Goal: Transaction & Acquisition: Subscribe to service/newsletter

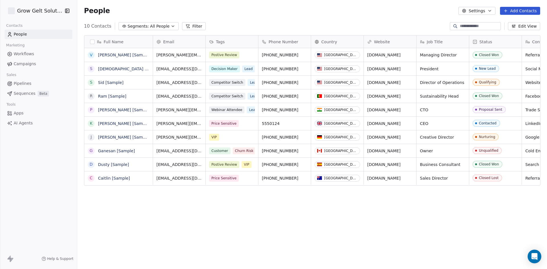
scroll to position [233, 466]
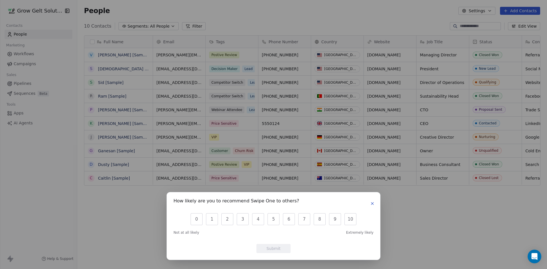
click at [372, 204] on icon "button" at bounding box center [372, 204] width 5 height 5
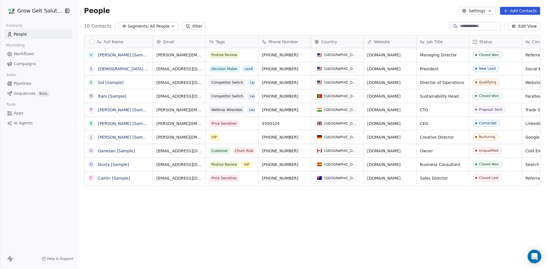
click at [525, 13] on button "Add Contacts" at bounding box center [520, 11] width 40 height 8
click at [515, 29] on span "Import from CSV" at bounding box center [520, 32] width 33 height 6
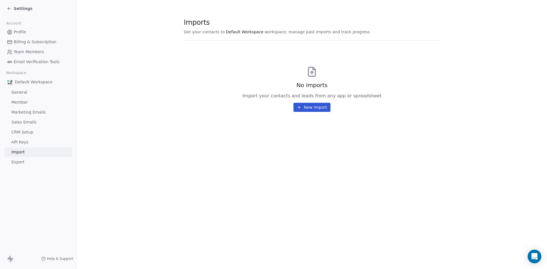
click at [309, 108] on button "New Import" at bounding box center [312, 107] width 37 height 9
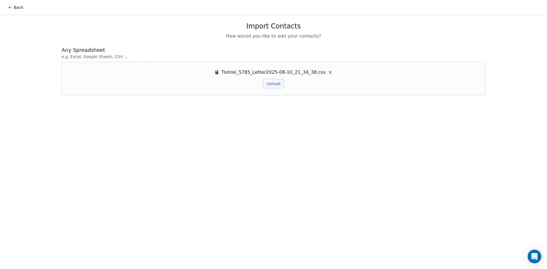
click at [278, 84] on button "Upload" at bounding box center [273, 83] width 21 height 9
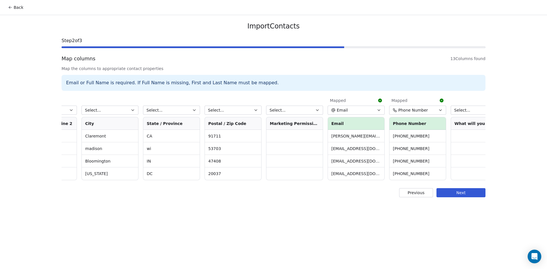
scroll to position [0, 372]
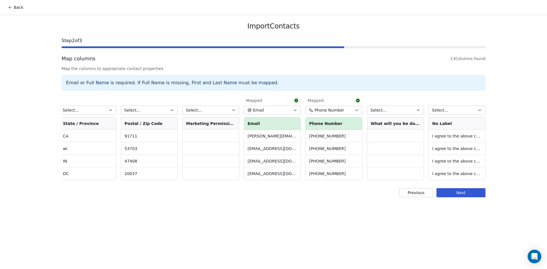
click at [472, 197] on button "Next" at bounding box center [461, 192] width 49 height 9
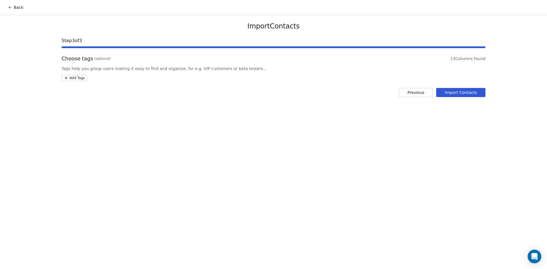
click at [79, 77] on html "Back Import Contacts Step 3 of 3 Choose tags (optional) 13 Columns found Tags h…" at bounding box center [273, 134] width 547 height 269
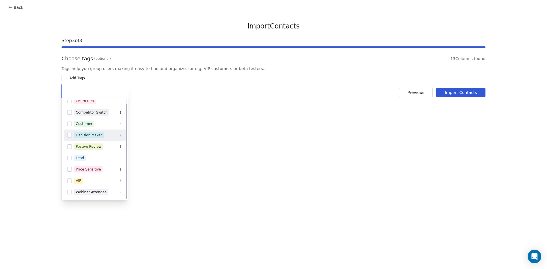
scroll to position [0, 0]
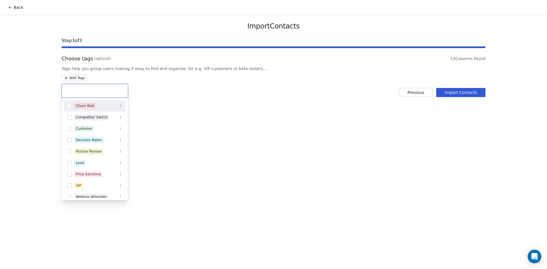
click at [76, 79] on html "Back Import Contacts Step 3 of 3 Choose tags (optional) 13 Columns found Tags h…" at bounding box center [273, 134] width 547 height 269
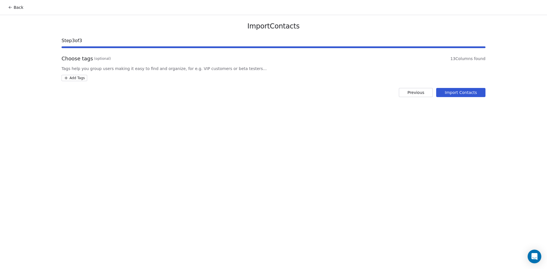
click at [76, 79] on html "Back Import Contacts Step 3 of 3 Choose tags (optional) 13 Columns found Tags h…" at bounding box center [273, 134] width 547 height 269
type input "**********"
click at [98, 107] on span "Letter 2025" at bounding box center [105, 107] width 21 height 6
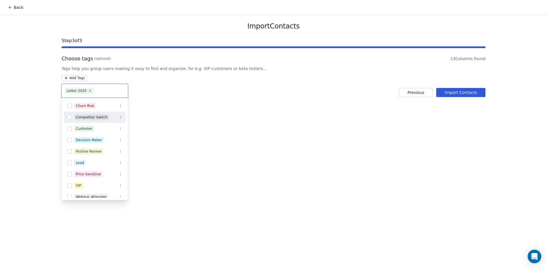
click at [470, 92] on html "Back Import Contacts Step 3 of 3 Choose tags (optional) 13 Columns found Tags h…" at bounding box center [273, 134] width 547 height 269
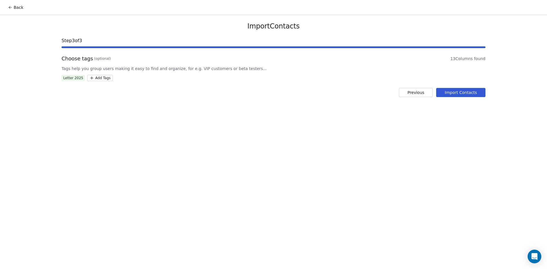
click at [470, 92] on button "Import Contacts" at bounding box center [461, 92] width 49 height 9
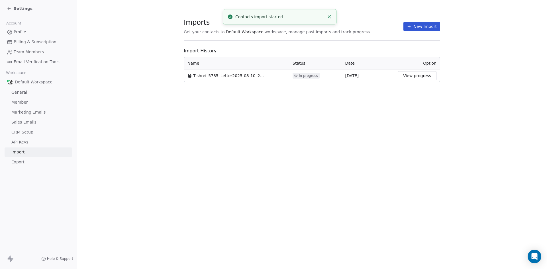
click at [421, 25] on button "New Import" at bounding box center [422, 26] width 37 height 9
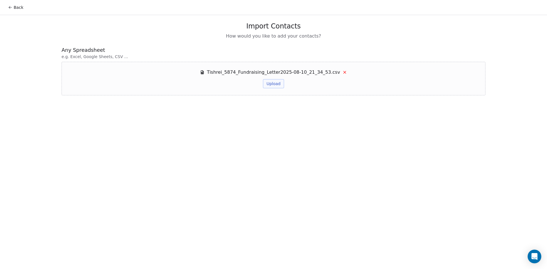
click at [271, 87] on button "Upload" at bounding box center [273, 83] width 21 height 9
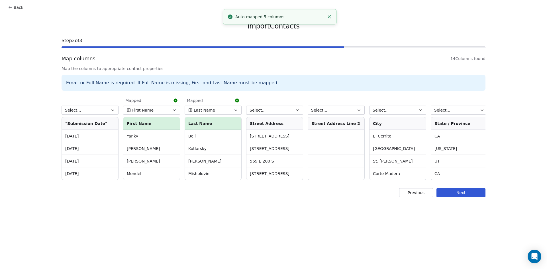
click at [479, 194] on button "Next" at bounding box center [461, 192] width 49 height 9
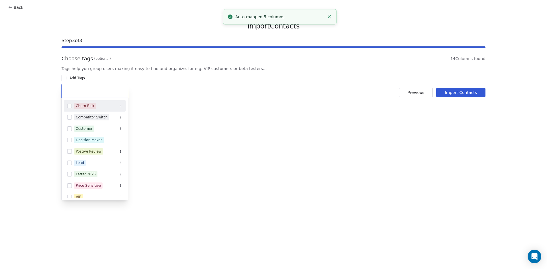
click at [82, 79] on html "Back Import Contacts Step 3 of 3 Choose tags (optional) 14 Columns found Tags h…" at bounding box center [273, 134] width 547 height 269
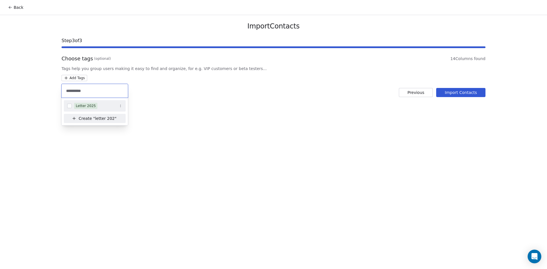
type input "**********"
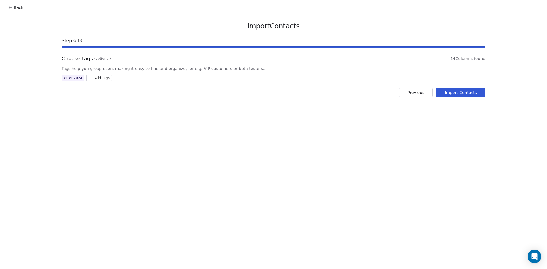
click at [454, 95] on html "Back Import Contacts Step 3 of 3 Choose tags (optional) 14 Columns found Tags h…" at bounding box center [273, 134] width 547 height 269
click at [454, 96] on button "Import Contacts" at bounding box center [461, 92] width 49 height 9
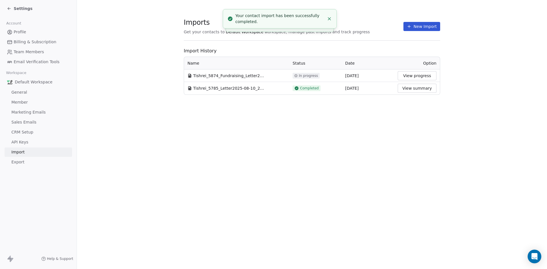
click at [423, 29] on button "New Import" at bounding box center [422, 26] width 37 height 9
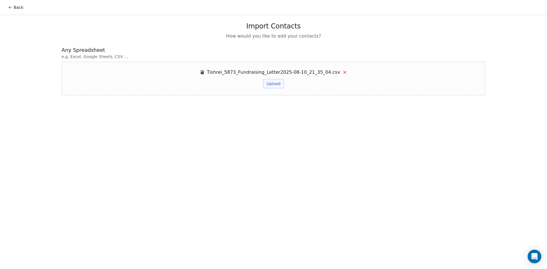
click at [262, 85] on div "Tishrei_5873_Fundraising_Letter2025-08-10_21_35_04.csv Upload" at bounding box center [273, 78] width 147 height 19
click at [269, 85] on button "Upload" at bounding box center [273, 83] width 21 height 9
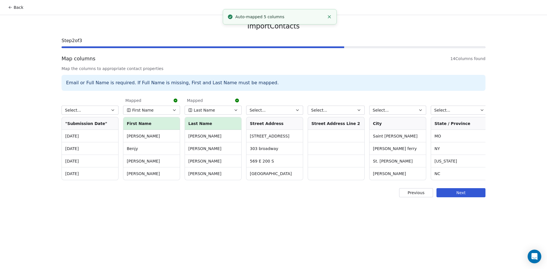
click at [472, 196] on button "Next" at bounding box center [461, 192] width 49 height 9
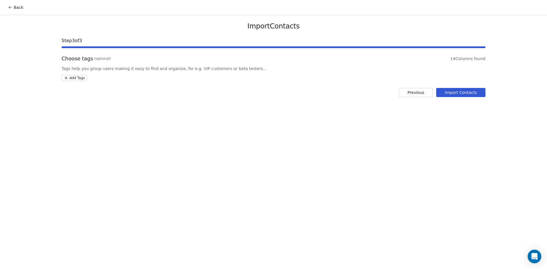
click at [82, 80] on html "Back Import Contacts Step 3 of 3 Choose tags (optional) 14 Columns found Tags h…" at bounding box center [273, 134] width 547 height 269
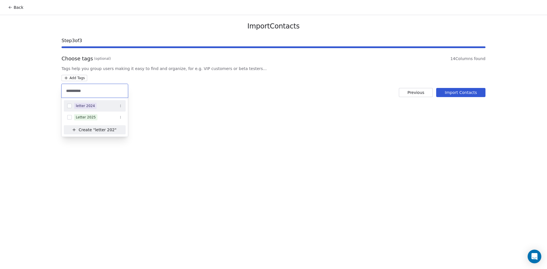
type input "**********"
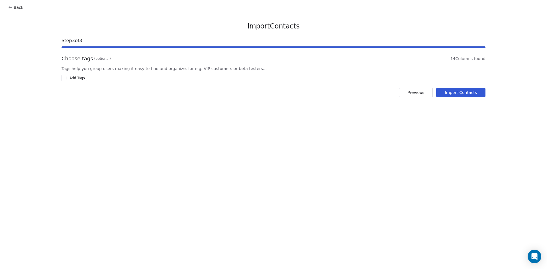
click at [459, 89] on html "Back Import Contacts Step 3 of 3 Choose tags (optional) 14 Columns found Tags h…" at bounding box center [273, 134] width 547 height 269
click at [460, 90] on button "Import Contacts" at bounding box center [461, 92] width 49 height 9
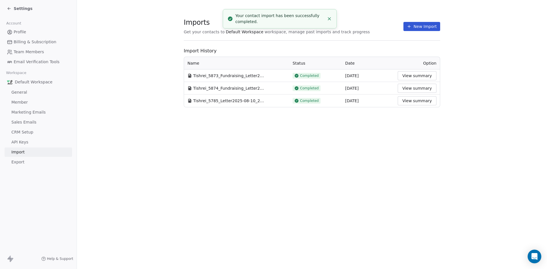
click at [408, 28] on icon at bounding box center [409, 26] width 5 height 5
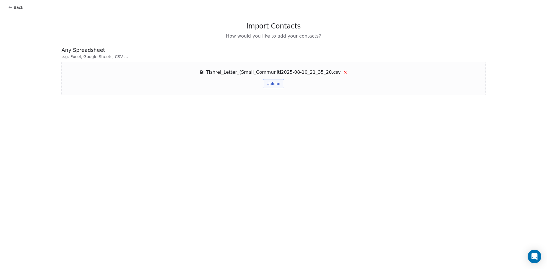
click at [279, 82] on button "Upload" at bounding box center [273, 83] width 21 height 9
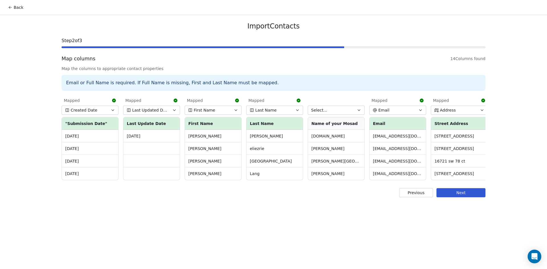
click at [476, 195] on button "Next" at bounding box center [461, 192] width 49 height 9
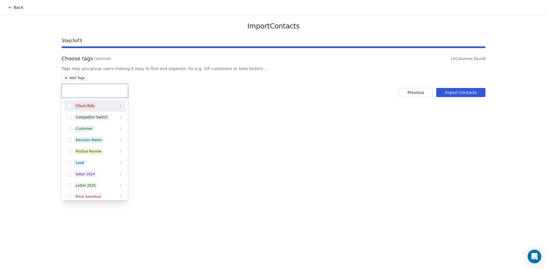
click at [82, 80] on html "Back Import Contacts Step 3 of 3 Choose tags (optional) 14 Columns found Tags h…" at bounding box center [273, 134] width 547 height 269
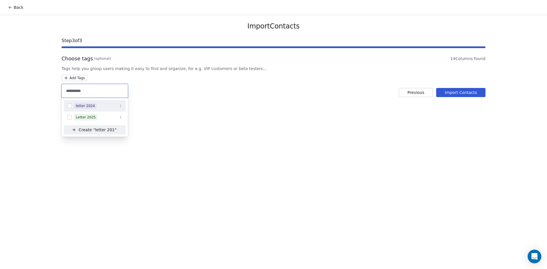
type input "**********"
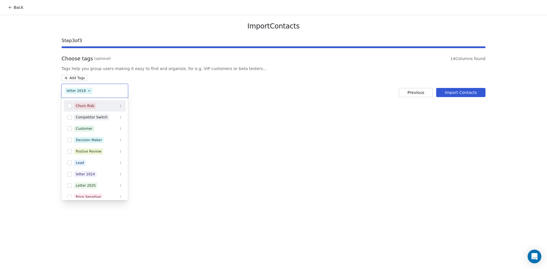
click at [464, 93] on html "Back Import Contacts Step 3 of 3 Choose tags (optional) 14 Columns found Tags h…" at bounding box center [273, 134] width 547 height 269
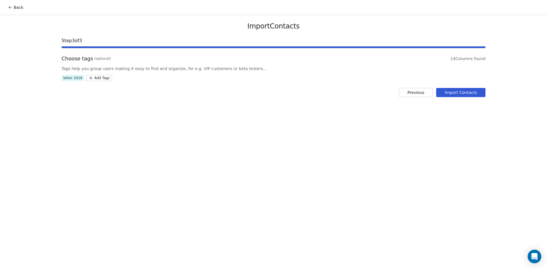
click at [464, 93] on button "Import Contacts" at bounding box center [461, 92] width 49 height 9
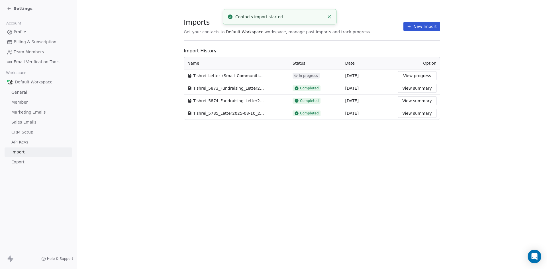
click at [424, 28] on button "New Import" at bounding box center [422, 26] width 37 height 9
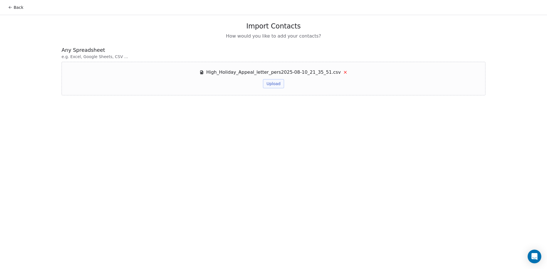
click at [274, 85] on button "Upload" at bounding box center [273, 83] width 21 height 9
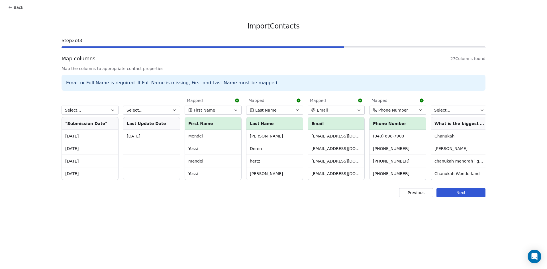
click at [464, 198] on button "Next" at bounding box center [461, 192] width 49 height 9
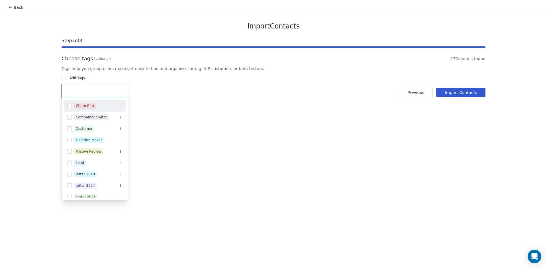
click at [79, 78] on html "Back Import Contacts Step 3 of 3 Choose tags (optional) 27 Columns found Tags h…" at bounding box center [273, 134] width 547 height 269
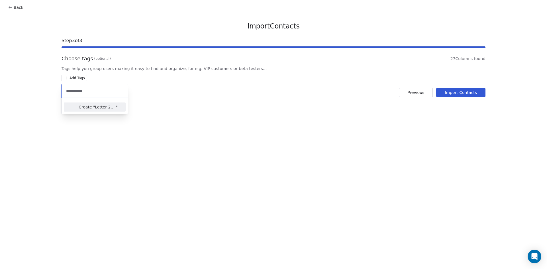
type input "**********"
click at [104, 110] on span "Letter 2020" at bounding box center [105, 107] width 21 height 6
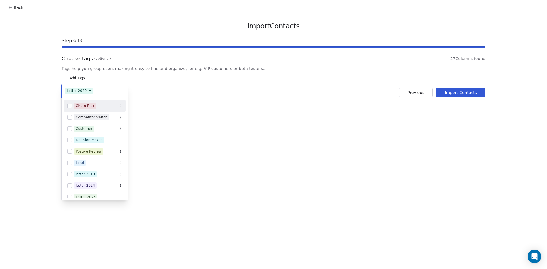
click at [463, 94] on html "Back Import Contacts Step 3 of 3 Choose tags (optional) 27 Columns found Tags h…" at bounding box center [273, 134] width 547 height 269
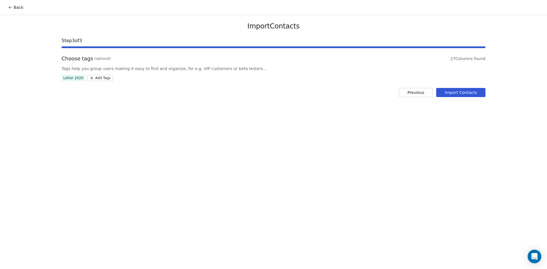
click at [476, 94] on button "Import Contacts" at bounding box center [461, 92] width 49 height 9
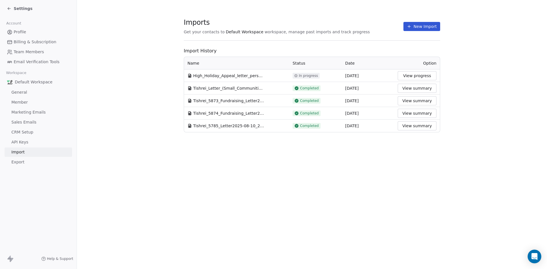
click at [421, 27] on button "New Import" at bounding box center [422, 26] width 37 height 9
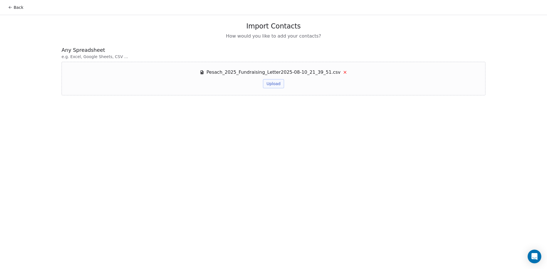
click at [277, 86] on button "Upload" at bounding box center [273, 83] width 21 height 9
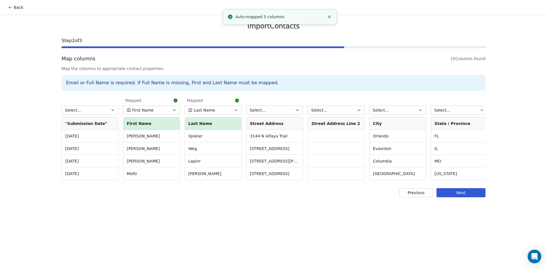
click at [462, 196] on button "Next" at bounding box center [461, 192] width 49 height 9
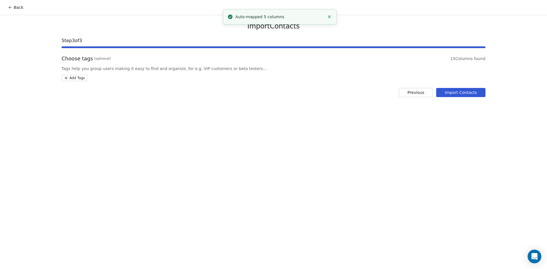
click at [85, 80] on html "Back Import Contacts Step 3 of 3 Choose tags (optional) 15 Columns found Tags h…" at bounding box center [273, 134] width 547 height 269
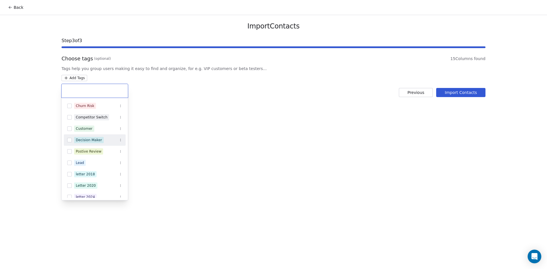
scroll to position [29, 0]
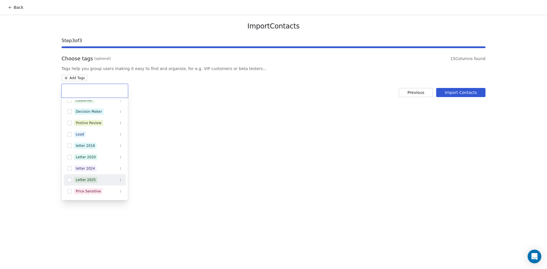
click at [98, 175] on div "Letter 2025" at bounding box center [95, 179] width 62 height 11
click at [478, 95] on html "Back Import Contacts Step 3 of 3 Choose tags (optional) 15 Columns found Tags h…" at bounding box center [273, 134] width 547 height 269
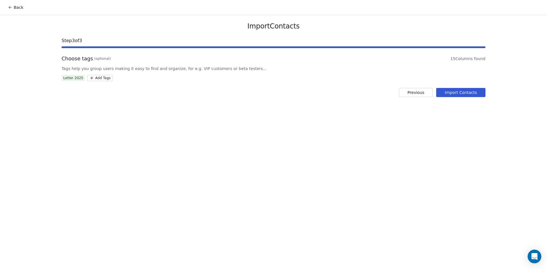
click at [466, 92] on button "Import Contacts" at bounding box center [461, 92] width 49 height 9
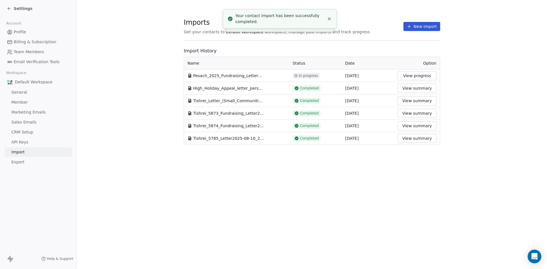
click at [428, 28] on button "New Import" at bounding box center [422, 26] width 37 height 9
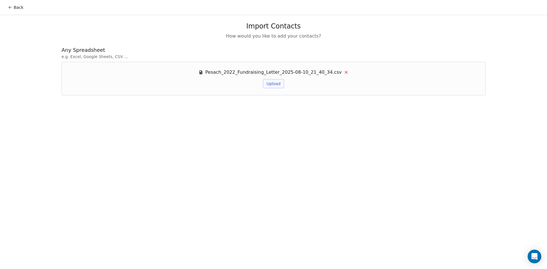
click at [275, 85] on button "Upload" at bounding box center [273, 83] width 21 height 9
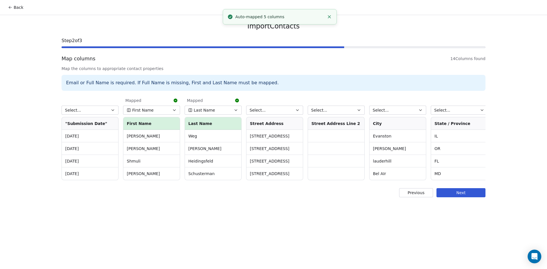
click at [457, 196] on button "Next" at bounding box center [461, 192] width 49 height 9
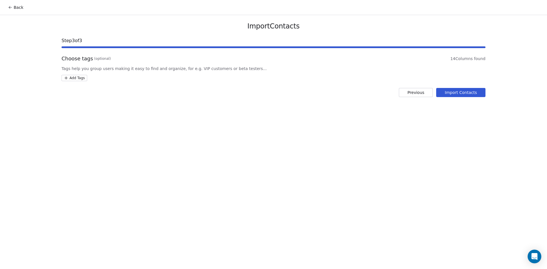
click at [76, 82] on div "Import Contacts Step 3 of 3 Choose tags (optional) 14 Columns found Tags help y…" at bounding box center [274, 59] width 438 height 89
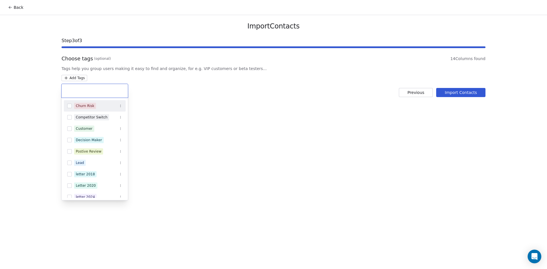
click at [75, 79] on html "Back Import Contacts Step 3 of 3 Choose tags (optional) 14 Columns found Tags h…" at bounding box center [273, 134] width 547 height 269
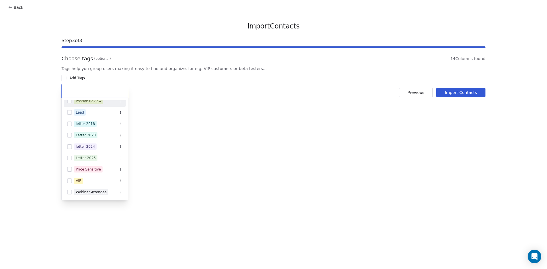
click at [88, 92] on input "text" at bounding box center [95, 91] width 60 height 6
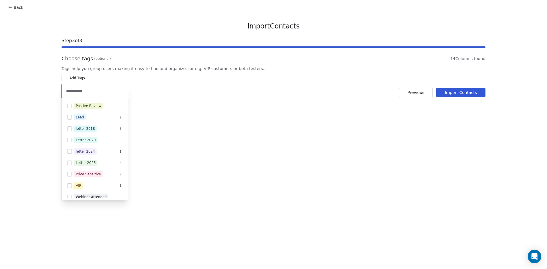
scroll to position [0, 0]
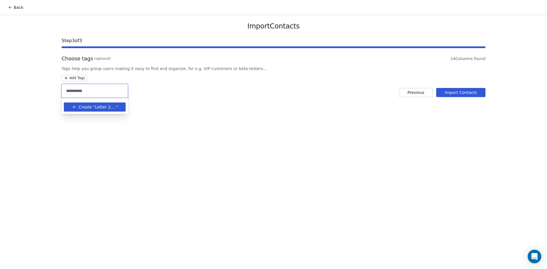
type input "**********"
click at [108, 109] on span "Letter 2022" at bounding box center [105, 107] width 21 height 6
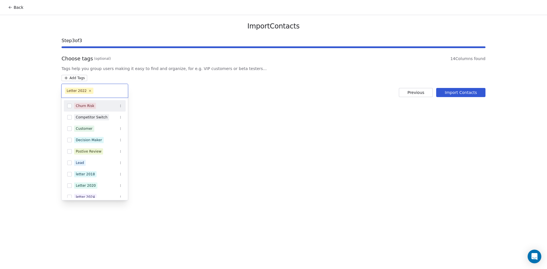
click at [462, 88] on html "Back Import Contacts Step 3 of 3 Choose tags (optional) 14 Columns found Tags h…" at bounding box center [273, 134] width 547 height 269
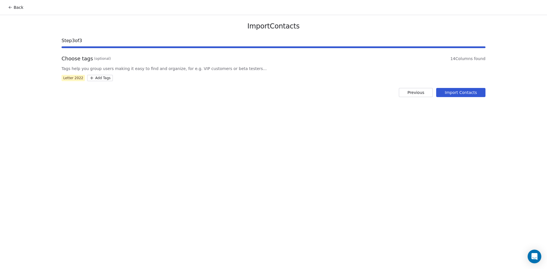
click at [462, 88] on button "Import Contacts" at bounding box center [461, 92] width 49 height 9
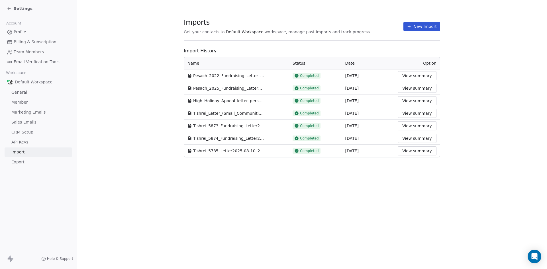
click at [426, 25] on button "New Import" at bounding box center [422, 26] width 37 height 9
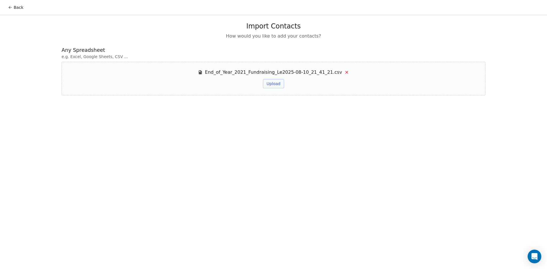
click at [272, 87] on button "Upload" at bounding box center [273, 83] width 21 height 9
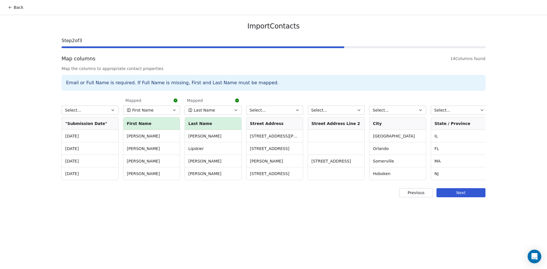
scroll to position [0, 371]
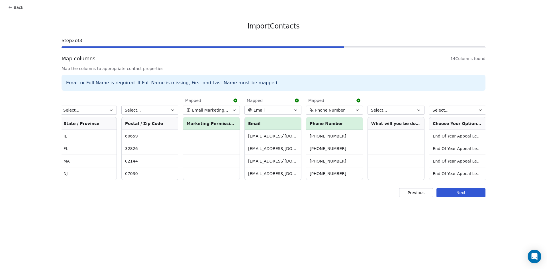
click at [472, 198] on button "Next" at bounding box center [461, 192] width 49 height 9
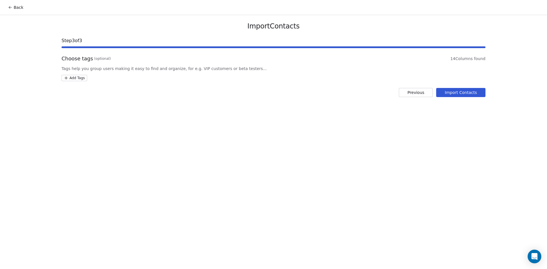
click at [79, 78] on html "Back Import Contacts Step 3 of 3 Choose tags (optional) 14 Columns found Tags h…" at bounding box center [273, 134] width 547 height 269
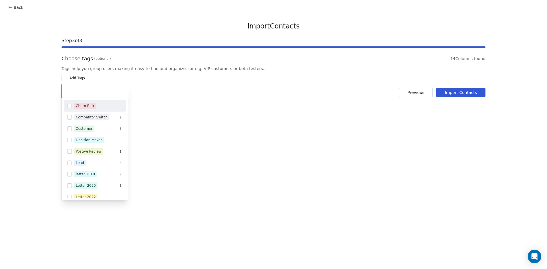
click at [85, 92] on input "text" at bounding box center [95, 91] width 60 height 6
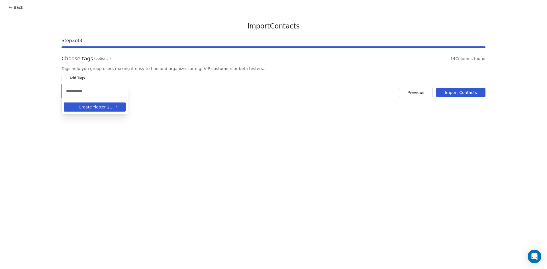
type input "**********"
click at [98, 113] on div "Create " letter 2021 "" at bounding box center [95, 106] width 66 height 16
click at [99, 110] on button "Create " letter 2021 "" at bounding box center [94, 107] width 55 height 9
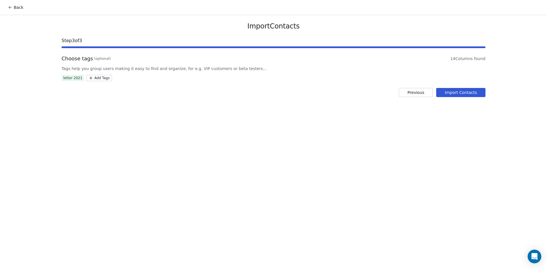
click at [474, 95] on html "Back Import Contacts Step 3 of 3 Choose tags (optional) 14 Columns found Tags h…" at bounding box center [273, 134] width 547 height 269
click at [474, 92] on button "Import Contacts" at bounding box center [461, 92] width 49 height 9
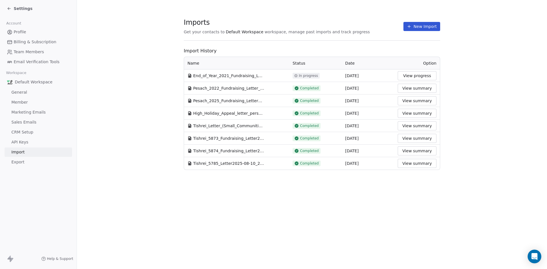
click at [30, 132] on span "CRM Setup" at bounding box center [22, 132] width 22 height 6
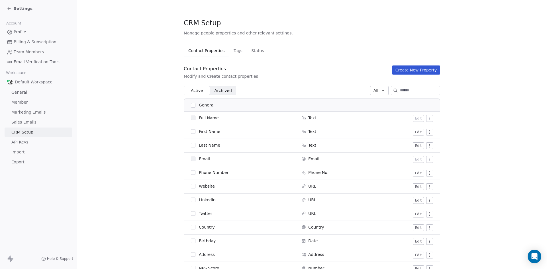
click at [10, 8] on icon at bounding box center [9, 8] width 5 height 5
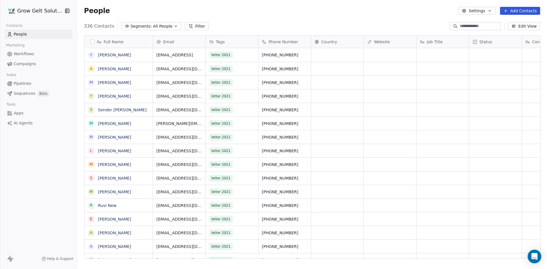
click at [189, 42] on div "Email" at bounding box center [179, 42] width 44 height 6
click at [190, 42] on html "Grow Gelt Solutions Contacts People Marketing Workflows Campaigns Sales Pipelin…" at bounding box center [273, 134] width 547 height 269
click at [136, 44] on div "Full Name" at bounding box center [118, 42] width 60 height 6
click at [136, 44] on html "Grow Gelt Solutions Contacts People Marketing Workflows Campaigns Sales Pipelin…" at bounding box center [273, 134] width 547 height 269
click at [527, 28] on button "Edit View" at bounding box center [524, 26] width 32 height 8
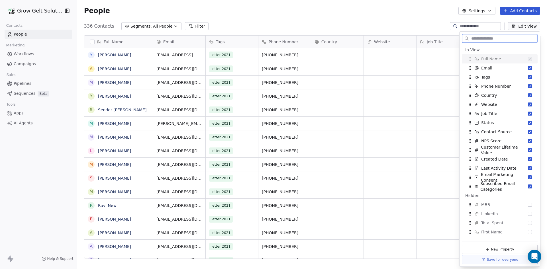
click at [527, 27] on button "Edit View" at bounding box center [524, 26] width 32 height 8
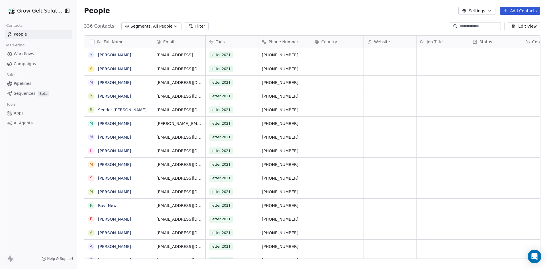
click at [300, 40] on div "Phone Number" at bounding box center [284, 42] width 44 height 6
click at [300, 40] on html "Grow Gelt Solutions Contacts People Marketing Workflows Campaigns Sales Pipelin…" at bounding box center [273, 134] width 547 height 269
click at [488, 14] on button "Settings" at bounding box center [477, 11] width 37 height 8
click at [398, 19] on html "Grow Gelt Solutions Contacts People Marketing Workflows Campaigns Sales Pipelin…" at bounding box center [273, 134] width 547 height 269
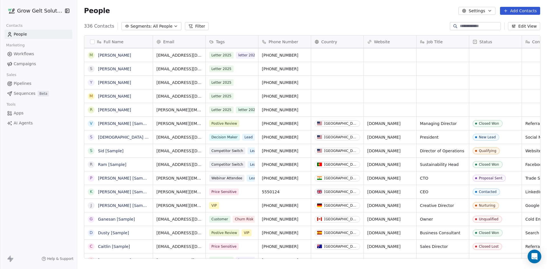
click at [247, 125] on div "Postive Review" at bounding box center [232, 123] width 52 height 13
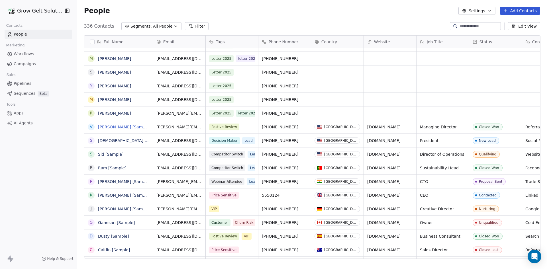
click at [128, 126] on link "Vanessa [Sample]" at bounding box center [124, 127] width 52 height 5
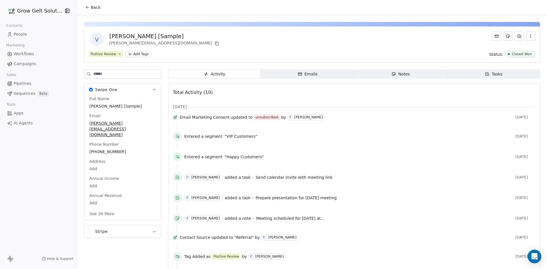
click at [529, 34] on icon "button" at bounding box center [531, 36] width 5 height 5
click at [521, 47] on div "Delete" at bounding box center [523, 48] width 38 height 9
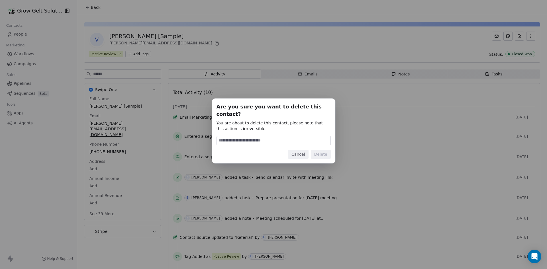
click at [281, 137] on input at bounding box center [274, 141] width 114 height 9
type input "******"
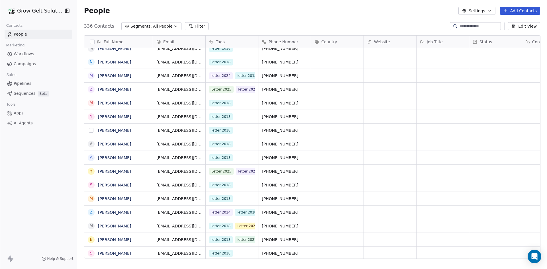
click at [92, 131] on button "grid" at bounding box center [91, 130] width 5 height 5
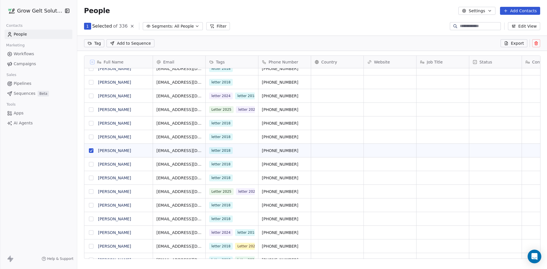
click at [231, 152] on div "letter 2018" at bounding box center [232, 150] width 52 height 13
click at [119, 151] on link "shmuly rothman" at bounding box center [114, 151] width 33 height 5
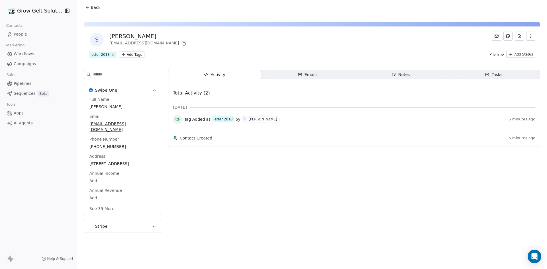
click at [111, 55] on icon at bounding box center [113, 55] width 4 height 4
click at [92, 7] on span "Back" at bounding box center [96, 8] width 10 height 6
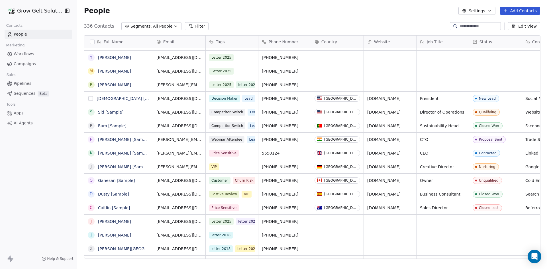
click at [91, 99] on button "grid" at bounding box center [90, 98] width 5 height 5
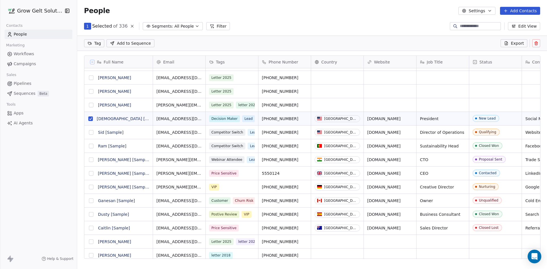
click at [90, 133] on button "grid" at bounding box center [91, 132] width 5 height 5
click at [93, 159] on button "grid" at bounding box center [91, 160] width 5 height 5
click at [90, 145] on button "grid" at bounding box center [91, 146] width 5 height 5
click at [91, 174] on button "grid" at bounding box center [91, 173] width 5 height 5
click at [91, 187] on button "grid" at bounding box center [91, 187] width 5 height 5
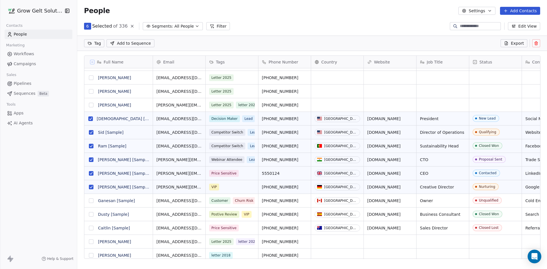
click at [90, 200] on button "grid" at bounding box center [91, 201] width 5 height 5
click at [90, 227] on button "grid" at bounding box center [91, 228] width 5 height 5
click at [90, 216] on button "grid" at bounding box center [91, 214] width 5 height 5
click at [537, 44] on icon at bounding box center [536, 43] width 5 height 5
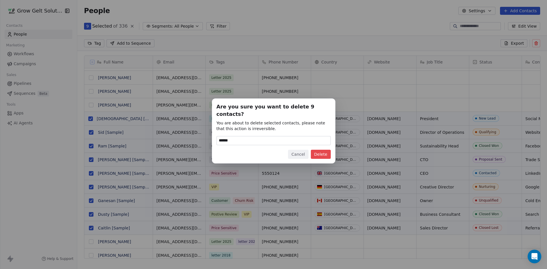
type input "******"
click at [320, 150] on button "Delete" at bounding box center [321, 154] width 20 height 9
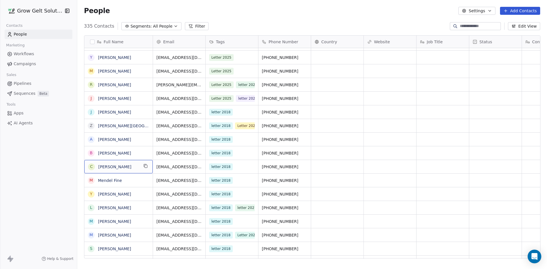
click at [129, 167] on span "Chaim ilhelm" at bounding box center [118, 167] width 40 height 6
click at [101, 163] on textarea "**********" at bounding box center [118, 169] width 68 height 18
type textarea "**********"
click at [437, 176] on html "Grow Gelt Solutions Contacts People Marketing Workflows Campaigns Sales Pipelin…" at bounding box center [273, 134] width 547 height 269
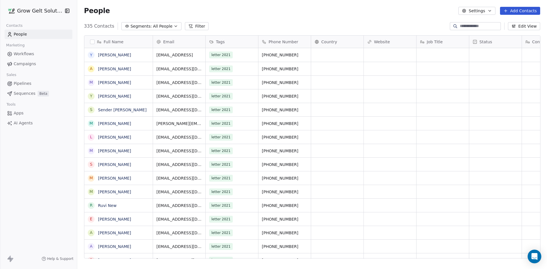
click at [34, 65] on span "Campaigns" at bounding box center [25, 64] width 22 height 6
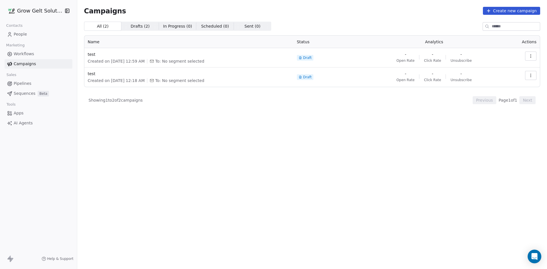
click at [509, 10] on button "Create new campaign" at bounding box center [511, 11] width 57 height 8
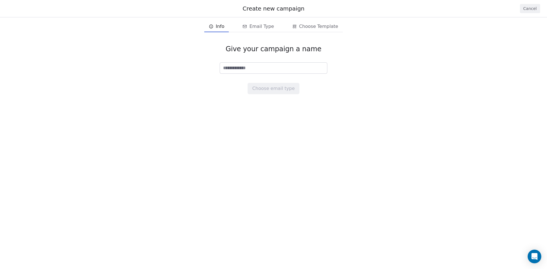
type input "*"
type input "**********"
click at [277, 90] on button "Choose email type" at bounding box center [274, 88] width 52 height 11
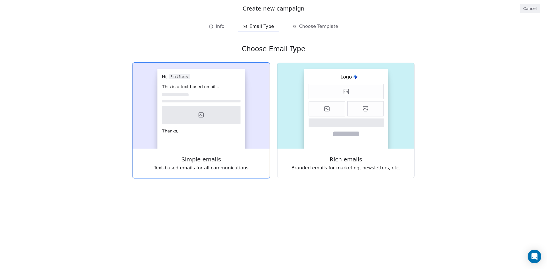
click at [212, 105] on rect at bounding box center [201, 109] width 88 height 80
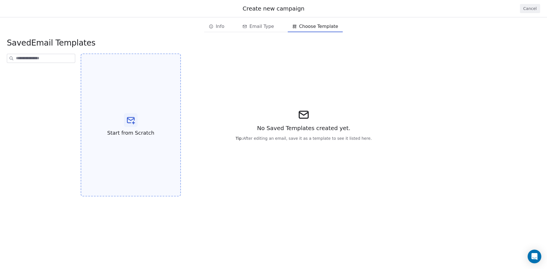
click at [146, 117] on div "Start from Scratch" at bounding box center [131, 125] width 100 height 143
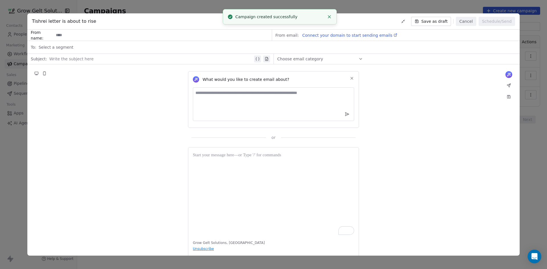
click at [326, 37] on span "Connect your domain to start sending emails" at bounding box center [348, 35] width 90 height 5
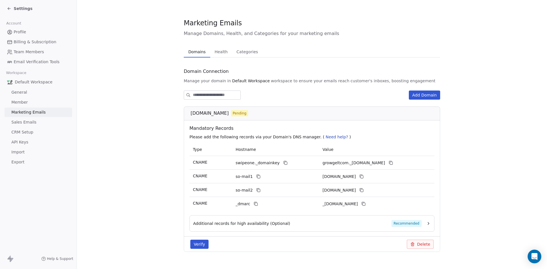
scroll to position [10, 0]
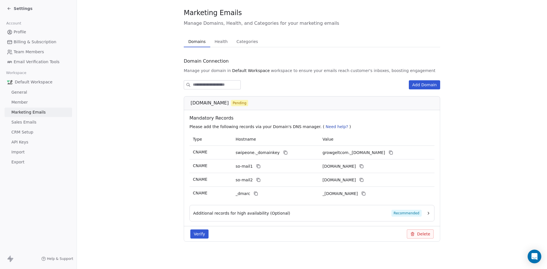
click at [233, 101] on span "Pending" at bounding box center [240, 103] width 14 height 5
click at [224, 83] on input at bounding box center [217, 85] width 48 height 9
click at [417, 85] on button "Add Domain" at bounding box center [424, 84] width 31 height 9
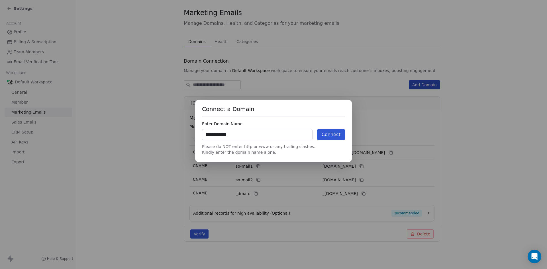
type input "**********"
click at [341, 137] on button "Connect" at bounding box center [331, 134] width 28 height 11
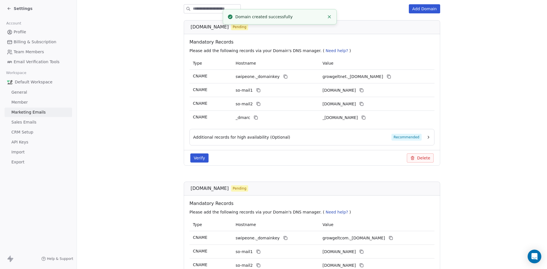
scroll to position [58, 0]
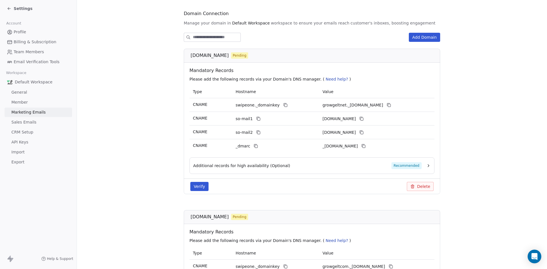
click at [423, 36] on button "Add Domain" at bounding box center [424, 37] width 31 height 9
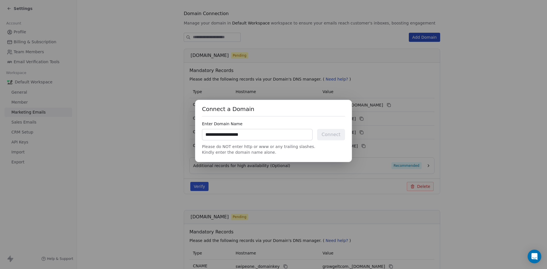
type input "**********"
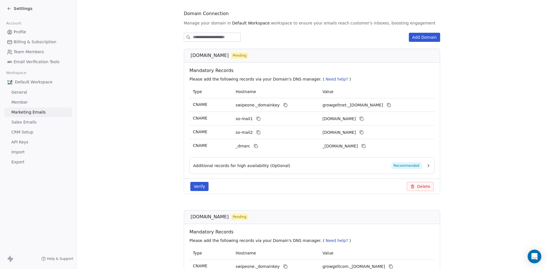
click at [428, 40] on button "Add Domain" at bounding box center [424, 37] width 31 height 9
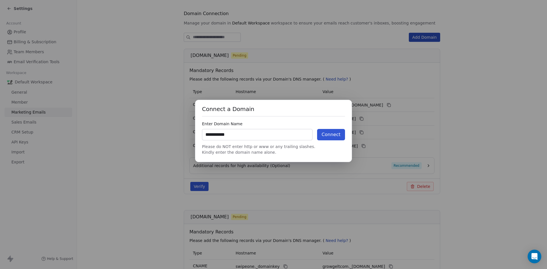
type input "**********"
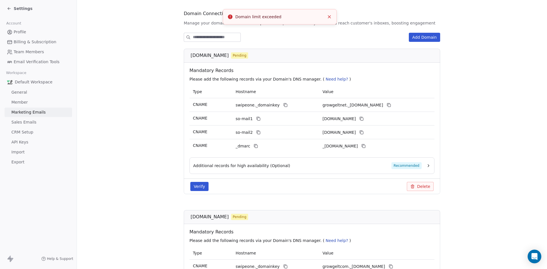
click at [328, 18] on line "Close toast" at bounding box center [329, 17] width 3 height 3
click at [282, 104] on button at bounding box center [285, 105] width 7 height 7
click at [390, 104] on icon at bounding box center [388, 105] width 3 height 3
drag, startPoint x: 257, startPoint y: 119, endPoint x: 271, endPoint y: 123, distance: 14.5
click at [257, 119] on button at bounding box center [258, 118] width 7 height 7
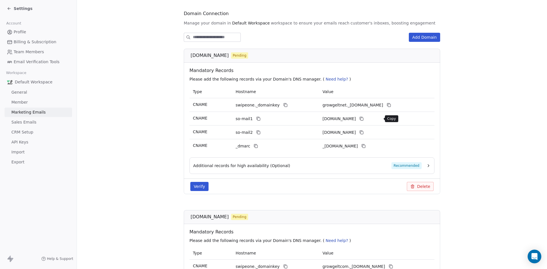
click at [364, 117] on icon at bounding box center [362, 119] width 5 height 5
click at [258, 132] on icon at bounding box center [259, 133] width 3 height 3
click at [364, 133] on icon at bounding box center [362, 132] width 5 height 5
click at [255, 148] on icon at bounding box center [256, 146] width 3 height 3
click at [366, 145] on icon at bounding box center [364, 146] width 5 height 5
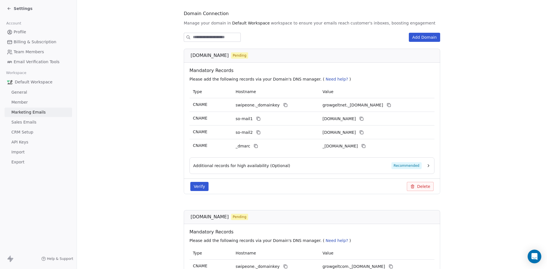
click at [198, 187] on button "Verify" at bounding box center [199, 186] width 18 height 9
click at [195, 188] on button "Verify" at bounding box center [199, 186] width 18 height 9
click at [248, 53] on div "growgelt.net Connected" at bounding box center [314, 55] width 247 height 7
click at [261, 56] on icon at bounding box center [263, 56] width 4 height 4
click at [403, 165] on span "Recommended" at bounding box center [407, 166] width 30 height 7
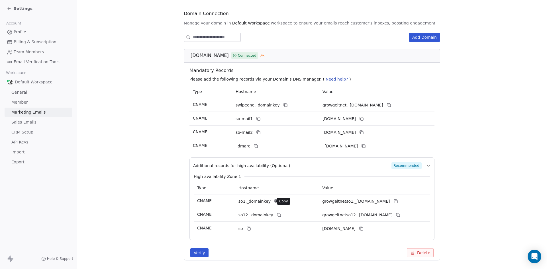
click at [274, 201] on icon at bounding box center [276, 201] width 5 height 5
click at [398, 202] on icon at bounding box center [396, 201] width 5 height 5
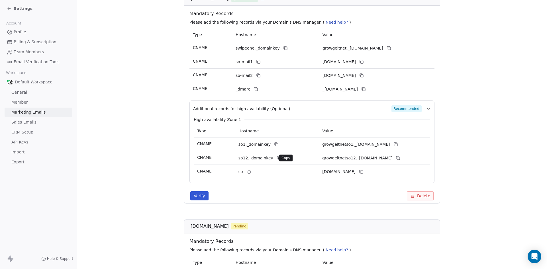
click at [277, 158] on icon at bounding box center [279, 158] width 5 height 5
click at [401, 159] on icon at bounding box center [398, 158] width 5 height 5
click at [248, 174] on icon at bounding box center [249, 172] width 3 height 3
click at [363, 174] on icon at bounding box center [362, 172] width 3 height 3
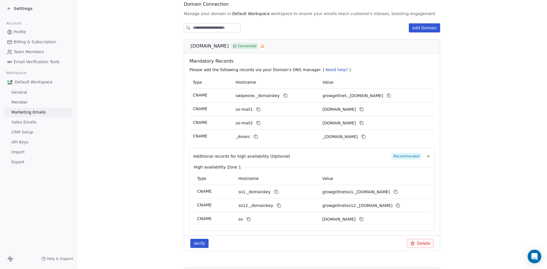
scroll to position [96, 0]
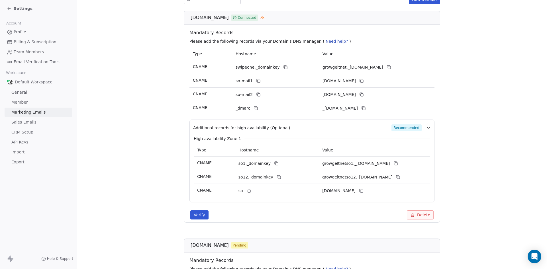
click at [198, 244] on span "[DOMAIN_NAME]" at bounding box center [210, 245] width 38 height 7
click at [233, 243] on span "Pending" at bounding box center [240, 245] width 14 height 5
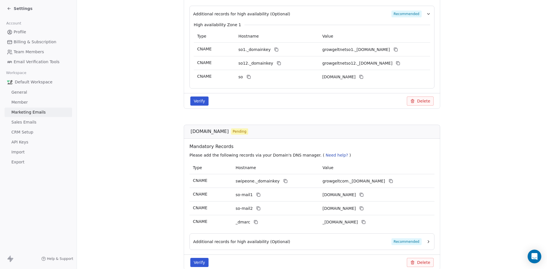
scroll to position [238, 0]
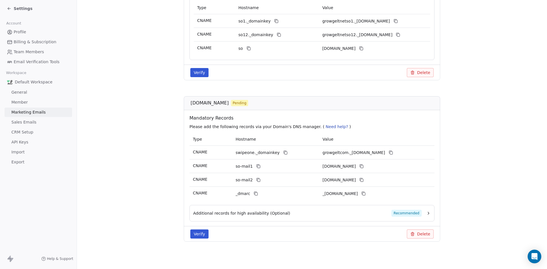
click at [192, 102] on span "[DOMAIN_NAME]" at bounding box center [210, 103] width 38 height 7
drag, startPoint x: 280, startPoint y: 152, endPoint x: 317, endPoint y: 152, distance: 36.8
click at [285, 152] on icon at bounding box center [286, 153] width 3 height 3
click at [395, 153] on button at bounding box center [391, 152] width 7 height 7
click at [251, 166] on div "so-mail1" at bounding box center [267, 166] width 63 height 7
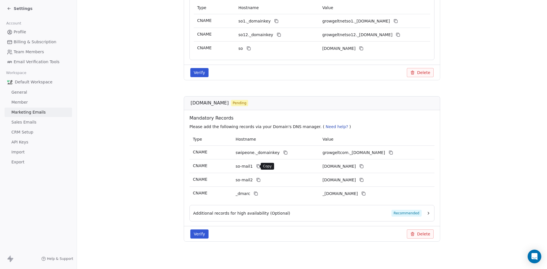
click at [256, 167] on icon at bounding box center [258, 166] width 5 height 5
click at [363, 166] on icon at bounding box center [361, 166] width 3 height 3
drag, startPoint x: 255, startPoint y: 180, endPoint x: 258, endPoint y: 180, distance: 3.1
click at [256, 180] on icon at bounding box center [258, 180] width 5 height 5
click at [364, 180] on icon at bounding box center [362, 180] width 5 height 5
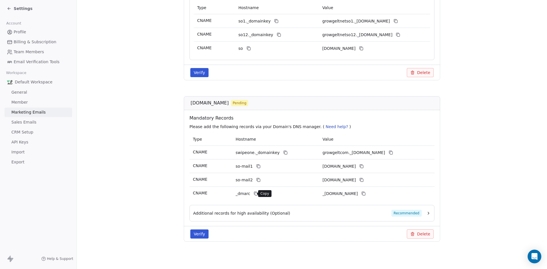
click at [254, 195] on icon at bounding box center [256, 194] width 5 height 5
click at [366, 195] on icon at bounding box center [364, 194] width 5 height 5
click at [197, 236] on button "Verify" at bounding box center [199, 234] width 18 height 9
click at [191, 72] on button "Verify" at bounding box center [199, 72] width 18 height 9
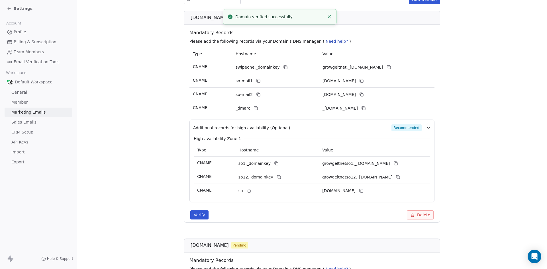
scroll to position [0, 0]
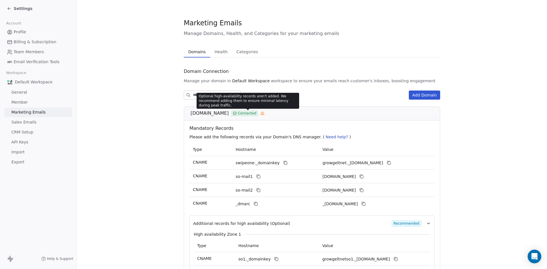
click at [261, 113] on icon at bounding box center [263, 113] width 4 height 4
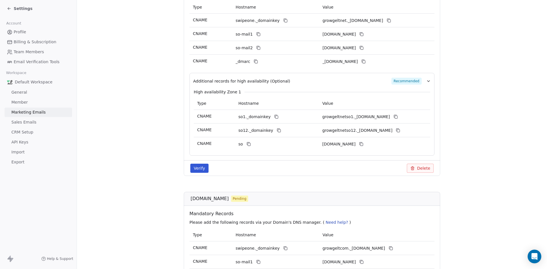
scroll to position [238, 0]
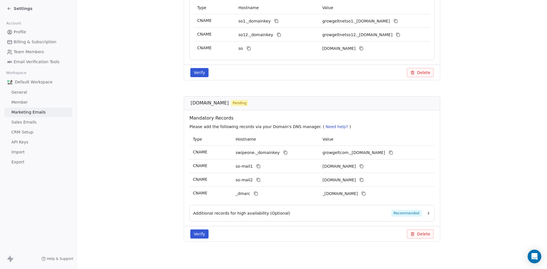
click at [202, 234] on button "Verify" at bounding box center [199, 234] width 18 height 9
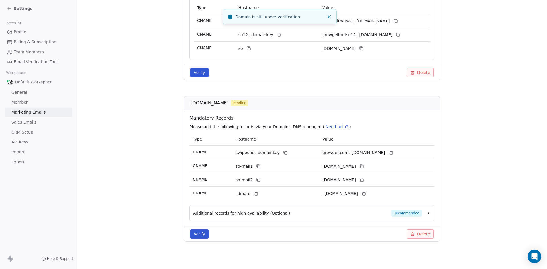
click at [331, 17] on icon "Close toast" at bounding box center [329, 16] width 5 height 5
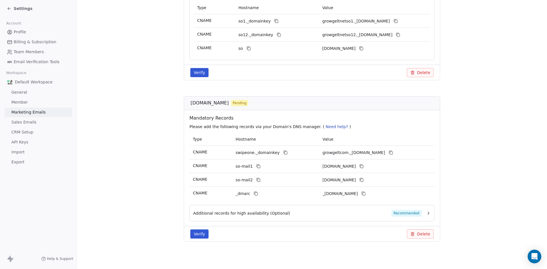
click at [405, 212] on span "Recommended" at bounding box center [407, 213] width 30 height 7
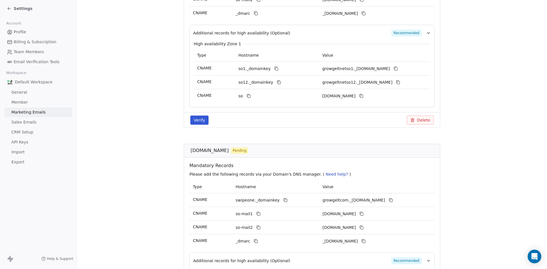
scroll to position [105, 0]
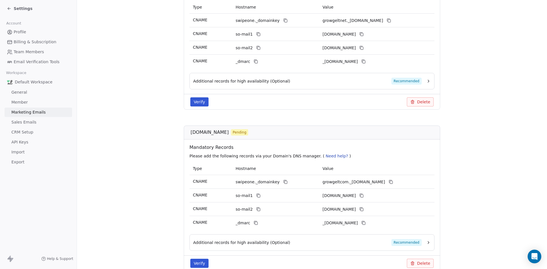
scroll to position [172, 0]
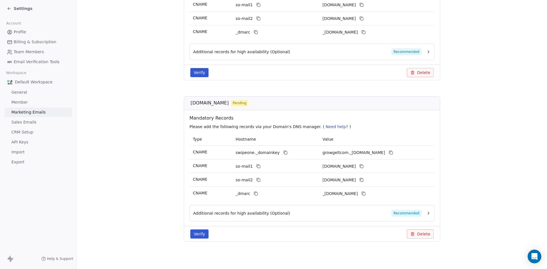
click at [196, 233] on button "Verify" at bounding box center [199, 234] width 18 height 9
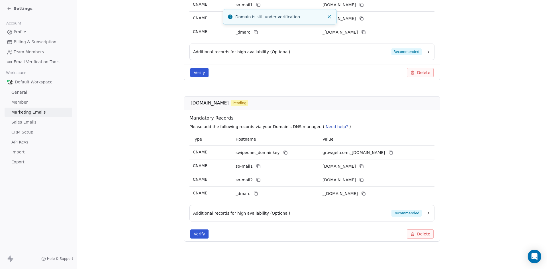
click at [330, 13] on button "Close toast" at bounding box center [329, 16] width 7 height 7
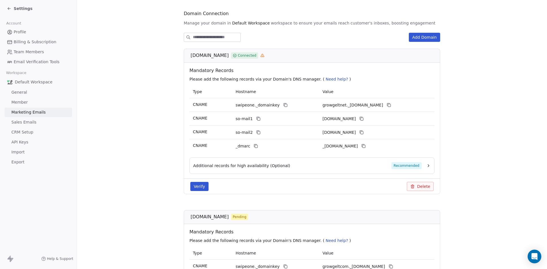
scroll to position [0, 0]
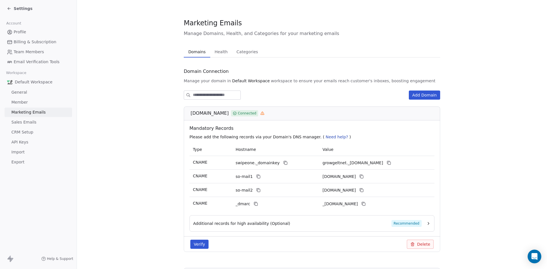
click at [425, 92] on button "Add Domain" at bounding box center [424, 95] width 31 height 9
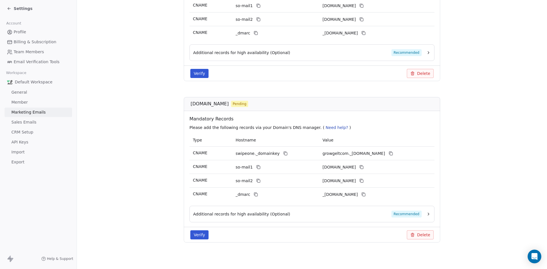
scroll to position [172, 0]
click at [196, 235] on button "Verify" at bounding box center [199, 234] width 18 height 9
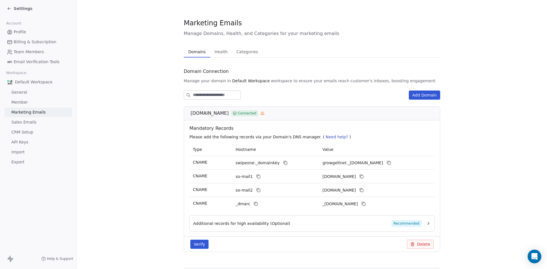
scroll to position [171, 0]
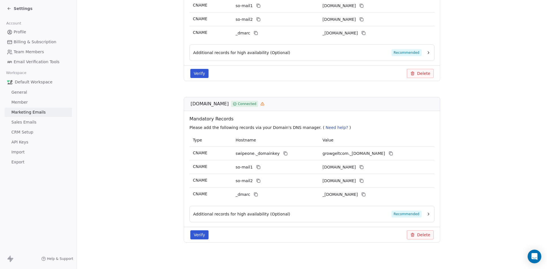
click at [406, 215] on span "Recommended" at bounding box center [407, 214] width 30 height 7
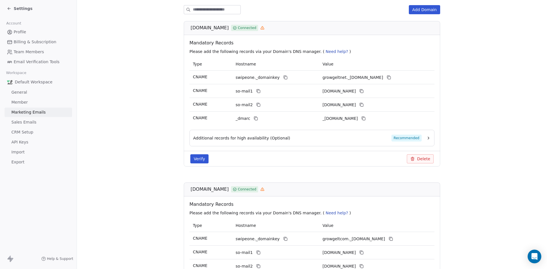
scroll to position [57, 0]
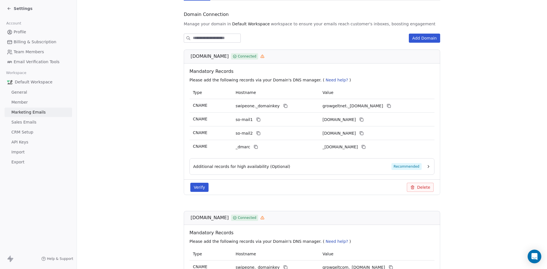
click at [334, 135] on span "[DOMAIN_NAME]" at bounding box center [339, 134] width 33 height 6
click at [199, 189] on button "Verify" at bounding box center [199, 187] width 18 height 9
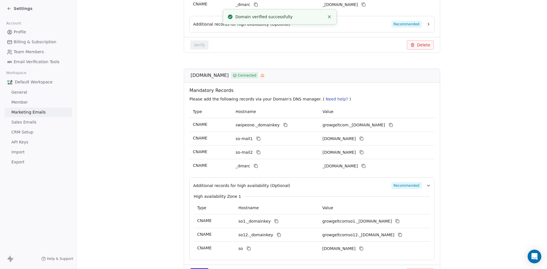
scroll to position [238, 0]
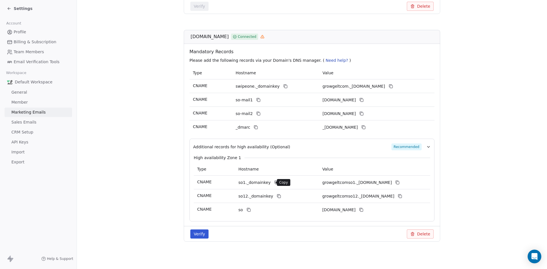
click at [276, 184] on icon at bounding box center [277, 183] width 3 height 3
click at [400, 182] on icon at bounding box center [397, 182] width 5 height 5
click at [277, 195] on icon at bounding box center [279, 196] width 5 height 5
click at [403, 197] on icon at bounding box center [400, 196] width 5 height 5
click at [247, 211] on icon at bounding box center [248, 209] width 3 height 3
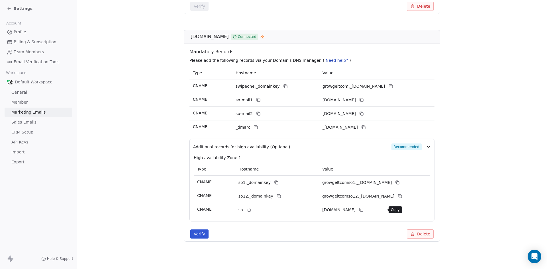
click at [364, 210] on icon at bounding box center [361, 210] width 5 height 5
click at [202, 261] on section "Marketing Emails Manage Domains, Health, and Categories for your marketing emai…" at bounding box center [312, 16] width 470 height 508
click at [200, 262] on section "Marketing Emails Manage Domains, Health, and Categories for your marketing emai…" at bounding box center [312, 16] width 470 height 508
click at [196, 262] on section "Marketing Emails Manage Domains, Health, and Categories for your marketing emai…" at bounding box center [312, 16] width 470 height 508
click at [199, 234] on button "Verify" at bounding box center [199, 234] width 18 height 9
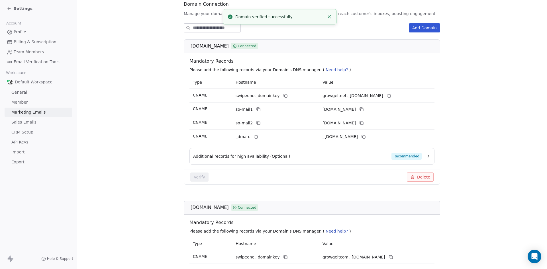
scroll to position [0, 0]
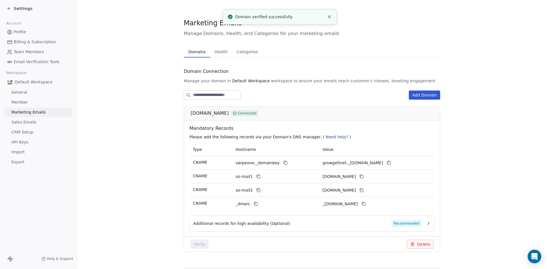
click at [328, 15] on icon "Close toast" at bounding box center [329, 16] width 5 height 5
click at [220, 51] on span "Health" at bounding box center [221, 52] width 18 height 8
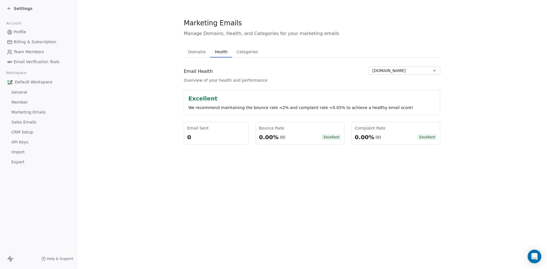
click at [243, 49] on span "Categories" at bounding box center [247, 52] width 26 height 8
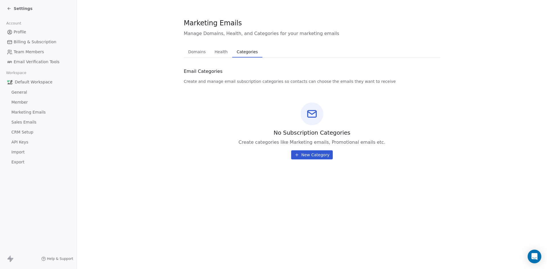
click at [309, 153] on span "New Category" at bounding box center [316, 155] width 28 height 6
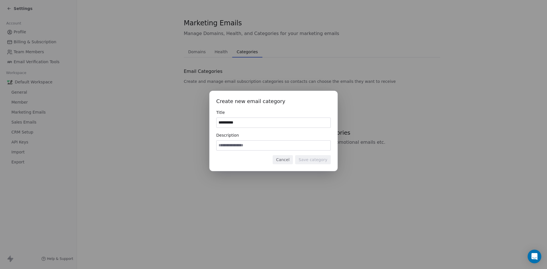
type input "**********"
click at [324, 161] on button "Save category" at bounding box center [313, 159] width 36 height 9
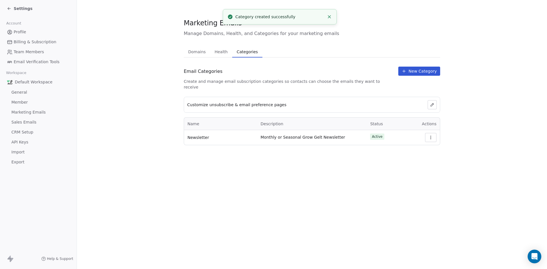
click at [417, 71] on span "New Category" at bounding box center [423, 71] width 28 height 6
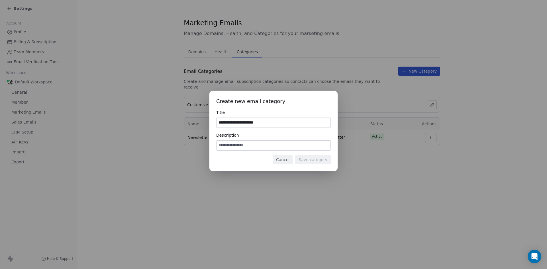
type input "**********"
click at [321, 158] on button "Save category" at bounding box center [313, 159] width 36 height 9
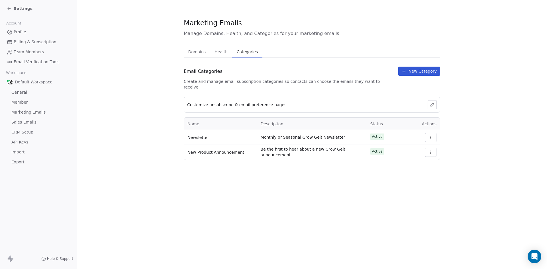
click at [417, 70] on span "New Category" at bounding box center [423, 71] width 28 height 6
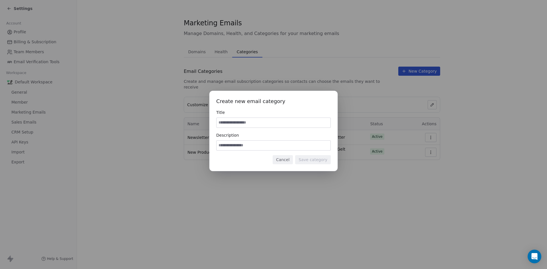
click at [287, 158] on button "Cancel" at bounding box center [283, 159] width 20 height 9
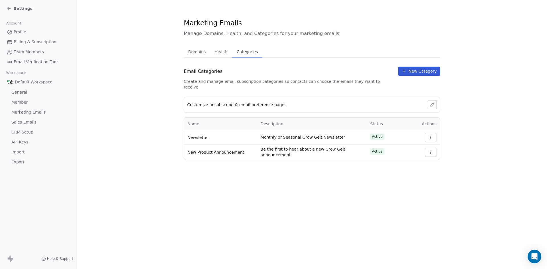
click at [200, 51] on span "Domains" at bounding box center [197, 52] width 22 height 8
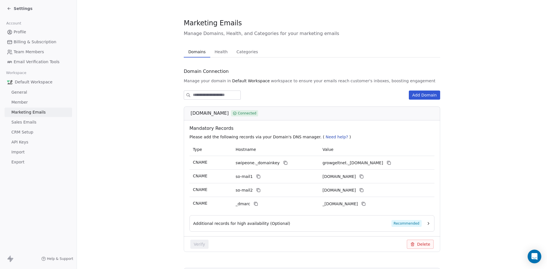
click at [26, 31] on link "Profile" at bounding box center [39, 31] width 68 height 9
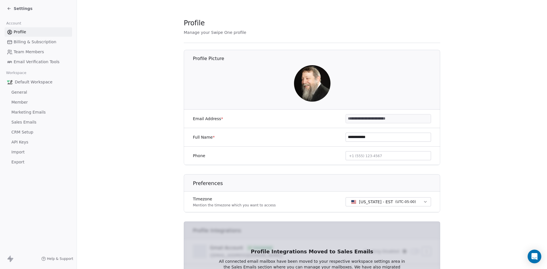
scroll to position [29, 0]
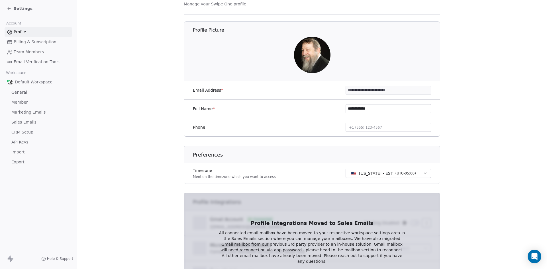
click at [369, 155] on h1 "Preferences" at bounding box center [317, 155] width 248 height 7
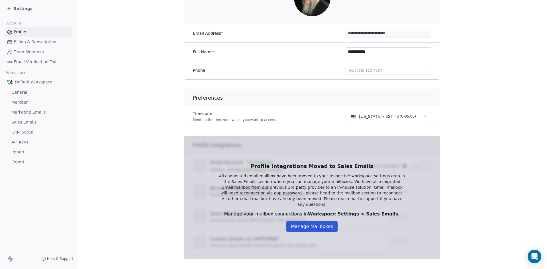
scroll to position [94, 0]
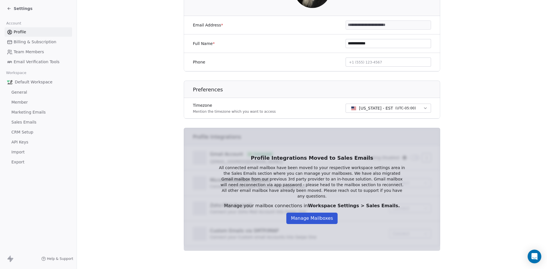
click at [318, 214] on button "Manage Mailboxes" at bounding box center [312, 218] width 51 height 11
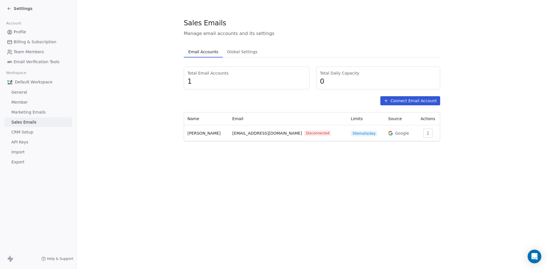
click at [406, 102] on button "Connect Email Account" at bounding box center [411, 100] width 60 height 9
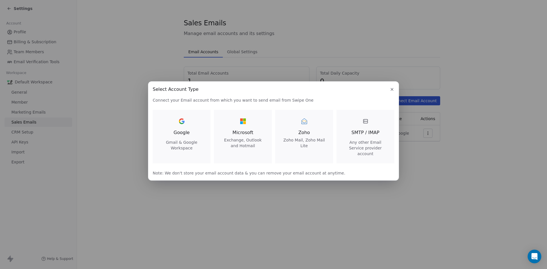
click at [184, 144] on span "Gmail & Google Workspace" at bounding box center [182, 145] width 44 height 11
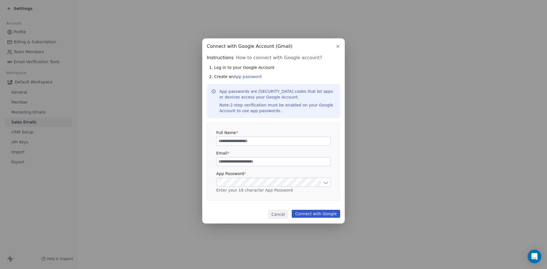
click at [236, 139] on input at bounding box center [274, 141] width 114 height 9
type input "******"
type input "*****"
click at [325, 182] on icon at bounding box center [326, 182] width 4 height 4
click at [321, 183] on div at bounding box center [273, 182] width 115 height 9
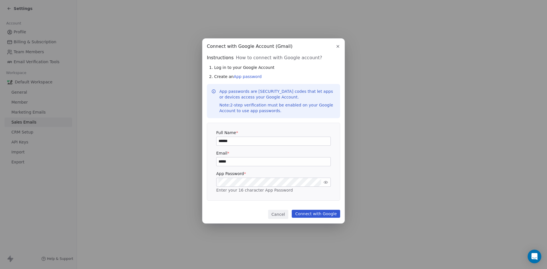
click at [325, 182] on icon at bounding box center [326, 182] width 4 height 3
click at [251, 78] on link "App password" at bounding box center [248, 76] width 28 height 5
click at [312, 213] on button "Connect with Google" at bounding box center [316, 214] width 48 height 8
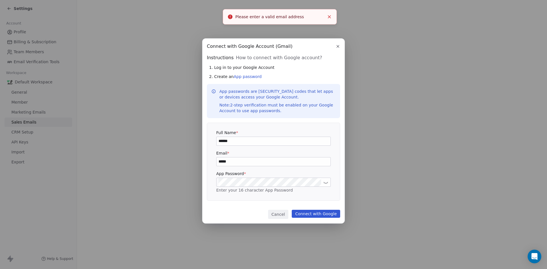
click at [261, 138] on input "******" at bounding box center [274, 141] width 114 height 9
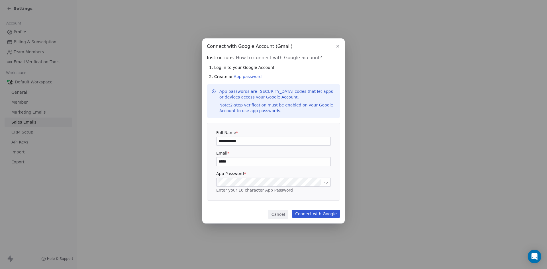
type input "**********"
click at [267, 159] on input "*****" at bounding box center [274, 162] width 114 height 9
type input "**********"
click at [314, 212] on button "Connect with Google" at bounding box center [316, 214] width 48 height 8
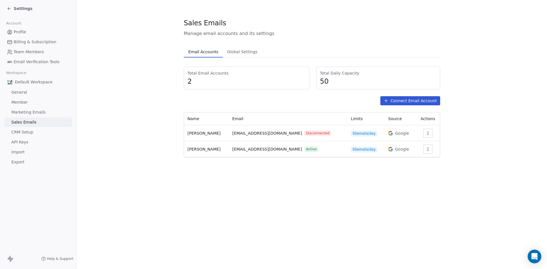
click at [238, 52] on span "Global Settings" at bounding box center [242, 52] width 35 height 8
click at [206, 54] on span "Email Accounts" at bounding box center [203, 52] width 35 height 8
click at [351, 134] on span "50 emails/day" at bounding box center [364, 134] width 27 height 6
click at [429, 135] on icon "button" at bounding box center [428, 133] width 5 height 5
click at [460, 143] on html "Settings Account Profile Billing & Subscription Team Members Email Verification…" at bounding box center [273, 134] width 547 height 269
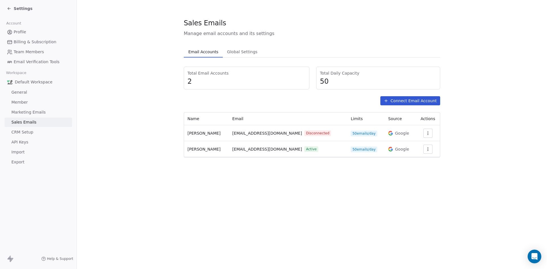
click at [30, 115] on span "Marketing Emails" at bounding box center [28, 112] width 34 height 6
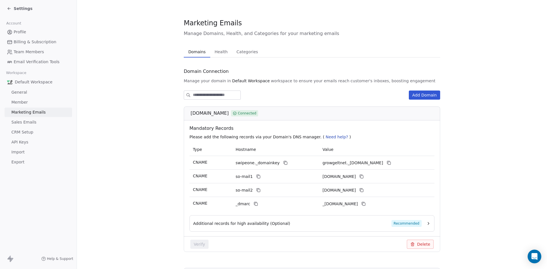
click at [32, 125] on link "Sales Emails" at bounding box center [39, 122] width 68 height 9
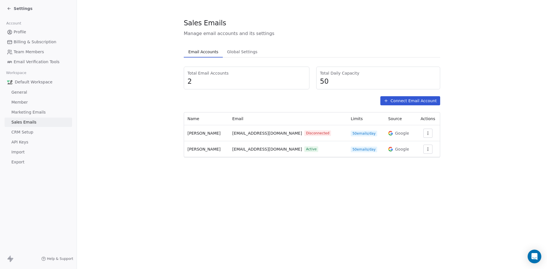
click at [31, 132] on span "CRM Setup" at bounding box center [22, 132] width 22 height 6
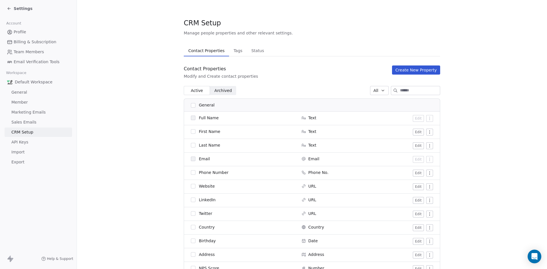
click at [33, 91] on link "General" at bounding box center [39, 92] width 68 height 9
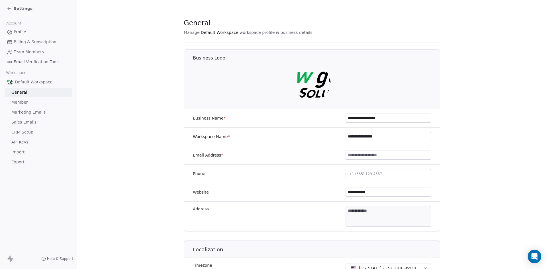
click at [29, 103] on link "Member" at bounding box center [39, 102] width 68 height 9
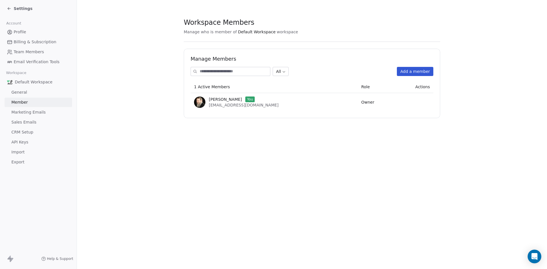
click at [34, 116] on link "Marketing Emails" at bounding box center [39, 112] width 68 height 9
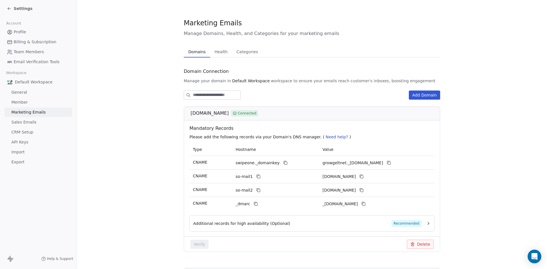
click at [32, 126] on link "Sales Emails" at bounding box center [39, 122] width 68 height 9
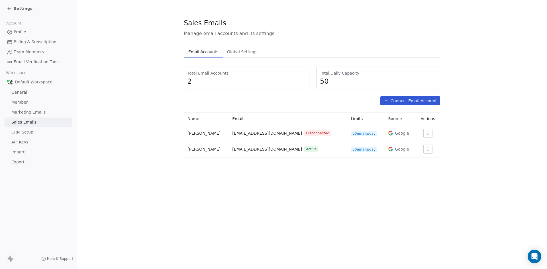
click at [28, 143] on link "API Keys" at bounding box center [39, 142] width 68 height 9
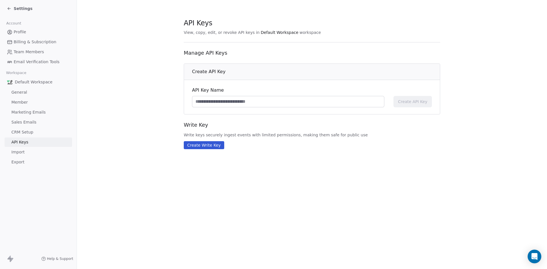
click at [26, 153] on link "Import" at bounding box center [39, 152] width 68 height 9
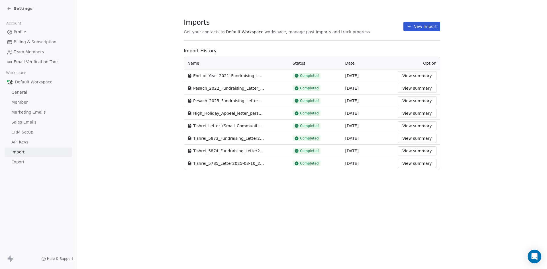
click at [409, 27] on icon at bounding box center [409, 27] width 3 height 0
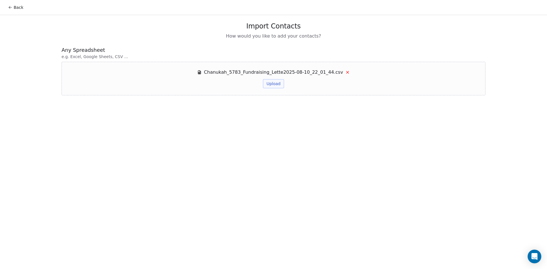
click at [273, 85] on button "Upload" at bounding box center [273, 83] width 21 height 9
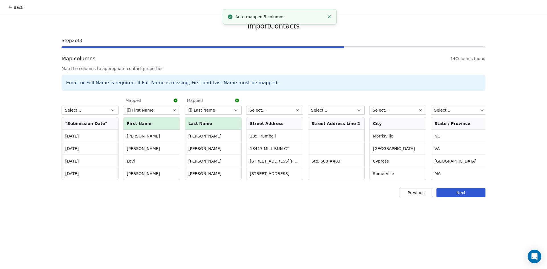
click at [470, 196] on button "Next" at bounding box center [461, 192] width 49 height 9
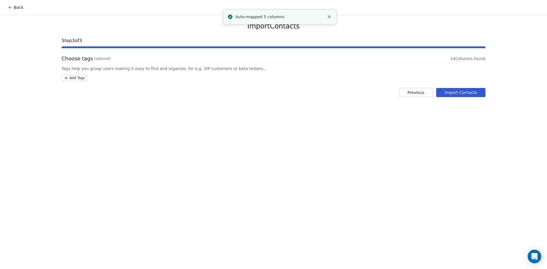
click at [76, 78] on html "Back Import Contacts Step 3 of 3 Choose tags (optional) 14 Columns found Tags h…" at bounding box center [273, 134] width 547 height 269
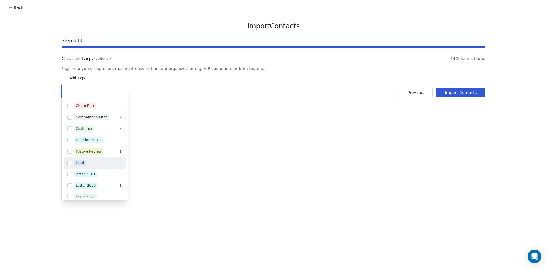
scroll to position [73, 0]
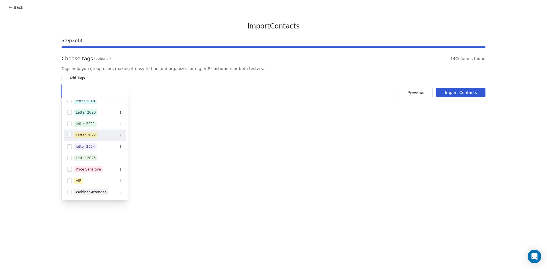
click at [96, 136] on div "Letter 2022" at bounding box center [98, 135] width 48 height 6
click at [472, 85] on html "Back Import Contacts Step 3 of 3 Choose tags (optional) 14 Columns found Tags h…" at bounding box center [273, 134] width 547 height 269
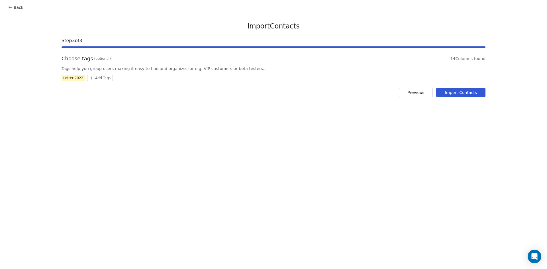
click at [470, 92] on button "Import Contacts" at bounding box center [461, 92] width 49 height 9
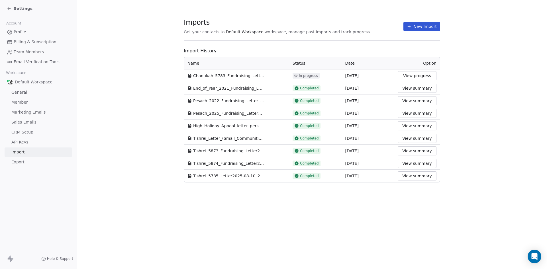
click at [31, 131] on span "CRM Setup" at bounding box center [22, 132] width 22 height 6
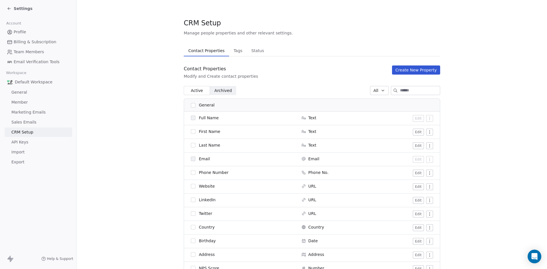
click at [11, 7] on icon at bounding box center [9, 8] width 5 height 5
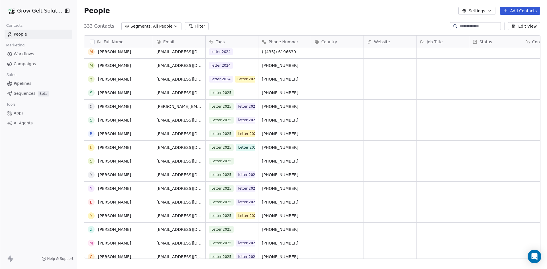
scroll to position [2709, 0]
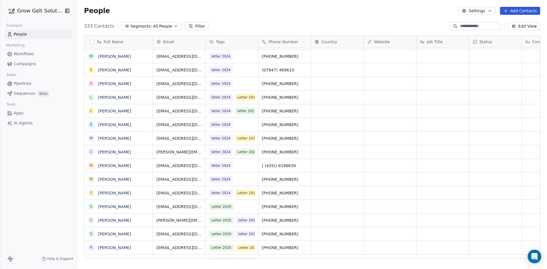
click at [32, 33] on link "People" at bounding box center [39, 34] width 68 height 9
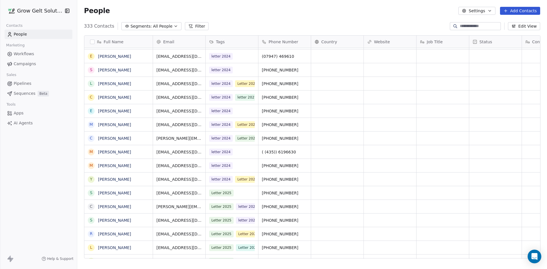
click at [34, 5] on div "Grow Gelt Solutions" at bounding box center [38, 11] width 77 height 22
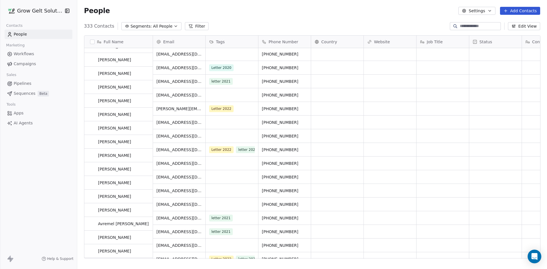
scroll to position [1939, 0]
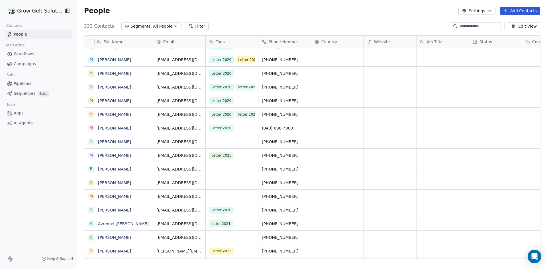
click at [28, 64] on span "Campaigns" at bounding box center [25, 64] width 22 height 6
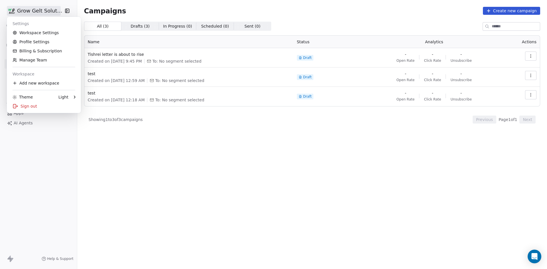
click at [32, 11] on html "Grow Gelt Solutions Contacts People Marketing Workflows Campaigns Sales Pipelin…" at bounding box center [273, 134] width 547 height 269
click at [214, 163] on html "Grow Gelt Solutions Contacts People Marketing Workflows Campaigns Sales Pipelin…" at bounding box center [273, 134] width 547 height 269
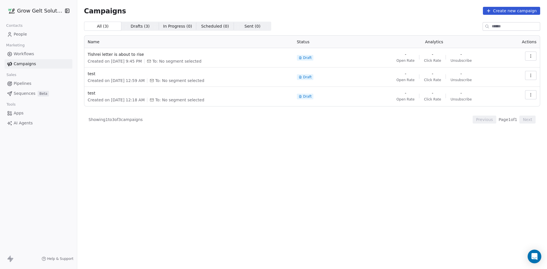
click at [21, 115] on span "Apps" at bounding box center [19, 113] width 10 height 6
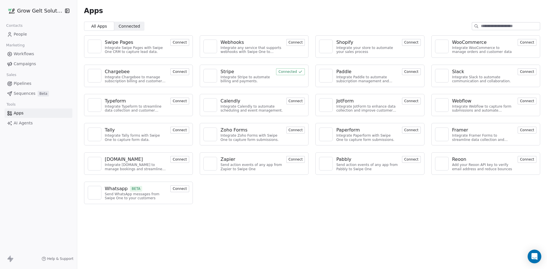
click at [417, 101] on button "Connect" at bounding box center [411, 101] width 19 height 7
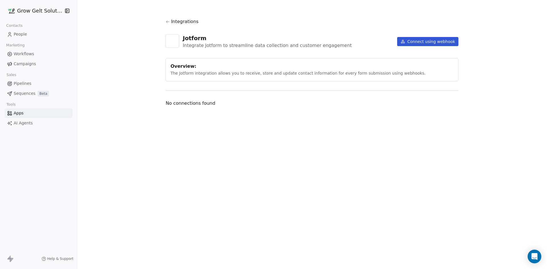
click at [431, 38] on button "Connect using webhook" at bounding box center [428, 41] width 62 height 9
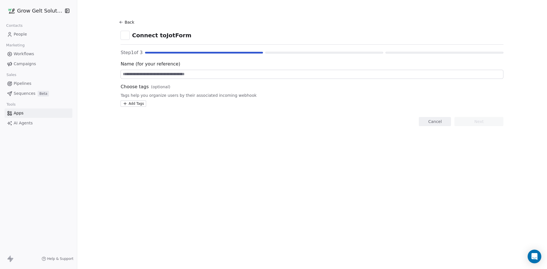
click at [159, 76] on input at bounding box center [312, 74] width 383 height 9
click at [202, 75] on input at bounding box center [312, 74] width 383 height 9
click at [125, 23] on button "Back" at bounding box center [127, 22] width 18 height 10
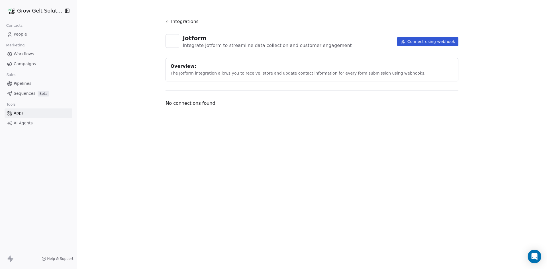
click at [169, 20] on icon at bounding box center [168, 22] width 4 height 4
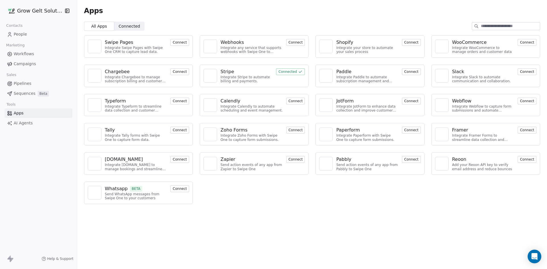
click at [180, 188] on button "Connect" at bounding box center [180, 189] width 19 height 7
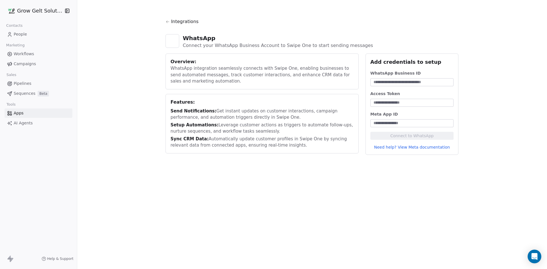
click at [28, 64] on span "Campaigns" at bounding box center [25, 64] width 22 height 6
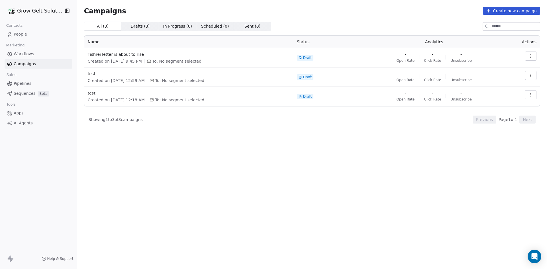
click at [300, 65] on td "Draft" at bounding box center [329, 57] width 71 height 19
click at [263, 58] on div "Tishrei letter is about to rise Created on [DATE] 9:45 PM To: No segment select…" at bounding box center [189, 58] width 202 height 13
click at [125, 60] on span "Created on [DATE] 9:45 PM" at bounding box center [115, 61] width 54 height 6
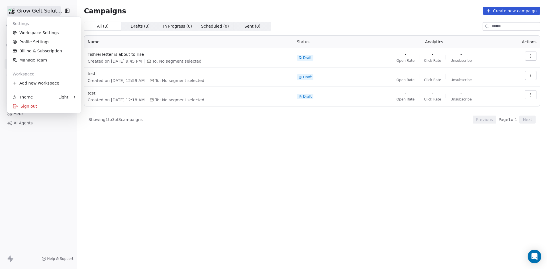
click at [29, 8] on html "Grow Gelt Solutions Contacts People Marketing Workflows Campaigns Sales Pipelin…" at bounding box center [273, 134] width 547 height 269
click at [38, 35] on link "Workspace Settings" at bounding box center [44, 32] width 70 height 9
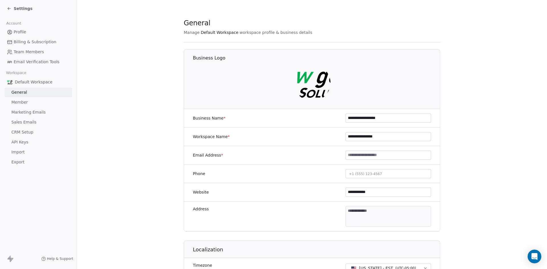
click at [34, 112] on span "Marketing Emails" at bounding box center [28, 112] width 34 height 6
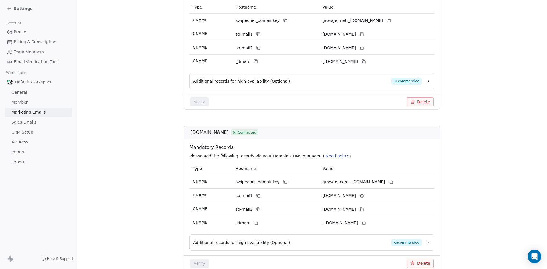
scroll to position [172, 0]
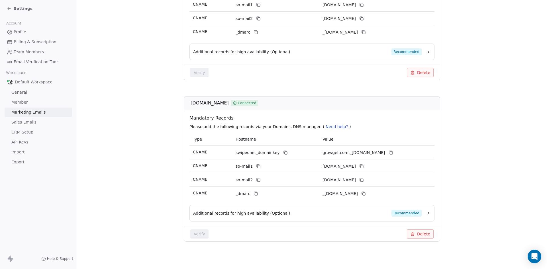
click at [33, 120] on span "Sales Emails" at bounding box center [23, 122] width 25 height 6
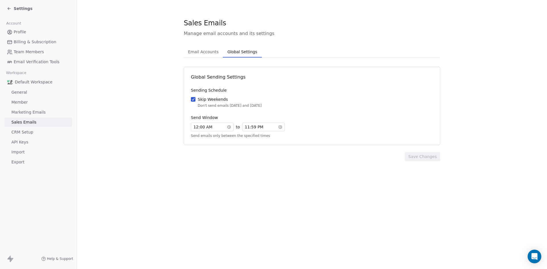
click at [247, 54] on span "Global Settings" at bounding box center [242, 52] width 34 height 8
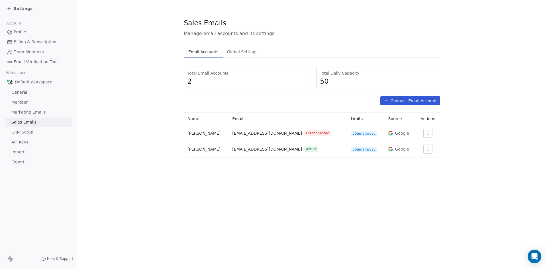
click at [215, 53] on span "Email Accounts" at bounding box center [203, 52] width 35 height 8
click at [351, 133] on span "50 emails/day" at bounding box center [364, 134] width 27 height 6
click at [364, 134] on span "50 emails/day" at bounding box center [364, 134] width 27 height 6
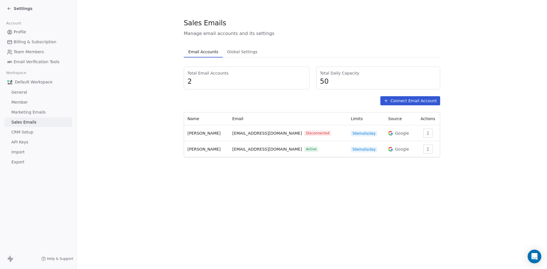
click at [360, 133] on span "50 emails/day" at bounding box center [364, 134] width 27 height 6
click at [401, 100] on button "Connect Email Account" at bounding box center [411, 100] width 60 height 9
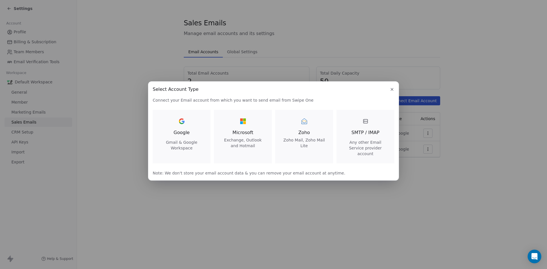
click at [392, 92] on icon "button" at bounding box center [392, 89] width 5 height 5
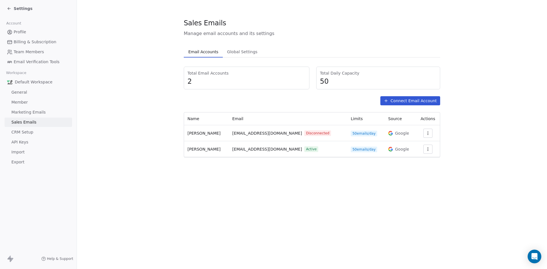
click at [429, 149] on icon "button" at bounding box center [428, 149] width 5 height 5
click at [333, 177] on html "Settings Account Profile Billing & Subscription Team Members Email Verification…" at bounding box center [273, 134] width 547 height 269
click at [45, 130] on link "CRM Setup" at bounding box center [39, 132] width 68 height 9
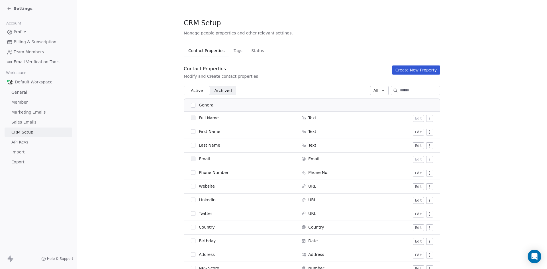
click at [24, 143] on span "API Keys" at bounding box center [19, 142] width 17 height 6
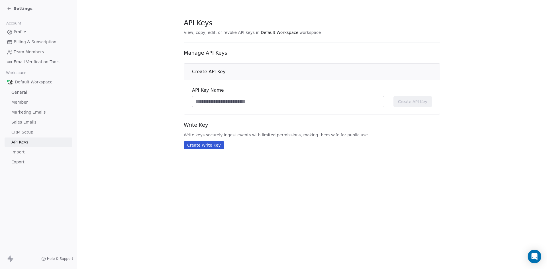
click at [24, 150] on span "Import" at bounding box center [17, 152] width 13 height 6
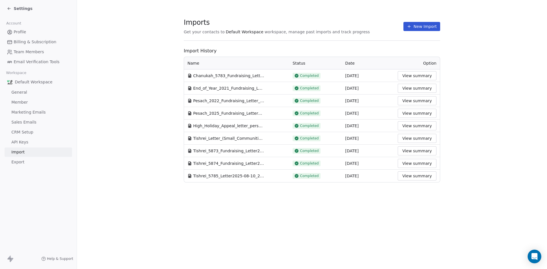
click at [22, 157] on div "Default Workspace General Member Marketing Emails Sales Emails CRM Setup API Ke…" at bounding box center [39, 122] width 68 height 90
click at [21, 161] on span "Export" at bounding box center [17, 162] width 13 height 6
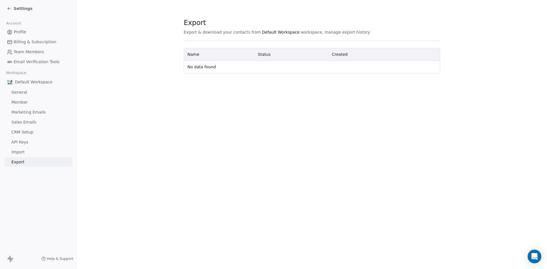
click at [28, 42] on span "Billing & Subscription" at bounding box center [35, 42] width 43 height 6
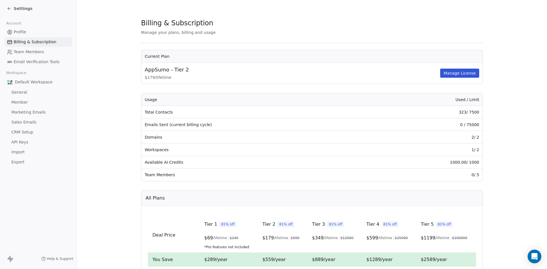
click at [27, 30] on link "Profile" at bounding box center [39, 31] width 68 height 9
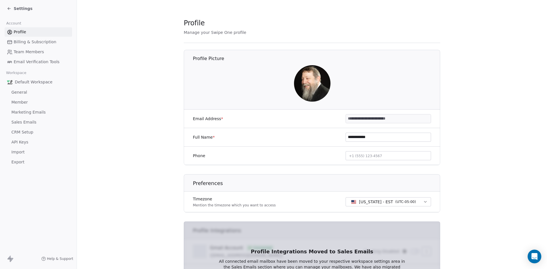
click at [21, 13] on div "Settings" at bounding box center [38, 8] width 77 height 17
click at [17, 8] on span "Settings" at bounding box center [23, 9] width 19 height 6
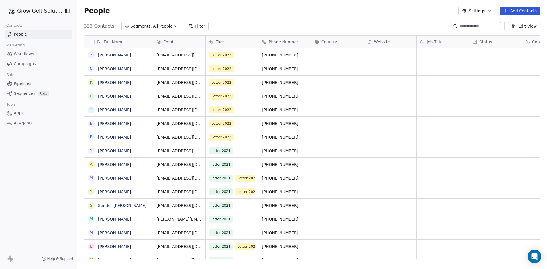
scroll to position [233, 466]
click at [535, 257] on icon "Open Intercom Messenger" at bounding box center [534, 256] width 7 height 7
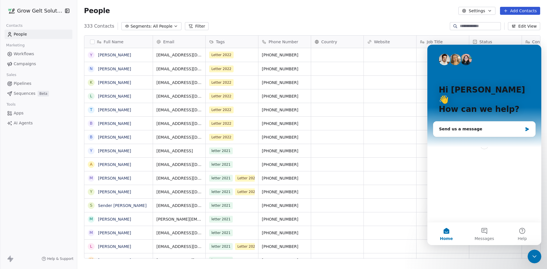
scroll to position [0, 0]
click at [478, 126] on div "Send us a message" at bounding box center [481, 129] width 84 height 6
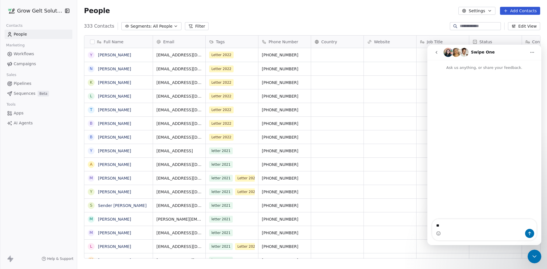
type textarea "*"
type textarea "**********"
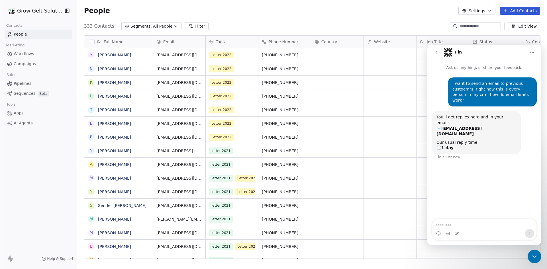
click at [28, 93] on span "Sequences" at bounding box center [25, 94] width 22 height 6
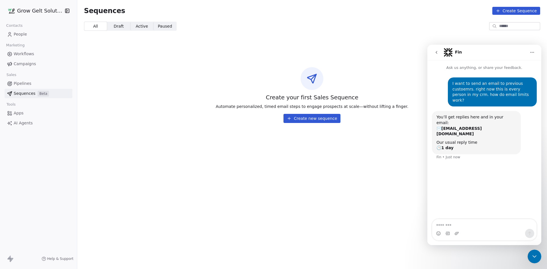
click at [25, 86] on span "Pipelines" at bounding box center [23, 84] width 18 height 6
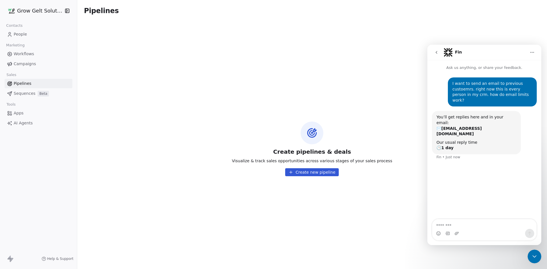
click at [28, 112] on link "Apps" at bounding box center [39, 113] width 68 height 9
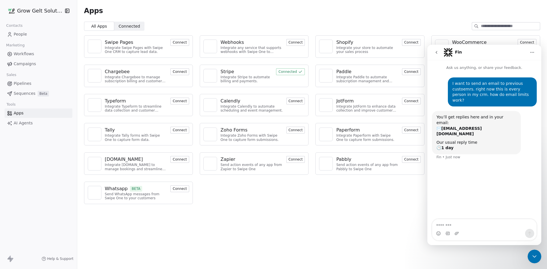
click at [27, 33] on link "People" at bounding box center [39, 34] width 68 height 9
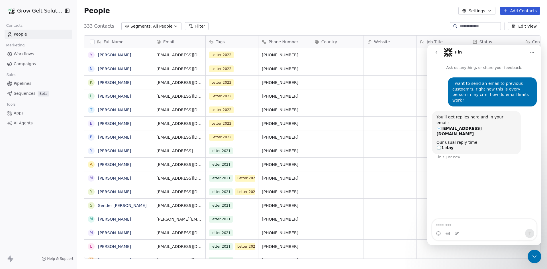
scroll to position [233, 466]
click at [24, 13] on html "Grow Gelt Solutions Contacts People Marketing Workflows Campaigns Sales Pipelin…" at bounding box center [273, 134] width 547 height 269
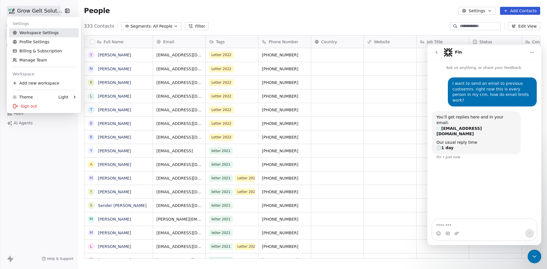
click at [34, 34] on link "Workspace Settings" at bounding box center [44, 32] width 70 height 9
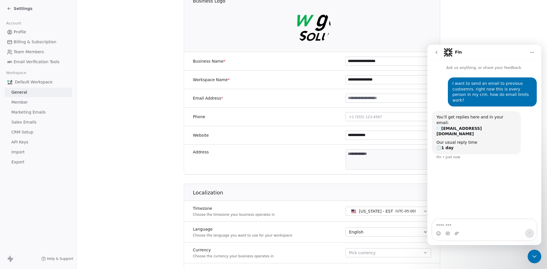
scroll to position [86, 0]
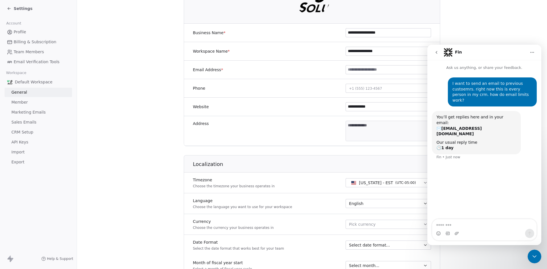
click at [535, 256] on icon "Close Intercom Messenger" at bounding box center [534, 256] width 7 height 7
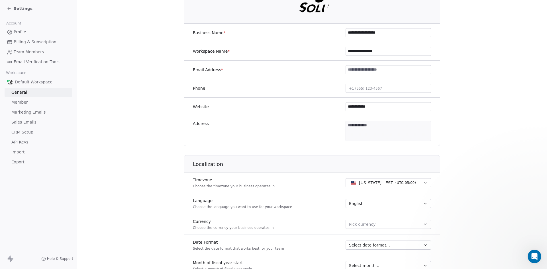
scroll to position [0, 0]
click at [362, 74] on input at bounding box center [388, 70] width 85 height 9
type input "**********"
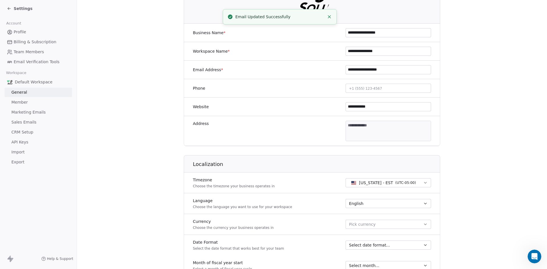
click at [365, 87] on span "+1 (555) 123-4567" at bounding box center [365, 89] width 33 height 4
type input "**********"
click at [397, 128] on html "**********" at bounding box center [273, 134] width 547 height 269
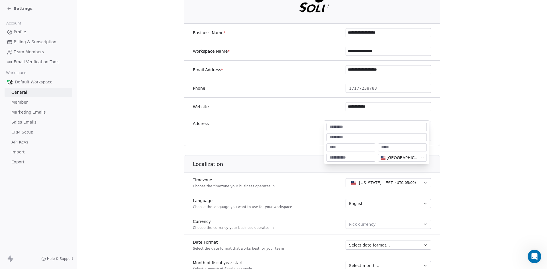
click at [395, 126] on body "**********" at bounding box center [273, 134] width 547 height 269
type input "**********"
type input "*********"
type input "*"
type input "**"
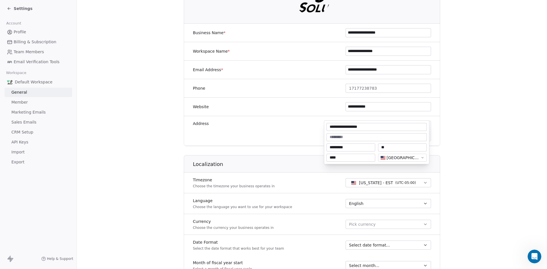
type input "*****"
type textarea "**********"
click at [407, 226] on html "**********" at bounding box center [273, 134] width 547 height 269
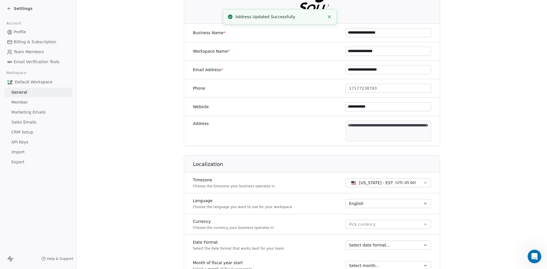
click at [403, 220] on button "Pick currency" at bounding box center [389, 224] width 86 height 9
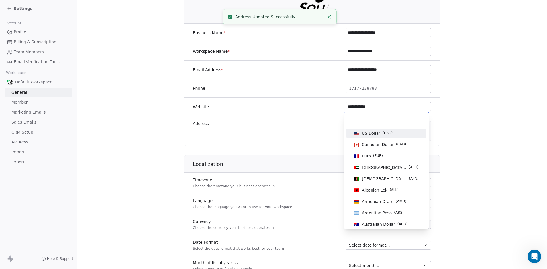
click at [383, 131] on span "( USD )" at bounding box center [388, 134] width 10 height 6
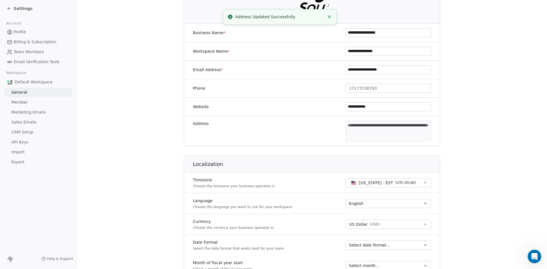
click at [475, 156] on section "**********" at bounding box center [312, 181] width 470 height 534
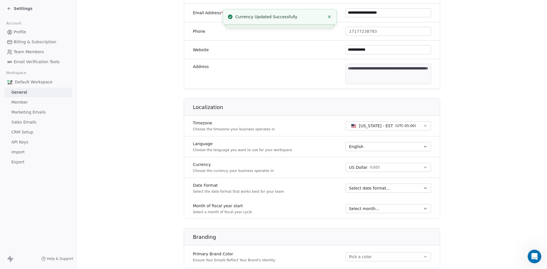
scroll to position [171, 0]
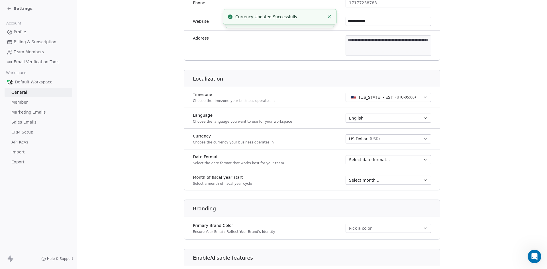
click at [388, 159] on div "Select date format..." at bounding box center [385, 160] width 72 height 6
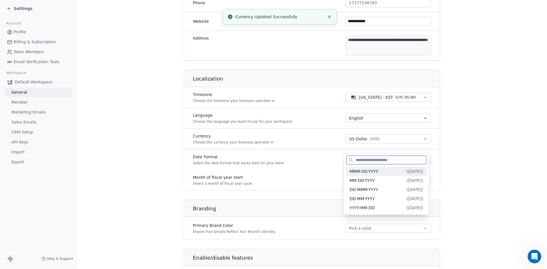
click at [387, 174] on div "MMM-DD-YYYY ( Aug-10-2025 )" at bounding box center [387, 172] width 74 height 6
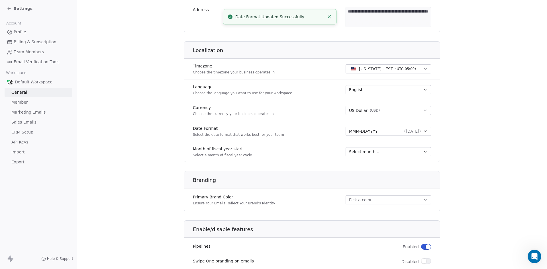
scroll to position [228, 0]
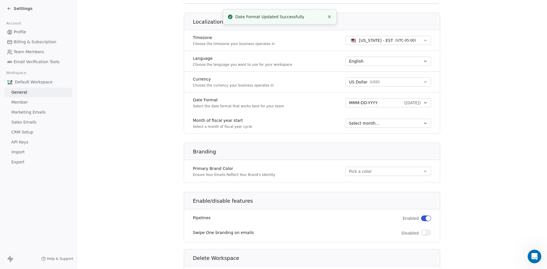
click at [366, 203] on h1 "Enable/disable features" at bounding box center [317, 201] width 248 height 7
click at [377, 176] on div "Primary Brand Color Ensure Your Emails Reflect Your Brand's Identity Pick a col…" at bounding box center [312, 172] width 257 height 16
click at [377, 170] on button "Pick a color" at bounding box center [389, 171] width 86 height 9
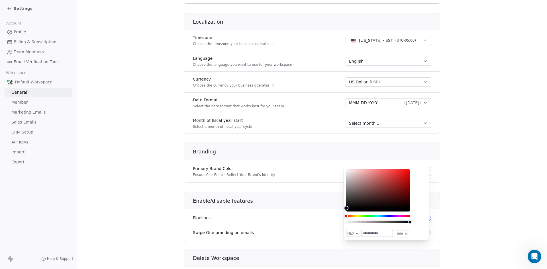
click at [368, 216] on div "Hue" at bounding box center [378, 216] width 64 height 2
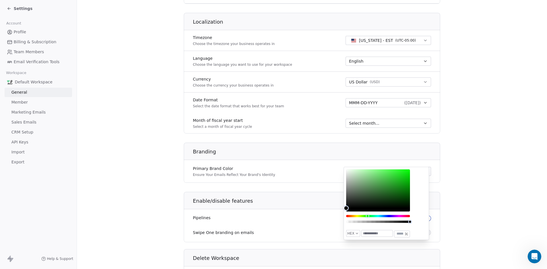
type input "*******"
click at [406, 186] on div "Color" at bounding box center [378, 189] width 64 height 39
click at [461, 183] on section "**********" at bounding box center [312, 39] width 470 height 534
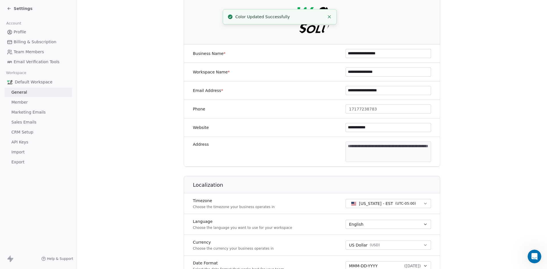
scroll to position [0, 0]
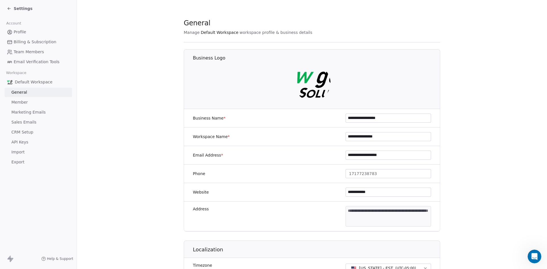
click at [30, 101] on link "Member" at bounding box center [39, 102] width 68 height 9
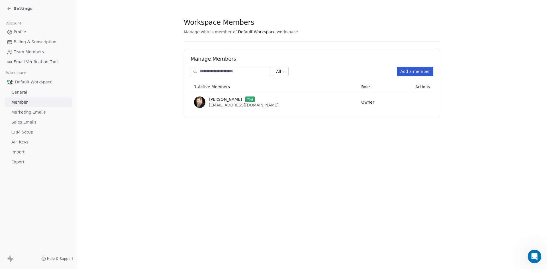
click at [32, 111] on span "Marketing Emails" at bounding box center [28, 112] width 34 height 6
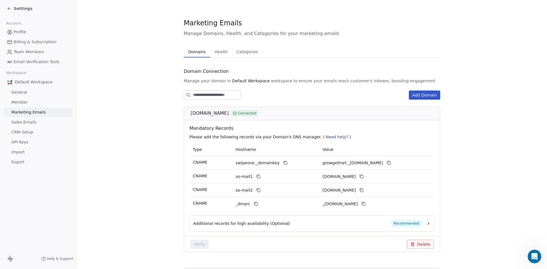
click at [32, 121] on span "Sales Emails" at bounding box center [23, 122] width 25 height 6
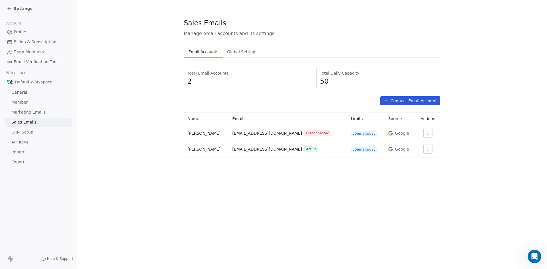
click at [234, 53] on span "Global Settings" at bounding box center [242, 52] width 35 height 8
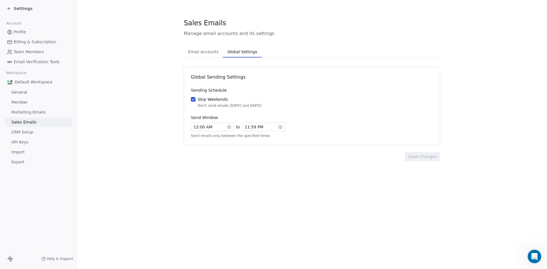
click at [214, 54] on span "Email Accounts" at bounding box center [203, 52] width 35 height 8
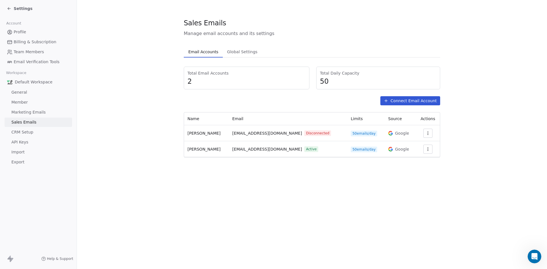
click at [201, 82] on span "2" at bounding box center [247, 81] width 118 height 9
click at [406, 101] on button "Connect Email Account" at bounding box center [411, 100] width 60 height 9
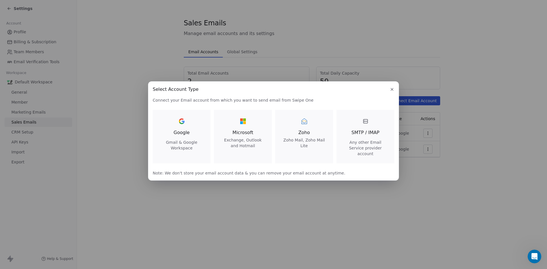
click at [391, 92] on icon "button" at bounding box center [392, 89] width 5 height 5
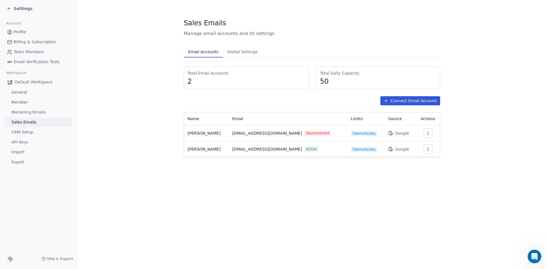
click at [351, 132] on span "50 emails/day" at bounding box center [364, 134] width 27 height 6
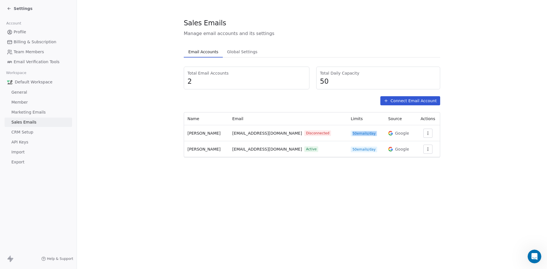
click at [351, 132] on span "50 emails/day" at bounding box center [364, 134] width 27 height 6
click at [418, 101] on button "Connect Email Account" at bounding box center [411, 100] width 60 height 9
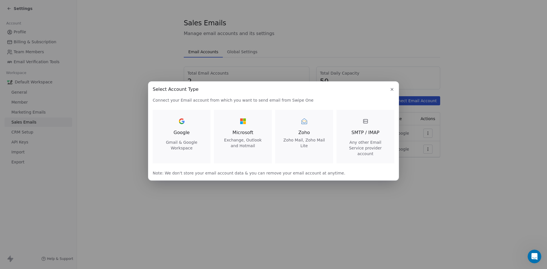
click at [390, 91] on button "button" at bounding box center [392, 89] width 7 height 7
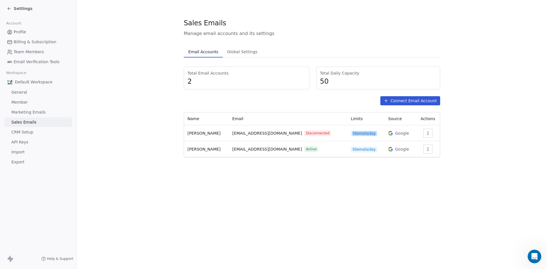
click at [38, 114] on span "Marketing Emails" at bounding box center [28, 112] width 34 height 6
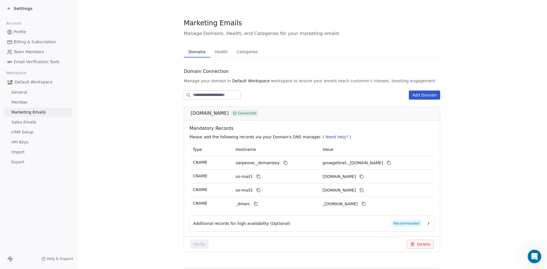
click at [34, 132] on link "CRM Setup" at bounding box center [39, 132] width 68 height 9
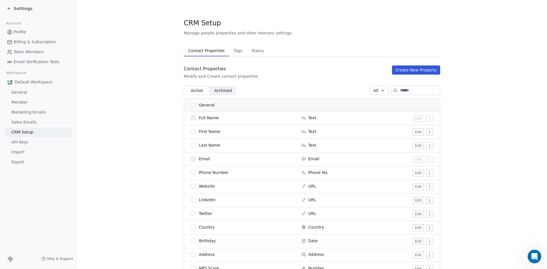
click at [29, 145] on link "API Keys" at bounding box center [39, 142] width 68 height 9
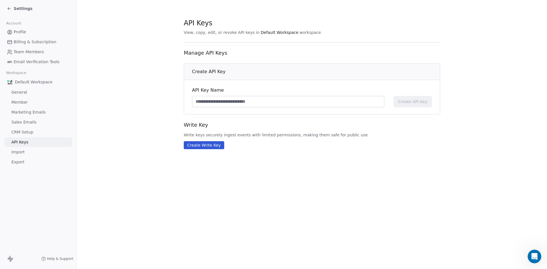
click at [22, 150] on span "Import" at bounding box center [17, 152] width 13 height 6
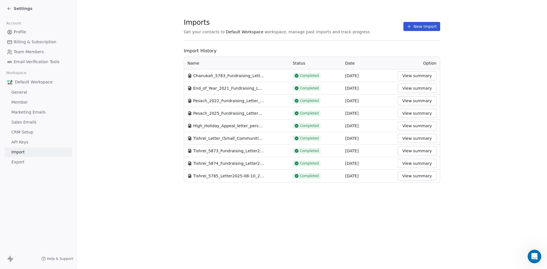
click at [16, 161] on span "Export" at bounding box center [17, 162] width 13 height 6
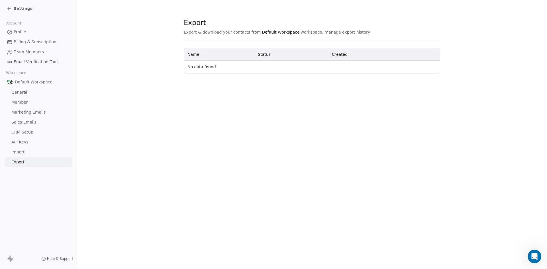
click at [32, 135] on span "CRM Setup" at bounding box center [22, 132] width 22 height 6
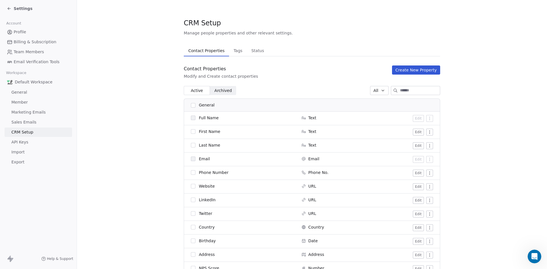
click at [7, 9] on icon at bounding box center [9, 8] width 5 height 5
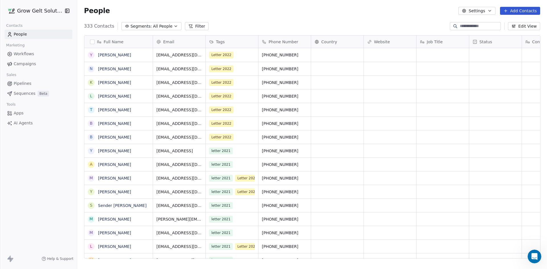
scroll to position [233, 466]
click at [90, 43] on button "button" at bounding box center [92, 42] width 5 height 5
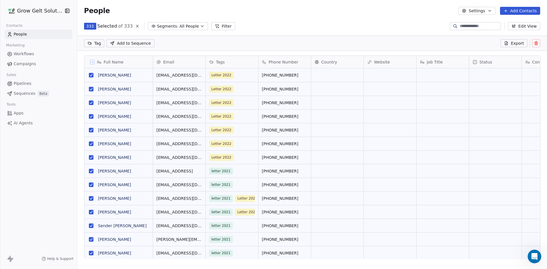
scroll to position [213, 466]
click at [481, 13] on button "Settings" at bounding box center [477, 11] width 37 height 8
click at [484, 48] on span "Export" at bounding box center [480, 51] width 13 height 6
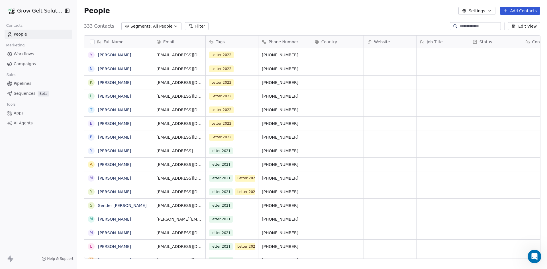
click at [92, 42] on button "button" at bounding box center [92, 42] width 5 height 5
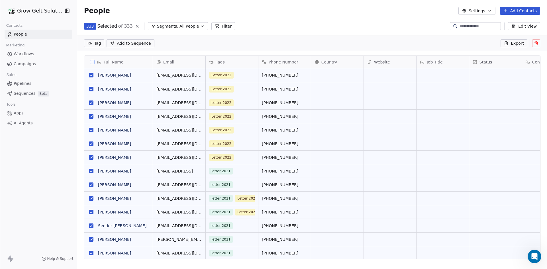
click at [515, 44] on span "Export" at bounding box center [517, 43] width 13 height 6
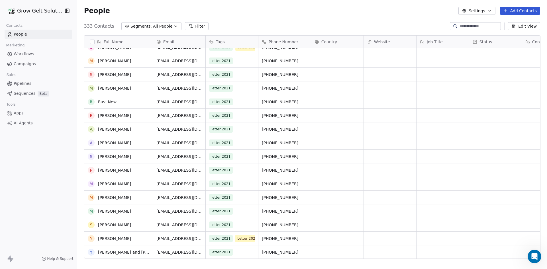
scroll to position [0, 0]
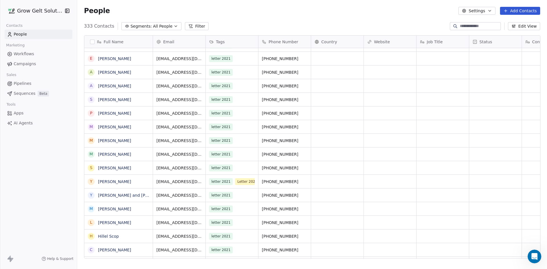
click at [29, 62] on span "Campaigns" at bounding box center [25, 64] width 22 height 6
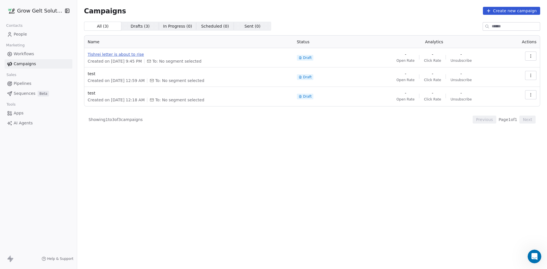
click at [130, 54] on span "Tishrei letter is about to rise" at bounding box center [189, 55] width 202 height 6
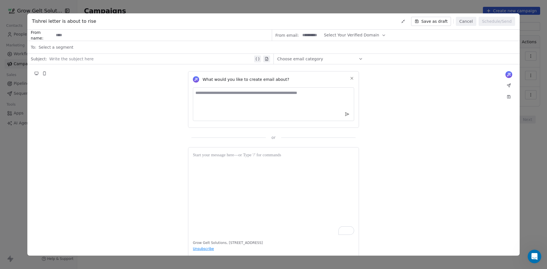
click at [278, 99] on textarea at bounding box center [273, 105] width 161 height 34
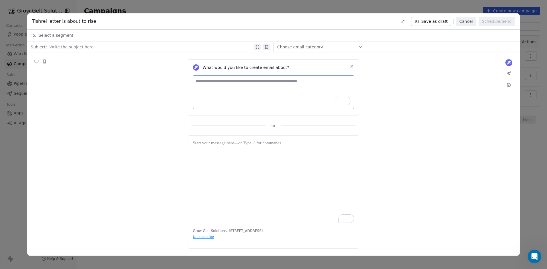
scroll to position [12, 0]
click at [200, 236] on div "Grow Gelt Solutions, 1024 Harrisburg Ave, Lancaster, PA, 17603, United States U…" at bounding box center [273, 192] width 171 height 114
click at [208, 238] on div "Grow Gelt Solutions, 1024 Harrisburg Ave, Lancaster, PA, 17603, United States U…" at bounding box center [273, 192] width 171 height 114
click at [208, 237] on div "Grow Gelt Solutions, 1024 Harrisburg Ave, Lancaster, PA, 17603, United States U…" at bounding box center [273, 192] width 171 height 114
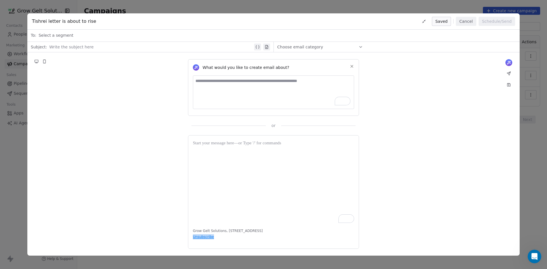
click at [208, 237] on div "Grow Gelt Solutions, 1024 Harrisburg Ave, Lancaster, PA, 17603, United States U…" at bounding box center [273, 192] width 171 height 114
click at [313, 45] on span "Choose email category" at bounding box center [300, 47] width 46 height 6
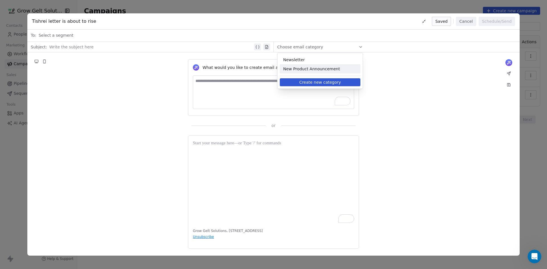
click at [318, 70] on span "New Product Announcement" at bounding box center [320, 69] width 74 height 6
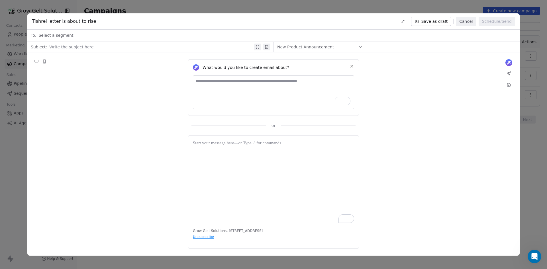
click at [323, 48] on span "New Product Announcement" at bounding box center [305, 47] width 57 height 6
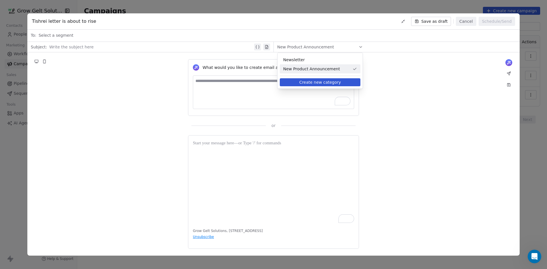
click at [328, 69] on span "New Product Announcement" at bounding box center [316, 69] width 67 height 6
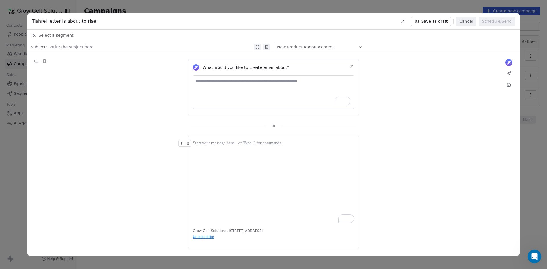
click at [196, 238] on div "Grow Gelt Solutions, 1024 Harrisburg Ave, Lancaster, PA, 17603, United States U…" at bounding box center [273, 192] width 171 height 114
click at [97, 47] on div at bounding box center [151, 47] width 204 height 7
click at [96, 35] on div "Select a segment" at bounding box center [277, 35] width 478 height 13
click at [393, 116] on div "What would you like to create email about? or" at bounding box center [273, 90] width 493 height 76
click at [59, 31] on div "Select a segment" at bounding box center [277, 35] width 478 height 13
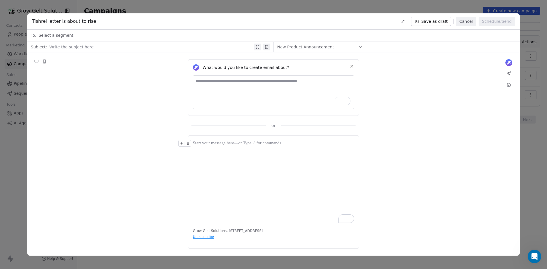
click at [144, 37] on div "Select a segment" at bounding box center [277, 35] width 478 height 13
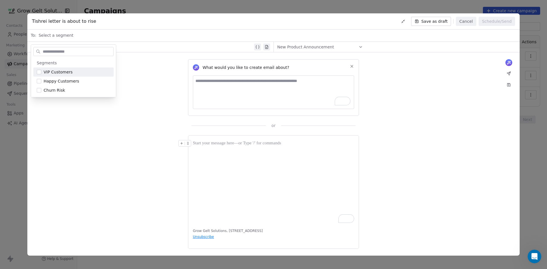
click at [147, 28] on div "Tishrei letter is about to rise Save as draft Cancel Schedule/Send" at bounding box center [273, 21] width 493 height 16
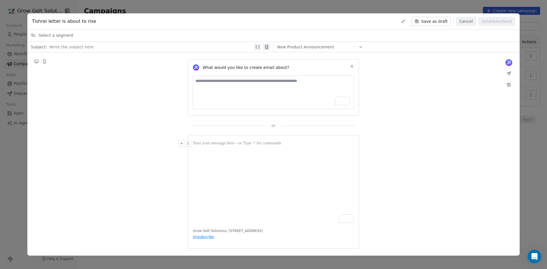
click at [471, 21] on button "Cancel" at bounding box center [466, 21] width 20 height 9
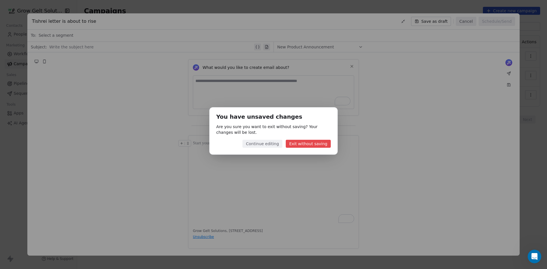
click at [299, 145] on button "Exit without saving" at bounding box center [308, 144] width 45 height 8
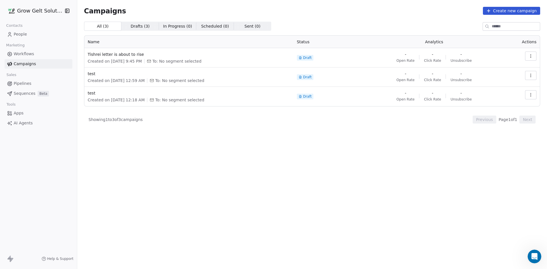
click at [23, 36] on span "People" at bounding box center [20, 34] width 13 height 6
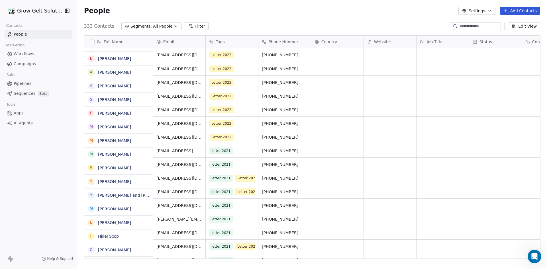
scroll to position [233, 466]
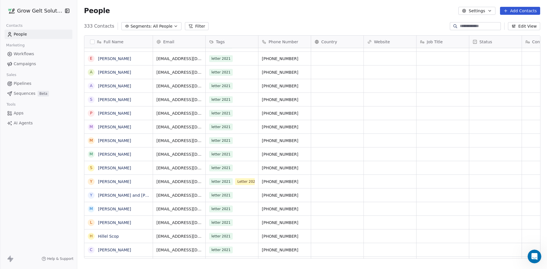
click at [93, 40] on button "button" at bounding box center [92, 42] width 5 height 5
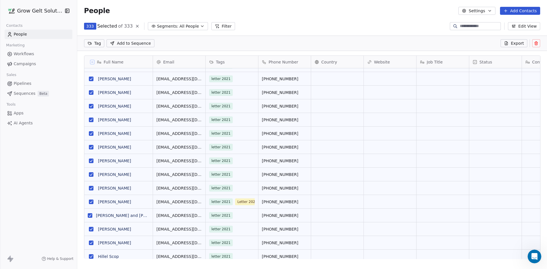
scroll to position [213, 466]
click at [185, 26] on span "All People" at bounding box center [189, 26] width 19 height 6
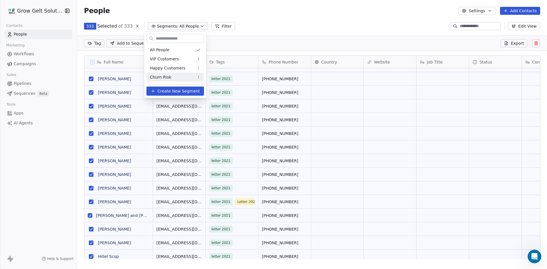
click at [182, 91] on span "Create New Segment" at bounding box center [179, 91] width 42 height 6
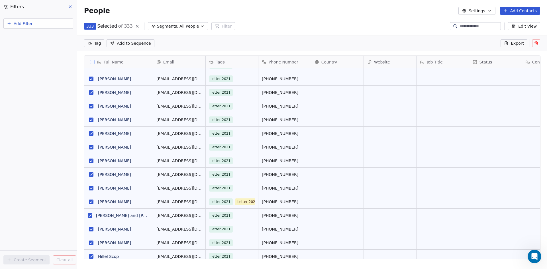
click at [29, 23] on span "Add Filter" at bounding box center [23, 24] width 19 height 6
click at [38, 36] on span "Contact properties" at bounding box center [27, 37] width 37 height 6
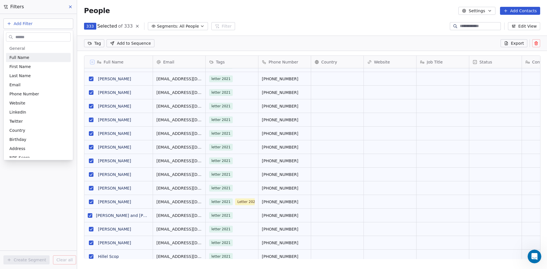
click at [9, 22] on html "Grow Gelt Solutions Contacts People Marketing Workflows Campaigns Sales Pipelin…" at bounding box center [273, 134] width 547 height 269
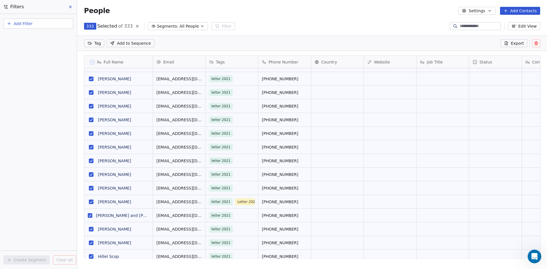
click at [71, 5] on icon at bounding box center [70, 7] width 5 height 5
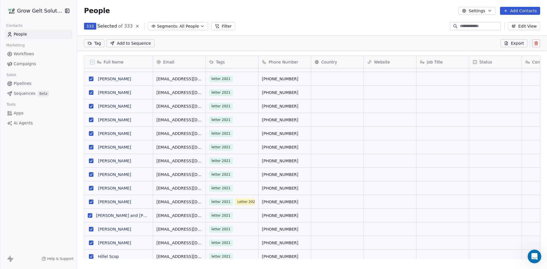
click at [215, 24] on icon at bounding box center [217, 26] width 5 height 5
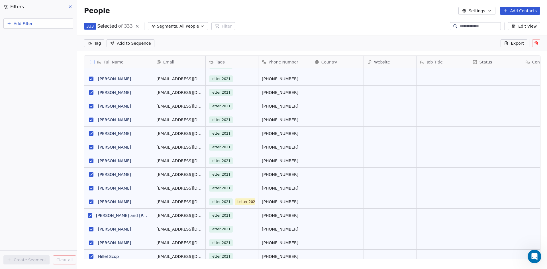
click at [182, 24] on span "All People" at bounding box center [189, 26] width 19 height 6
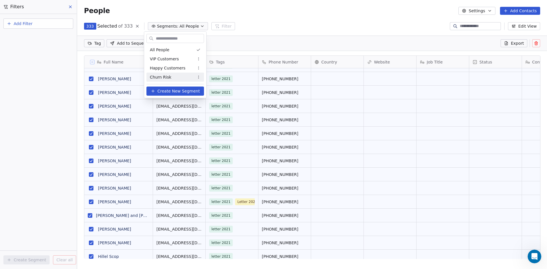
click at [187, 91] on span "Create New Segment" at bounding box center [179, 91] width 42 height 6
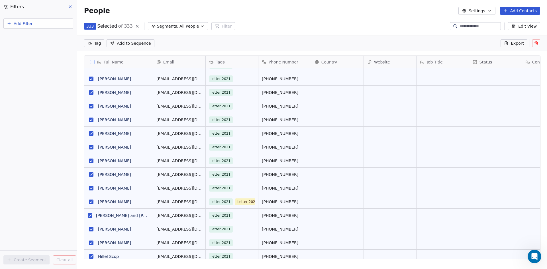
click at [33, 27] on button "Add Filter" at bounding box center [38, 24] width 70 height 10
click at [39, 46] on div "Contact activity" at bounding box center [38, 46] width 58 height 6
click at [25, 26] on html "Grow Gelt Solutions Contacts People Marketing Workflows Campaigns Sales Pipelin…" at bounding box center [273, 134] width 547 height 269
click at [25, 26] on span "Add Filter" at bounding box center [23, 24] width 19 height 6
click at [28, 34] on span "Contact properties" at bounding box center [27, 37] width 37 height 6
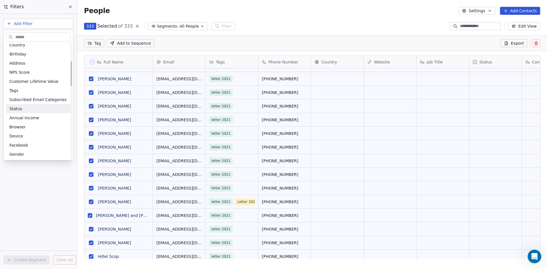
scroll to position [57, 0]
click at [36, 117] on div "Tags" at bounding box center [38, 119] width 58 height 6
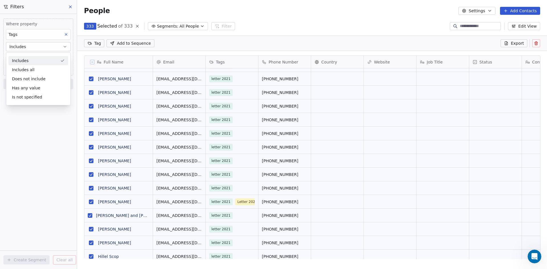
click at [44, 61] on div "Includes" at bounding box center [39, 60] width 60 height 9
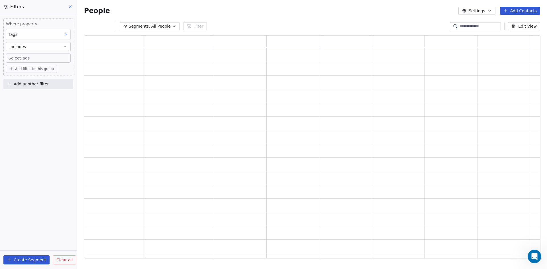
scroll to position [219, 452]
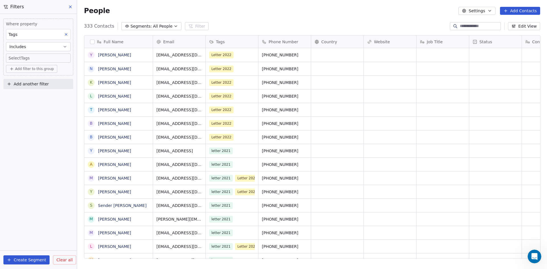
click at [44, 60] on body "Grow Gelt Solutions Contacts People Marketing Workflows Campaigns Sales Pipelin…" at bounding box center [273, 134] width 547 height 269
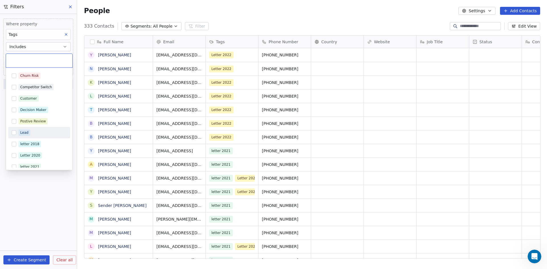
scroll to position [29, 0]
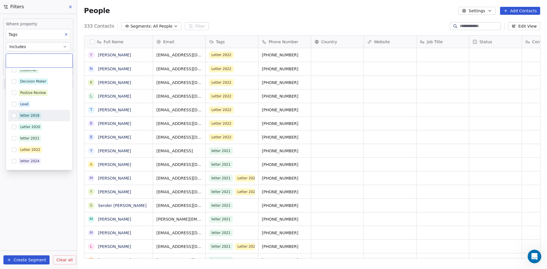
click at [10, 118] on div "letter 2018" at bounding box center [39, 115] width 62 height 9
click at [14, 127] on button "Suggestions" at bounding box center [14, 127] width 5 height 5
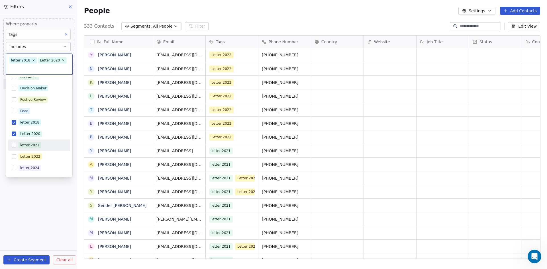
click at [12, 147] on button "Suggestions" at bounding box center [14, 145] width 5 height 5
click at [14, 159] on button "Suggestions" at bounding box center [14, 157] width 5 height 5
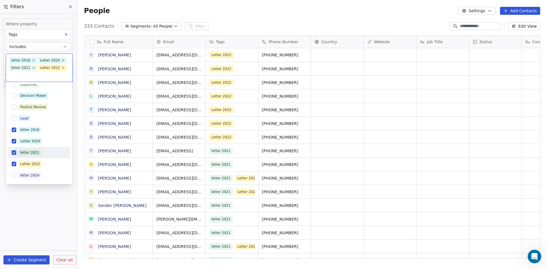
scroll to position [73, 0]
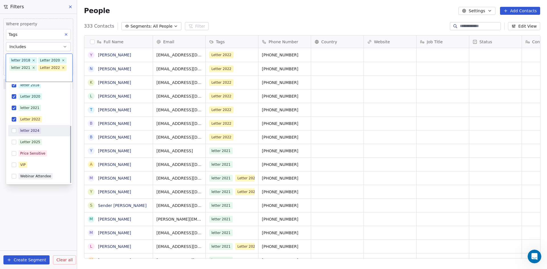
click at [14, 129] on button "Suggestions" at bounding box center [14, 131] width 5 height 5
click at [13, 143] on button "Suggestions" at bounding box center [14, 142] width 5 height 5
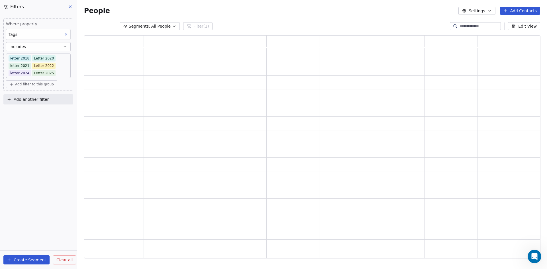
click at [247, 13] on html "Grow Gelt Solutions Contacts People Marketing Workflows Campaigns Sales Pipelin…" at bounding box center [273, 134] width 547 height 269
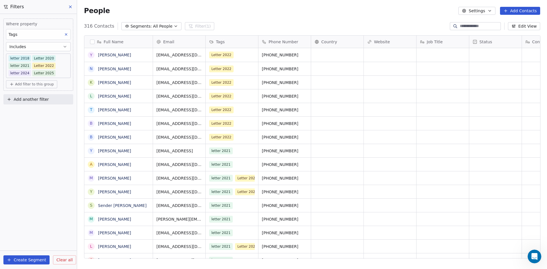
scroll to position [233, 466]
click at [29, 260] on button "Create Segment" at bounding box center [26, 260] width 46 height 9
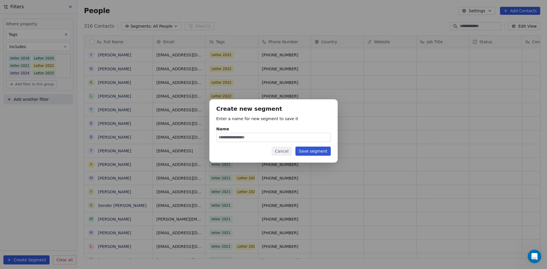
click at [262, 137] on input "Name" at bounding box center [274, 137] width 114 height 9
type input "**********"
click at [323, 151] on button "Save segment" at bounding box center [313, 151] width 35 height 9
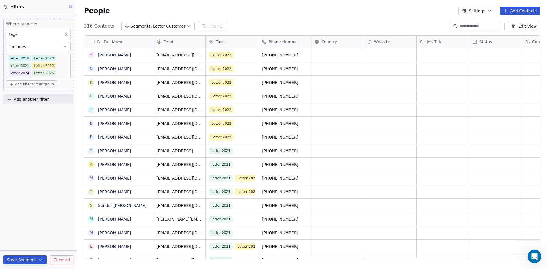
click at [47, 82] on span "Add filter to this group" at bounding box center [34, 84] width 39 height 5
click at [59, 70] on html "Grow Gelt Solutions Contacts People Marketing Workflows Campaigns Sales Pipelin…" at bounding box center [273, 134] width 547 height 269
click at [59, 60] on body "Grow Gelt Solutions Contacts People Marketing Workflows Campaigns Sales Pipelin…" at bounding box center [273, 134] width 547 height 269
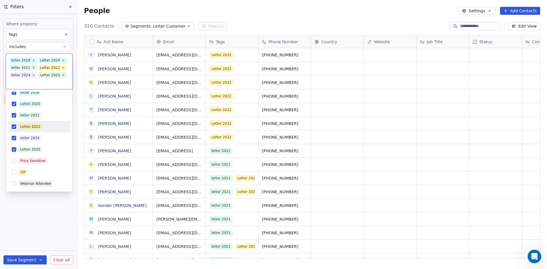
scroll to position [0, 0]
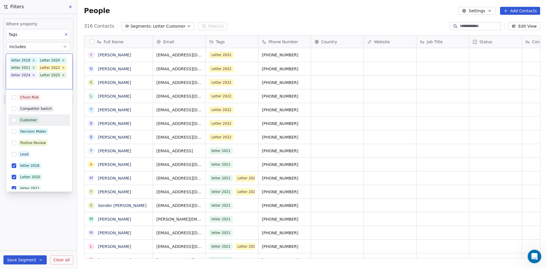
click at [388, 113] on html "Grow Gelt Solutions Contacts People Marketing Workflows Campaigns Sales Pipelin…" at bounding box center [273, 134] width 547 height 269
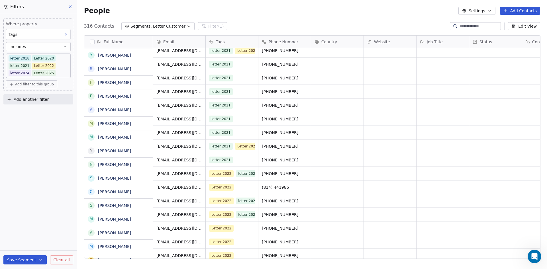
scroll to position [798, 0]
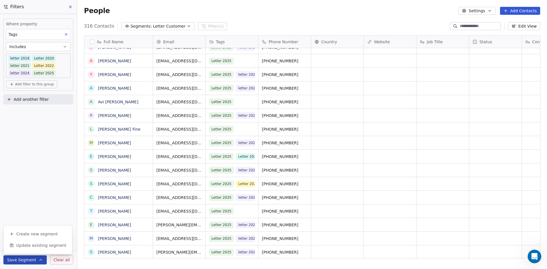
scroll to position [233, 466]
click at [35, 237] on button "Create new segment" at bounding box center [38, 234] width 64 height 10
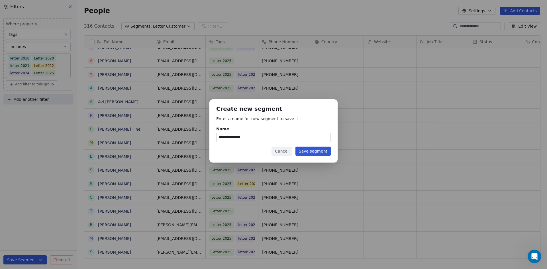
click at [316, 152] on button "Save segment" at bounding box center [313, 151] width 35 height 9
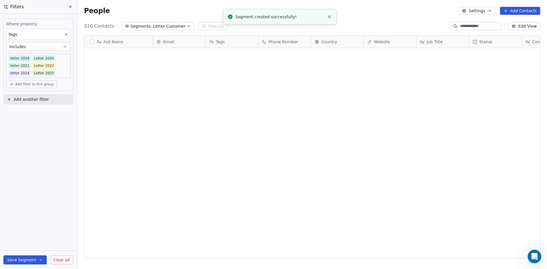
scroll to position [0, 0]
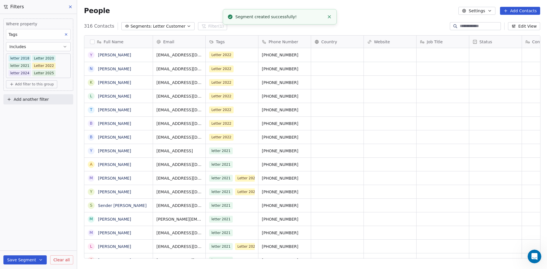
click at [332, 17] on button "Close toast" at bounding box center [329, 16] width 7 height 7
click at [72, 9] on button at bounding box center [70, 7] width 9 height 8
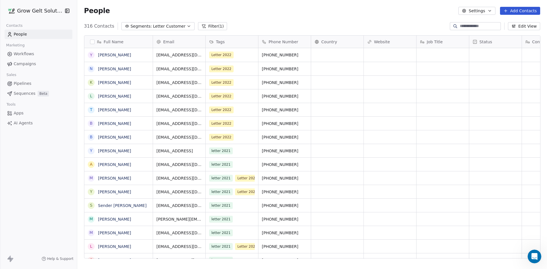
click at [177, 26] on span "Letter Customer" at bounding box center [169, 26] width 33 height 6
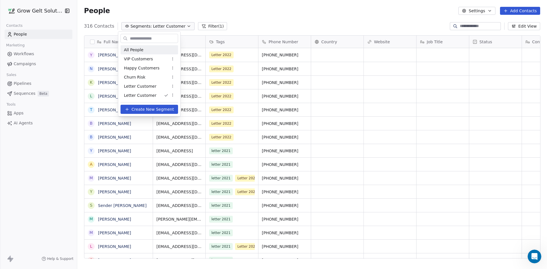
click at [159, 49] on div "All People" at bounding box center [150, 49] width 58 height 9
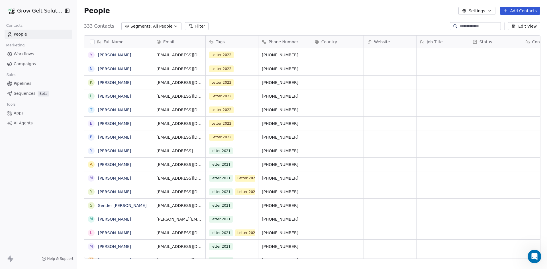
click at [223, 39] on span "Tags" at bounding box center [220, 42] width 9 height 6
click at [369, 70] on html "Grow Gelt Solutions Contacts People Marketing Workflows Campaigns Sales Pipelin…" at bounding box center [273, 134] width 547 height 269
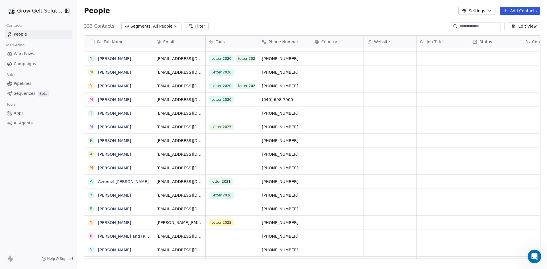
click at [156, 23] on button "Segments: All People" at bounding box center [151, 26] width 60 height 8
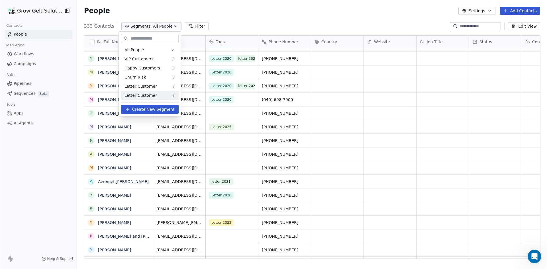
click at [165, 97] on div "Letter Customer" at bounding box center [150, 95] width 58 height 9
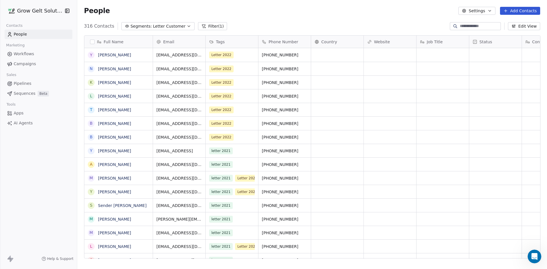
click at [210, 26] on button "Filter (1)" at bounding box center [212, 26] width 29 height 8
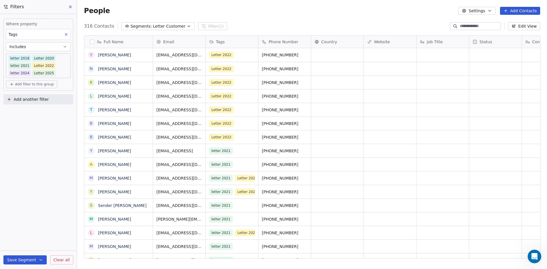
click at [51, 83] on span "Add filter to this group" at bounding box center [34, 84] width 39 height 5
click at [43, 99] on span "Contact properties" at bounding box center [30, 97] width 37 height 6
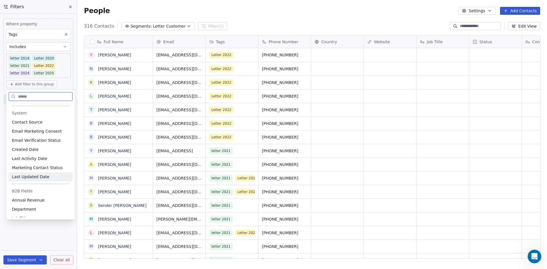
click at [44, 176] on span "Last Updated Date" at bounding box center [30, 177] width 37 height 6
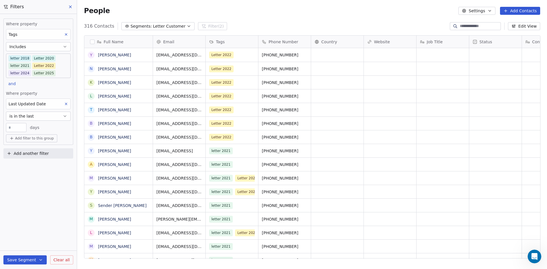
click at [46, 138] on span "Add filter to this group" at bounding box center [34, 138] width 39 height 5
click at [41, 150] on span "Contact properties" at bounding box center [30, 151] width 37 height 6
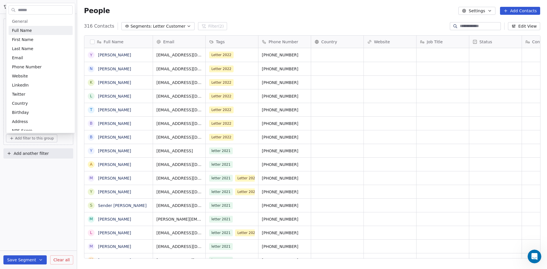
click at [44, 10] on input "text" at bounding box center [45, 10] width 56 height 8
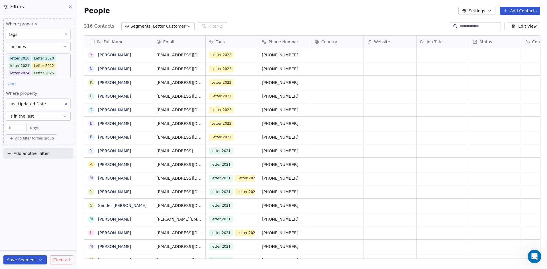
click at [27, 191] on html "Grow Gelt Solutions Contacts People Marketing Workflows Campaigns Sales Pipelin…" at bounding box center [273, 134] width 547 height 269
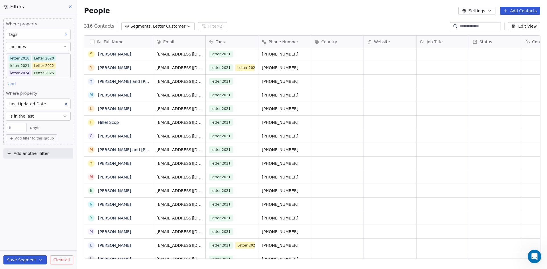
click at [32, 260] on button "Save Segment" at bounding box center [24, 260] width 43 height 9
click at [37, 248] on span "Update existing segment" at bounding box center [41, 246] width 50 height 6
click at [40, 88] on div "Where property Tags Includes letter 2018 Letter 2020 letter 2021 Letter 2022 le…" at bounding box center [38, 82] width 70 height 127
click at [9, 86] on span "and" at bounding box center [11, 84] width 7 height 5
click at [14, 104] on span "or" at bounding box center [14, 106] width 4 height 6
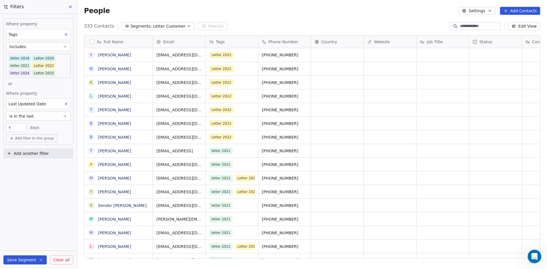
click at [30, 259] on button "Save Segment" at bounding box center [24, 260] width 43 height 9
click at [34, 243] on span "Update existing segment" at bounding box center [41, 246] width 50 height 6
click at [70, 3] on button at bounding box center [70, 7] width 9 height 8
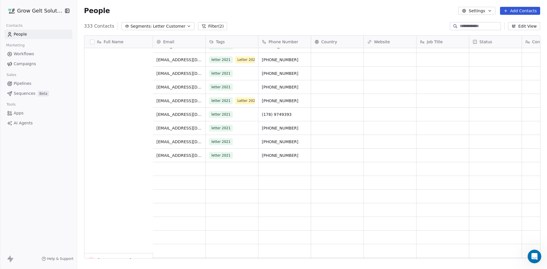
scroll to position [570, 0]
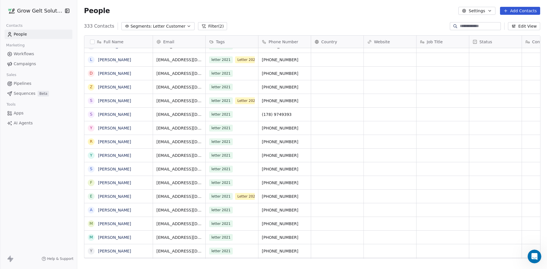
click at [32, 61] on span "Campaigns" at bounding box center [25, 64] width 22 height 6
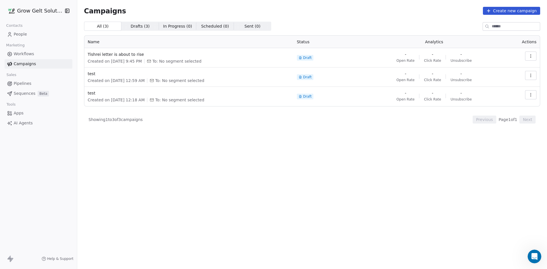
click at [208, 60] on div "Created on Aug 10, 2025, 9:45 PM To: No segment selected" at bounding box center [189, 61] width 202 height 6
click at [116, 58] on div "Tishrei letter is about to rise Created on Aug 10, 2025, 9:45 PM To: No segment…" at bounding box center [189, 58] width 202 height 13
click at [115, 55] on span "Tishrei letter is about to rise" at bounding box center [189, 55] width 202 height 6
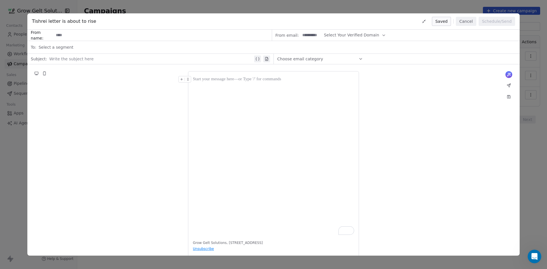
click at [236, 79] on div "To enrich screen reader interactions, please activate Accessibility in Grammarl…" at bounding box center [273, 79] width 161 height 7
click at [238, 97] on textarea at bounding box center [273, 105] width 161 height 34
click at [349, 78] on button at bounding box center [352, 78] width 7 height 7
click at [336, 62] on div "Choose email category" at bounding box center [320, 58] width 86 height 9
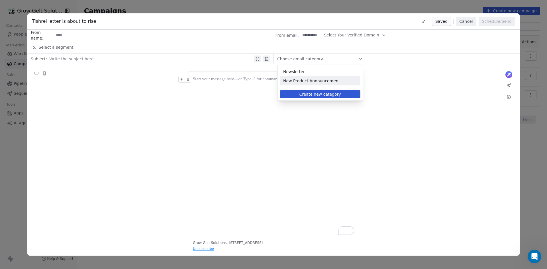
click at [317, 84] on div "New Product Announcement" at bounding box center [320, 80] width 81 height 9
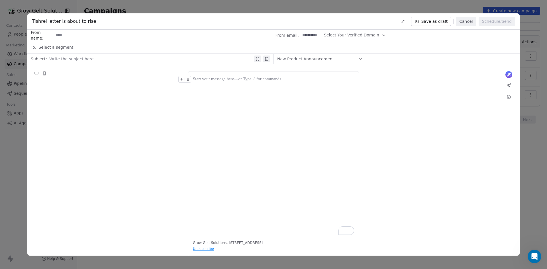
click at [202, 248] on div "Grow Gelt Solutions, 1024 Harrisburg Ave, Lancaster, PA, 17603, United States U…" at bounding box center [273, 166] width 171 height 190
click at [225, 92] on div "To enrich screen reader interactions, please activate Accessibility in Grammarl…" at bounding box center [273, 155] width 161 height 159
click at [98, 35] on input at bounding box center [163, 35] width 218 height 11
type input "**********"
click at [352, 33] on span "Select Your Verified Domain" at bounding box center [351, 35] width 55 height 6
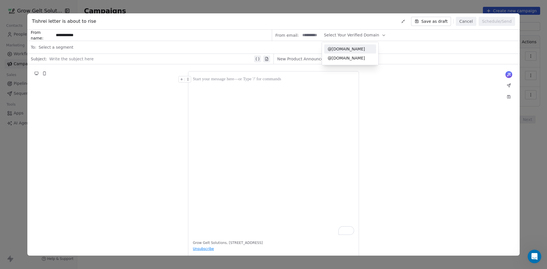
click at [350, 51] on span "@growgelt.net" at bounding box center [350, 49] width 45 height 6
click at [312, 36] on input at bounding box center [312, 35] width 22 height 11
type input "******"
click at [57, 47] on span "Select a segment" at bounding box center [55, 47] width 35 height 6
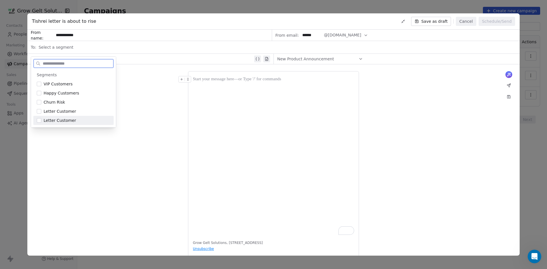
click at [81, 118] on div "Letter Customer" at bounding box center [77, 121] width 67 height 6
click at [155, 115] on div "What would you like to create email about? or Grow Gelt Solutions, 1024 Harrisb…" at bounding box center [273, 166] width 493 height 204
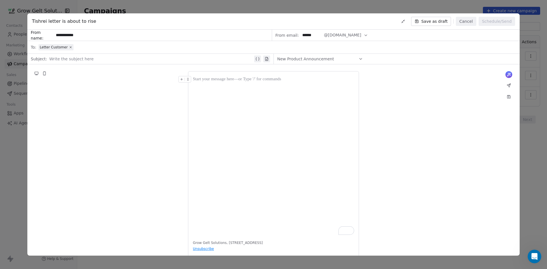
click at [109, 49] on div "Letter Customer" at bounding box center [277, 47] width 478 height 13
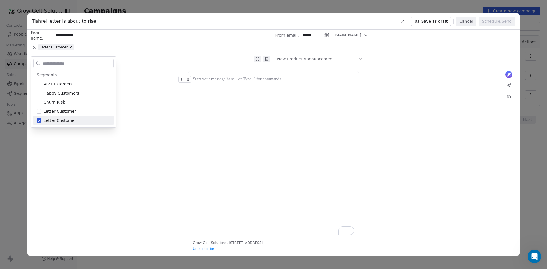
click at [109, 49] on div "Letter Customer" at bounding box center [277, 47] width 478 height 13
click at [155, 52] on div "Letter Customer" at bounding box center [277, 47] width 478 height 13
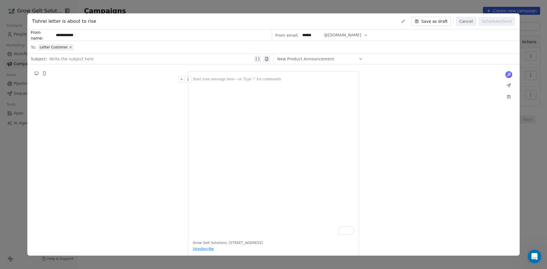
click at [149, 93] on div "What would you like to create email about? or Grow Gelt Solutions, 1024 Harrisb…" at bounding box center [273, 166] width 493 height 204
click at [97, 56] on div at bounding box center [151, 59] width 204 height 7
click at [297, 105] on div "To enrich screen reader interactions, please activate Accessibility in Grammarl…" at bounding box center [273, 155] width 161 height 159
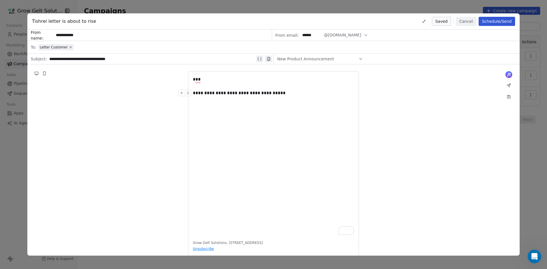
click at [257, 92] on div "**********" at bounding box center [273, 93] width 161 height 7
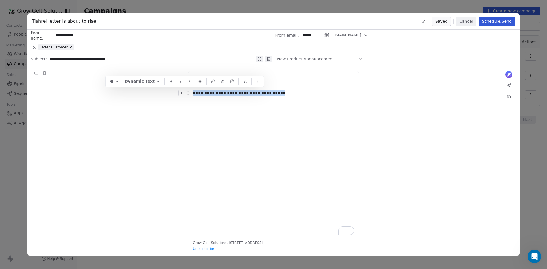
click at [257, 92] on div "**********" at bounding box center [273, 93] width 161 height 7
click at [294, 115] on div "**********" at bounding box center [273, 155] width 161 height 159
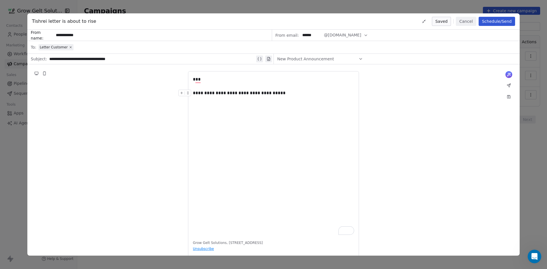
click at [250, 91] on div "**********" at bounding box center [273, 93] width 161 height 7
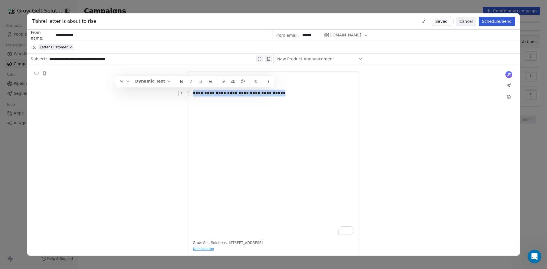
click at [255, 99] on div "**********" at bounding box center [273, 155] width 161 height 159
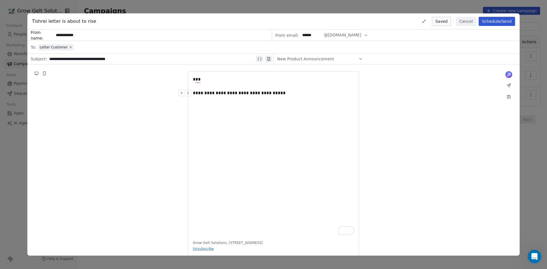
click at [252, 95] on div "**********" at bounding box center [273, 93] width 161 height 7
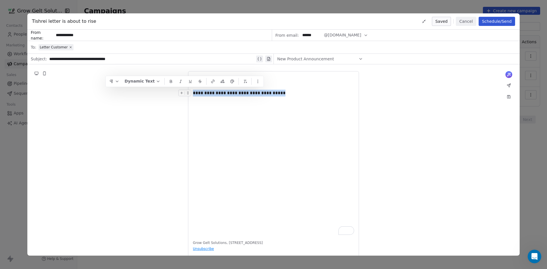
click at [252, 95] on div "**********" at bounding box center [273, 93] width 161 height 7
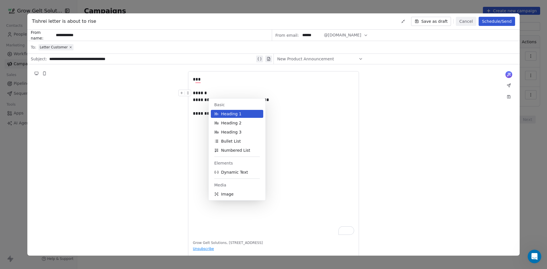
click at [214, 95] on div "**** *" at bounding box center [273, 93] width 161 height 7
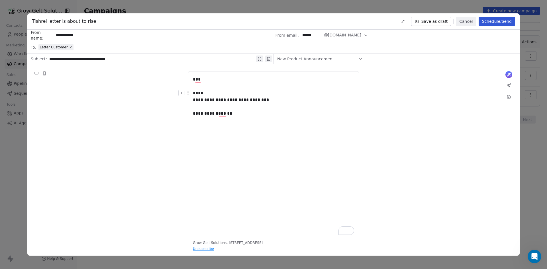
click at [180, 92] on icon "To enrich screen reader interactions, please activate Accessibility in Grammarl…" at bounding box center [182, 93] width 4 height 4
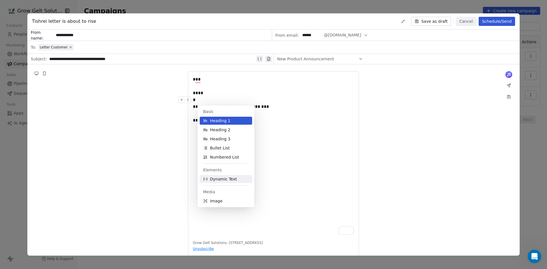
click at [223, 180] on span "Dynamic Text" at bounding box center [223, 179] width 27 height 6
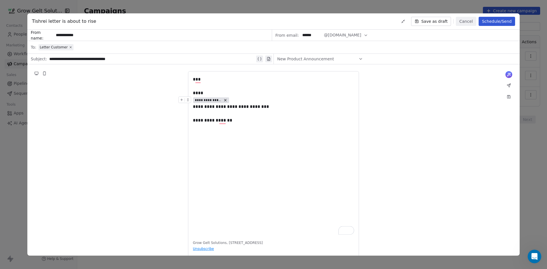
click at [218, 98] on span "**********" at bounding box center [211, 101] width 36 height 6
click at [223, 122] on span "Choose Property" at bounding box center [216, 120] width 33 height 6
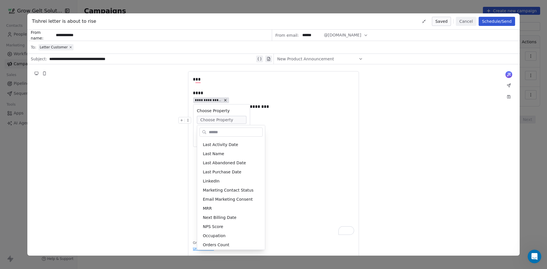
scroll to position [143, 0]
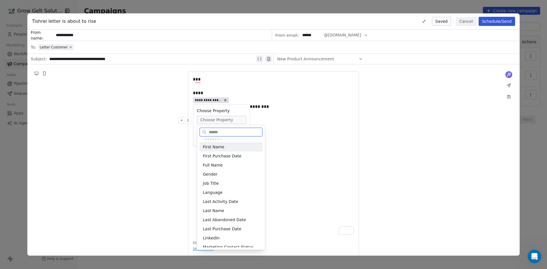
click at [225, 150] on div "First Name" at bounding box center [231, 147] width 63 height 9
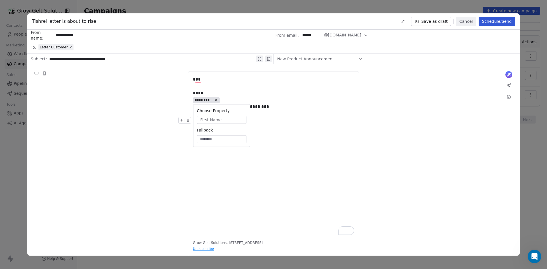
click at [311, 131] on div "**********" at bounding box center [273, 155] width 161 height 159
click at [224, 95] on div "****" at bounding box center [273, 93] width 161 height 7
click at [180, 94] on icon "To enrich screen reader interactions, please activate Accessibility in Grammarl…" at bounding box center [182, 93] width 4 height 4
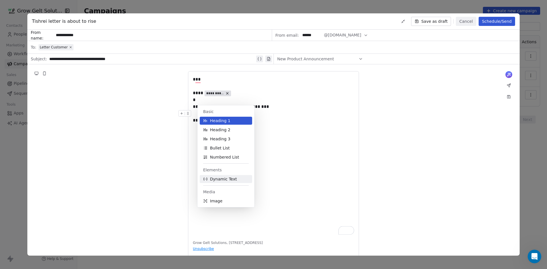
click at [223, 179] on span "Dynamic Text" at bounding box center [223, 179] width 27 height 6
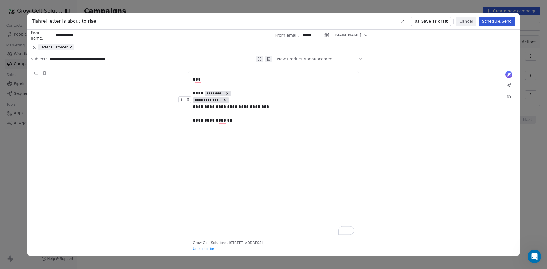
click at [211, 103] on span "**********" at bounding box center [208, 100] width 27 height 5
click at [219, 119] on span "Choose Property" at bounding box center [216, 120] width 33 height 6
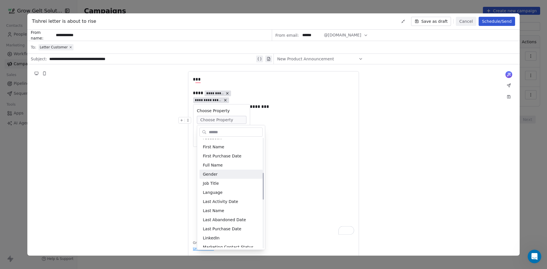
scroll to position [171, 0]
click at [232, 183] on div "Last Name" at bounding box center [231, 182] width 63 height 9
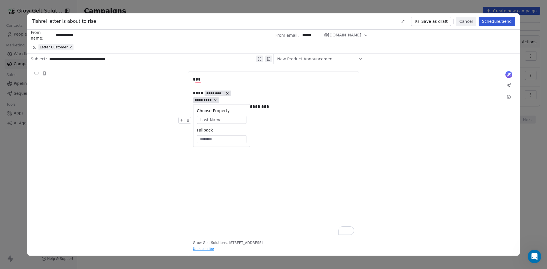
click at [304, 120] on div "**********" at bounding box center [273, 120] width 161 height 7
click at [245, 94] on div "**********" at bounding box center [273, 93] width 161 height 7
click at [220, 92] on span "**********" at bounding box center [214, 93] width 17 height 5
click at [222, 134] on input at bounding box center [232, 133] width 47 height 6
type input "******"
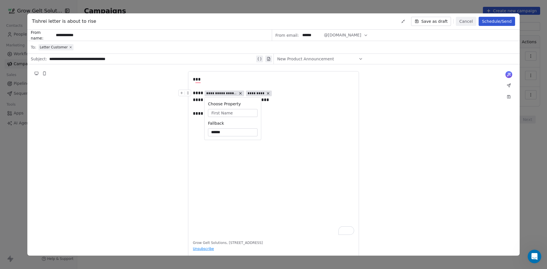
click at [303, 121] on div "**********" at bounding box center [273, 155] width 161 height 159
click at [285, 92] on div "**********" at bounding box center [273, 93] width 161 height 7
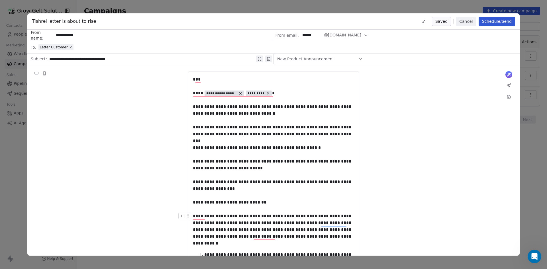
click at [314, 236] on div "**********" at bounding box center [273, 226] width 161 height 27
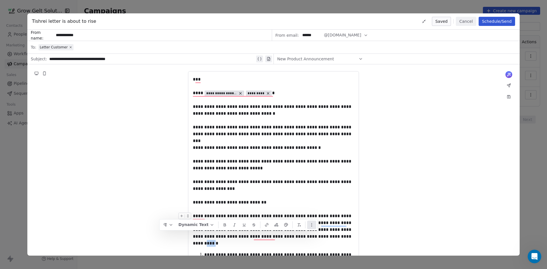
click at [313, 226] on icon "button" at bounding box center [312, 225] width 5 height 5
click at [336, 240] on div "**********" at bounding box center [273, 226] width 161 height 27
click at [331, 238] on div "**********" at bounding box center [273, 226] width 161 height 27
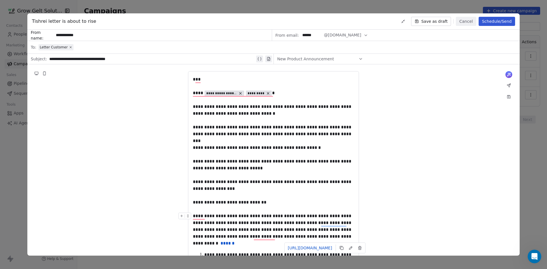
click at [235, 242] on link "******" at bounding box center [228, 244] width 14 height 4
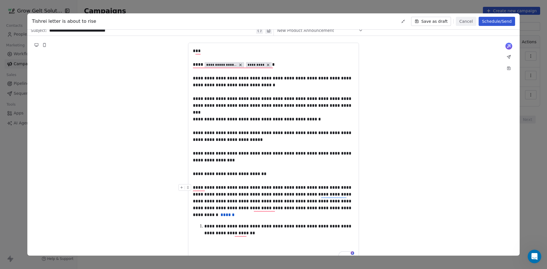
click at [316, 210] on div "**********" at bounding box center [273, 197] width 161 height 27
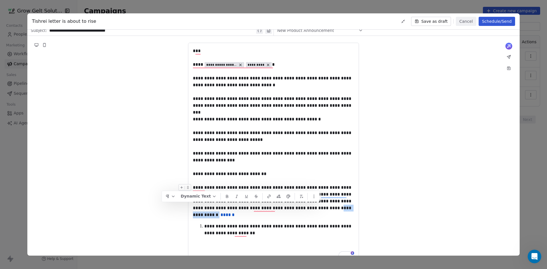
drag, startPoint x: 319, startPoint y: 209, endPoint x: 291, endPoint y: 207, distance: 28.8
click at [291, 207] on div "**********" at bounding box center [273, 197] width 161 height 27
click at [268, 196] on icon "button" at bounding box center [269, 196] width 5 height 5
click at [297, 217] on div at bounding box center [304, 217] width 67 height 7
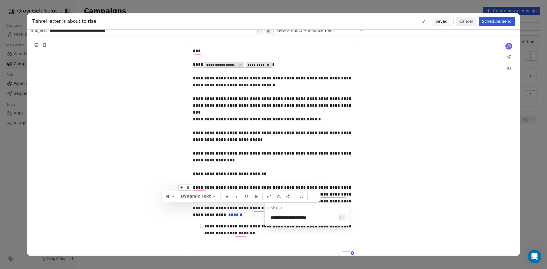
click at [341, 217] on icon at bounding box center [342, 218] width 5 height 5
click at [336, 217] on span "**********" at bounding box center [322, 218] width 27 height 5
click at [351, 238] on span "Choose Property" at bounding box center [344, 238] width 33 height 6
click at [354, 220] on body "**********" at bounding box center [273, 134] width 547 height 269
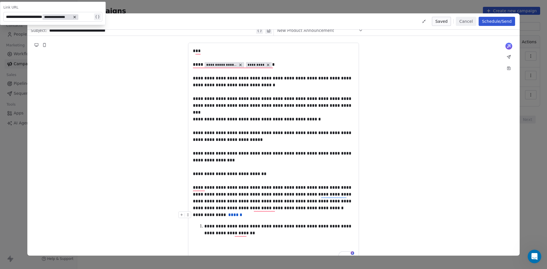
click at [353, 218] on body "**********" at bounding box center [273, 134] width 547 height 269
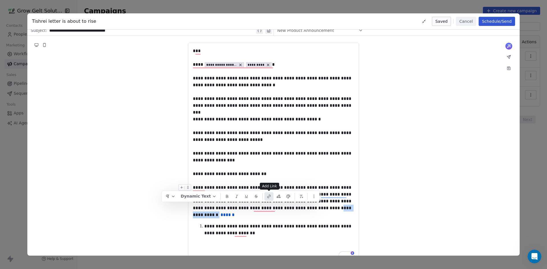
click at [268, 197] on icon "button" at bounding box center [269, 196] width 5 height 5
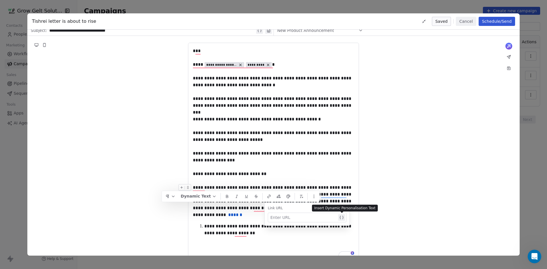
click at [293, 218] on div at bounding box center [304, 217] width 67 height 7
click at [290, 217] on div at bounding box center [304, 217] width 67 height 7
paste div
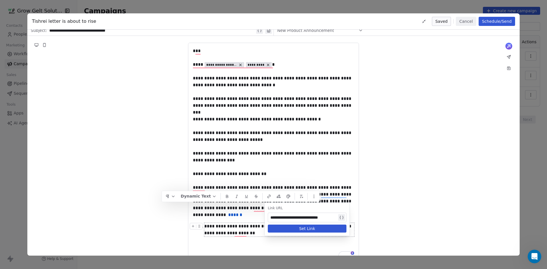
click at [330, 230] on button "Set Link" at bounding box center [307, 229] width 79 height 8
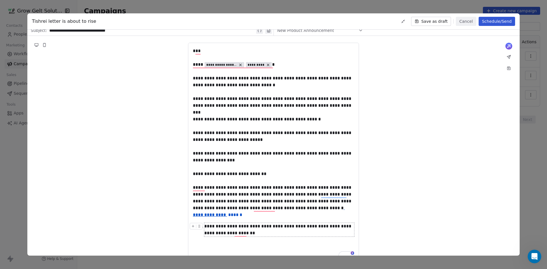
click at [422, 205] on div "**********" at bounding box center [273, 164] width 493 height 257
click at [340, 210] on div "**********" at bounding box center [273, 197] width 161 height 27
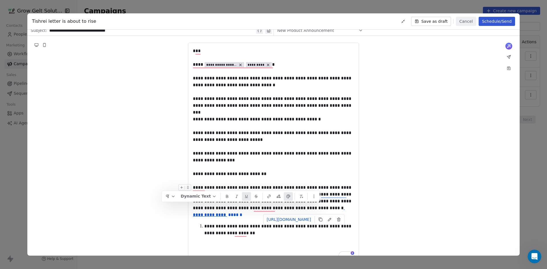
click at [338, 208] on div "**********" at bounding box center [273, 197] width 161 height 27
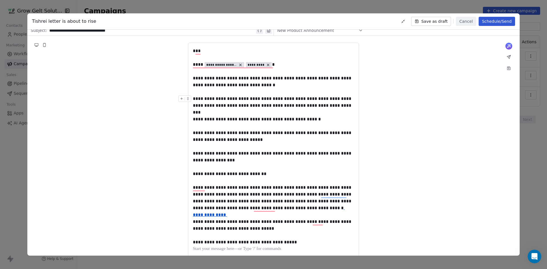
click at [296, 106] on div "**********" at bounding box center [273, 103] width 161 height 14
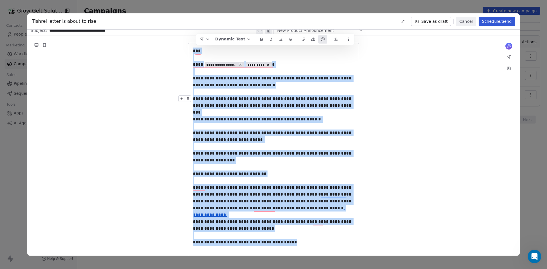
copy div "**********"
click at [509, 46] on icon at bounding box center [509, 45] width 3 height 3
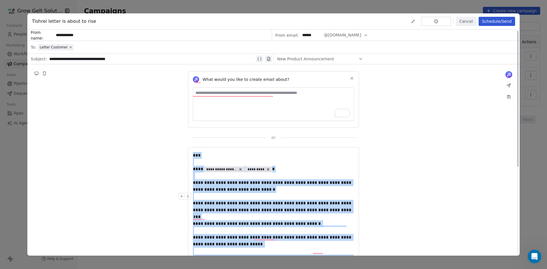
scroll to position [0, 0]
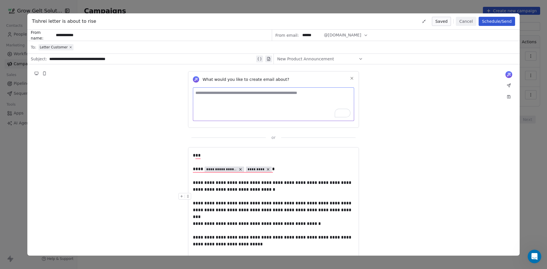
click at [289, 98] on textarea "To enrich screen reader interactions, please activate Accessibility in Grammarl…" at bounding box center [273, 105] width 161 height 34
paste textarea "**********"
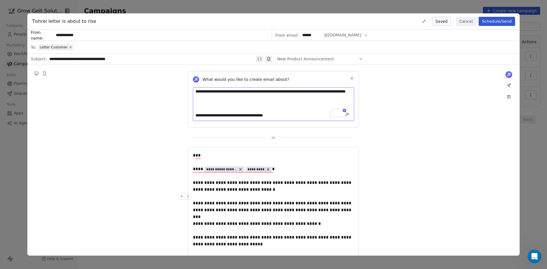
scroll to position [277, 0]
type textarea "**********"
click at [417, 117] on div "What would you like to create email about? or" at bounding box center [273, 102] width 493 height 76
click at [304, 131] on div "What would you like to create email about? or" at bounding box center [273, 102] width 493 height 76
click at [296, 107] on textarea "**********" at bounding box center [273, 105] width 161 height 34
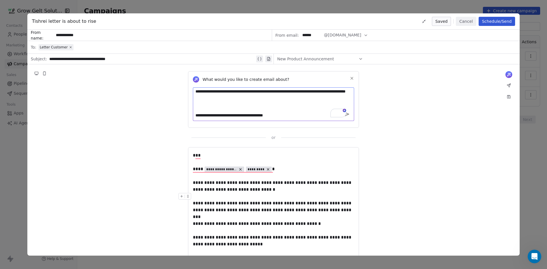
scroll to position [114, 0]
click at [297, 115] on textarea "**********" at bounding box center [273, 105] width 161 height 34
click at [277, 139] on div "or" at bounding box center [273, 138] width 171 height 6
click at [280, 120] on textarea "**********" at bounding box center [273, 105] width 161 height 34
click at [277, 81] on span "What would you like to create email about?" at bounding box center [246, 80] width 87 height 6
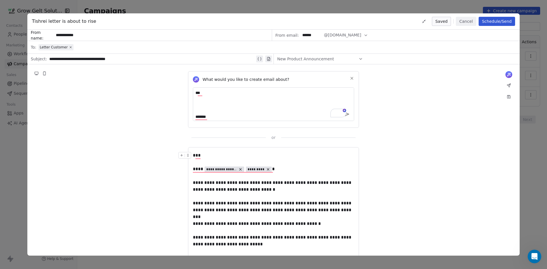
click at [292, 107] on textarea "**********" at bounding box center [273, 105] width 161 height 34
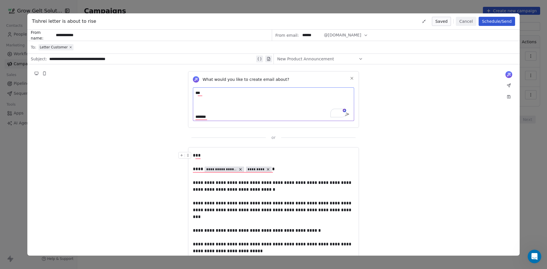
click at [354, 78] on icon at bounding box center [352, 78] width 5 height 5
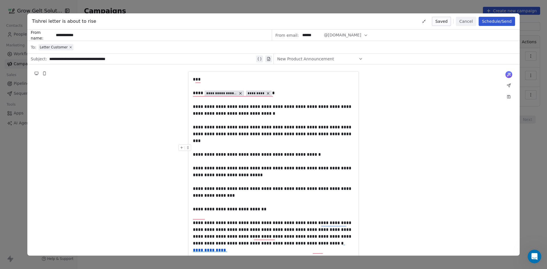
scroll to position [70, 0]
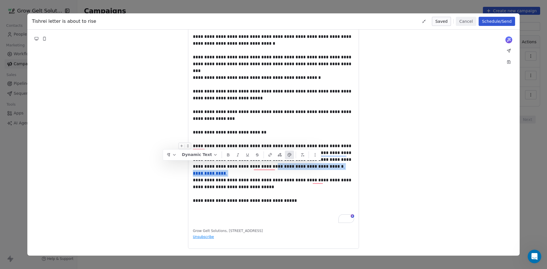
drag, startPoint x: 228, startPoint y: 167, endPoint x: 325, endPoint y: 167, distance: 97.8
click at [325, 167] on div "**********" at bounding box center [273, 156] width 161 height 27
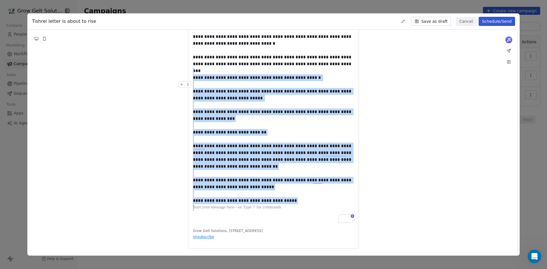
scroll to position [0, 0]
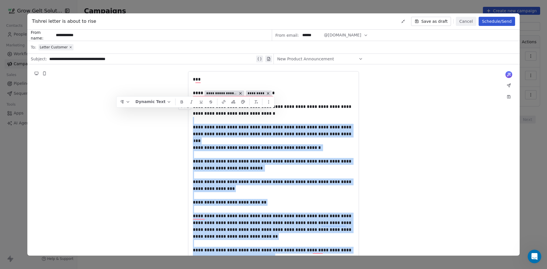
drag, startPoint x: 251, startPoint y: 214, endPoint x: 192, endPoint y: 109, distance: 121.1
click at [193, 109] on div "**********" at bounding box center [273, 184] width 161 height 217
click at [211, 117] on div "To enrich screen reader interactions, please activate Accessibility in Grammarl…" at bounding box center [273, 120] width 161 height 7
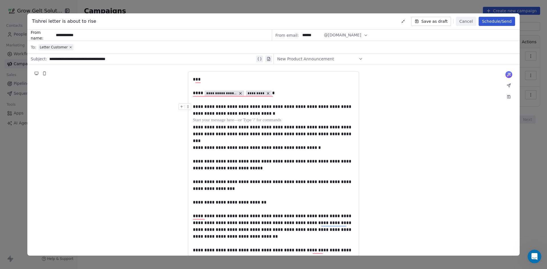
click at [200, 106] on div "**********" at bounding box center [273, 111] width 161 height 14
click at [191, 106] on div "To enrich screen reader interactions, please activate Accessibility in Grammarl…" at bounding box center [184, 107] width 13 height 7
click at [194, 107] on div "**********" at bounding box center [273, 111] width 161 height 14
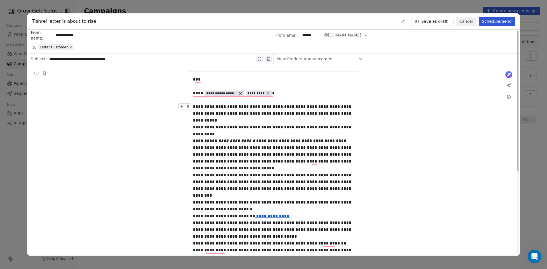
click at [225, 117] on div "**********" at bounding box center [273, 114] width 161 height 21
click at [228, 123] on div "**********" at bounding box center [273, 114] width 161 height 21
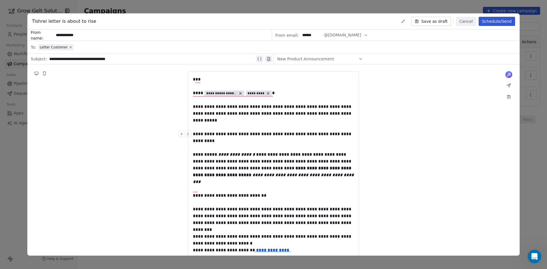
click at [264, 132] on span "**********" at bounding box center [273, 137] width 160 height 11
click at [199, 143] on span "**********" at bounding box center [274, 137] width 162 height 11
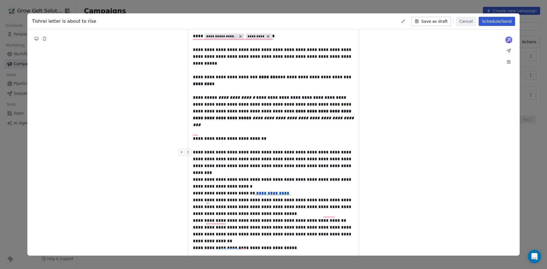
click at [230, 150] on span "**********" at bounding box center [273, 162] width 160 height 25
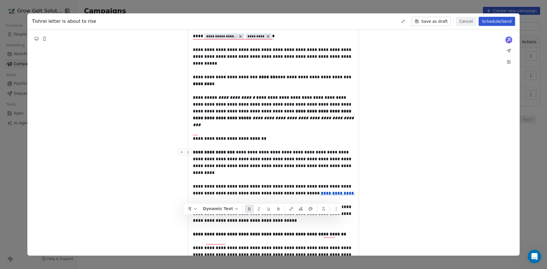
scroll to position [86, 0]
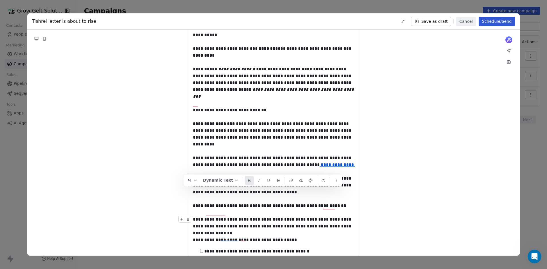
click at [208, 218] on span "**********" at bounding box center [273, 227] width 160 height 18
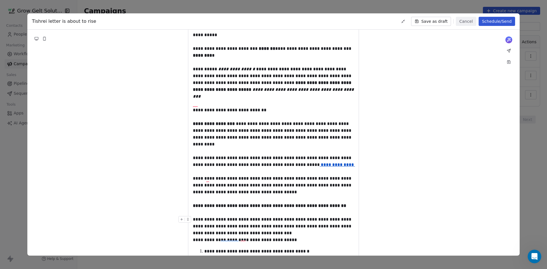
click at [269, 222] on div "**********" at bounding box center [273, 226] width 161 height 21
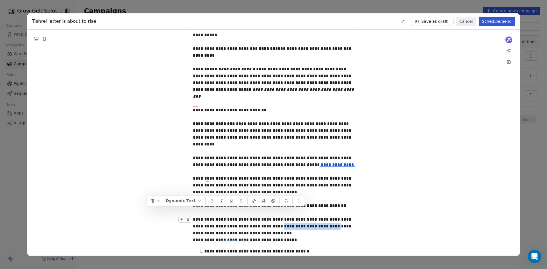
drag, startPoint x: 262, startPoint y: 213, endPoint x: 309, endPoint y: 213, distance: 46.8
click at [309, 216] on div "**********" at bounding box center [273, 226] width 161 height 21
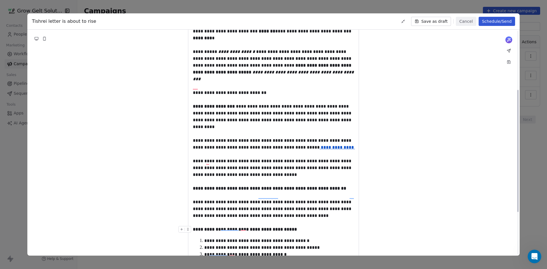
scroll to position [0, 0]
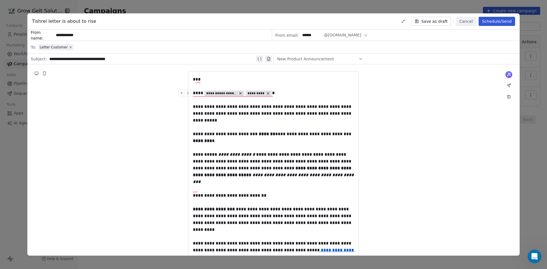
click at [508, 86] on icon at bounding box center [509, 85] width 5 height 5
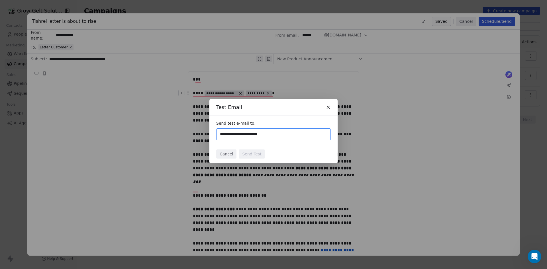
click at [296, 133] on input "**********" at bounding box center [273, 134] width 109 height 7
type input "**********"
click at [295, 143] on div "Send test e-mail to:" at bounding box center [274, 130] width 128 height 29
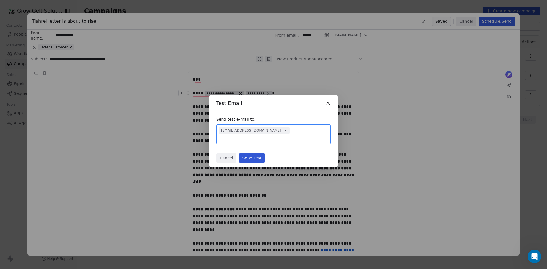
click at [254, 157] on button "Send Test" at bounding box center [252, 158] width 26 height 9
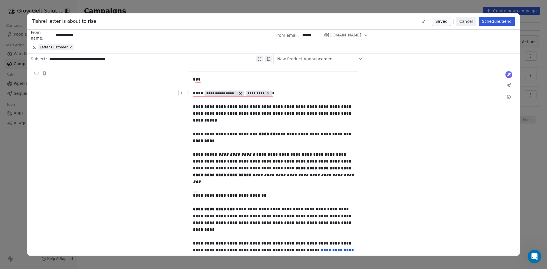
click at [439, 95] on div "**********" at bounding box center [273, 254] width 493 height 380
click at [506, 96] on button at bounding box center [509, 97] width 8 height 8
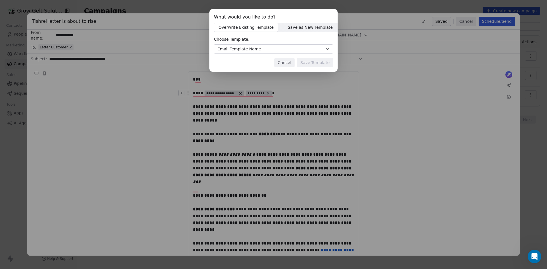
click at [303, 47] on button "Email Template Name" at bounding box center [273, 48] width 119 height 9
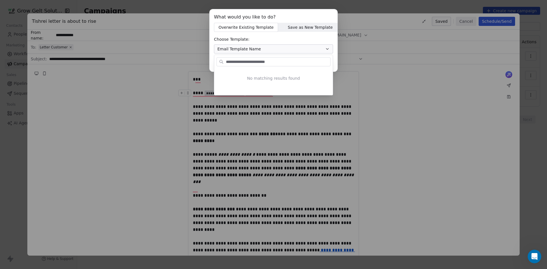
type input "**********"
click at [275, 57] on div "**********" at bounding box center [273, 60] width 119 height 11
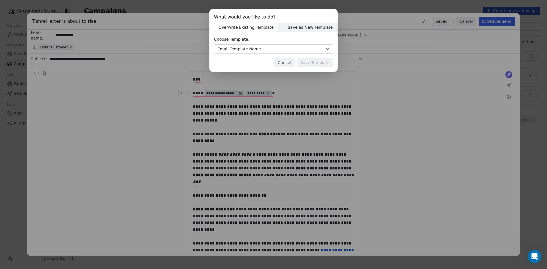
click at [297, 27] on div "What would you like to do? Overwrite Existing Template Overwrite Existing Templ…" at bounding box center [273, 44] width 547 height 88
click at [292, 50] on button "Email Template Name" at bounding box center [273, 48] width 119 height 9
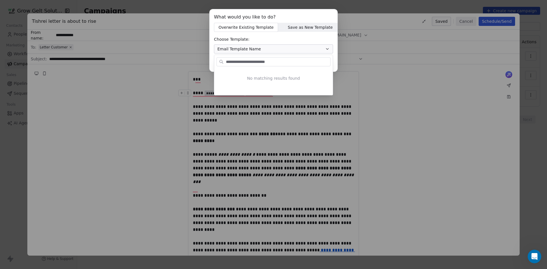
click at [293, 63] on input "**********" at bounding box center [277, 62] width 105 height 8
click at [292, 44] on div "What would you like to do? Overwrite Existing Template Overwrite Existing Templ…" at bounding box center [273, 44] width 547 height 88
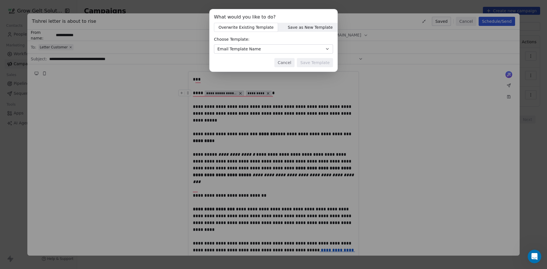
click at [290, 61] on button "Cancel" at bounding box center [285, 62] width 20 height 9
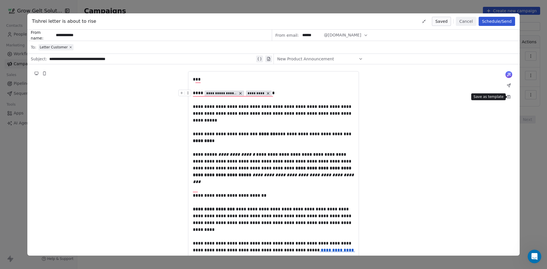
click at [510, 96] on icon at bounding box center [509, 97] width 3 height 3
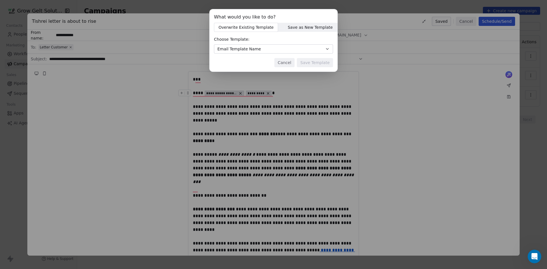
click at [317, 52] on button "Email Template Name" at bounding box center [273, 48] width 119 height 9
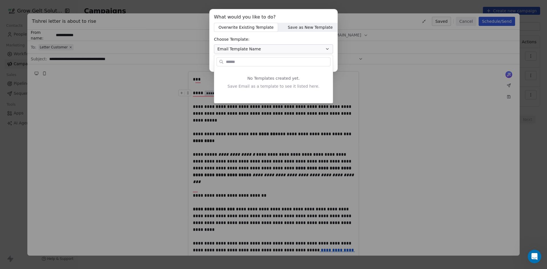
click at [450, 104] on div "What would you like to do? Overwrite Existing Template Overwrite Existing Templ…" at bounding box center [273, 134] width 547 height 269
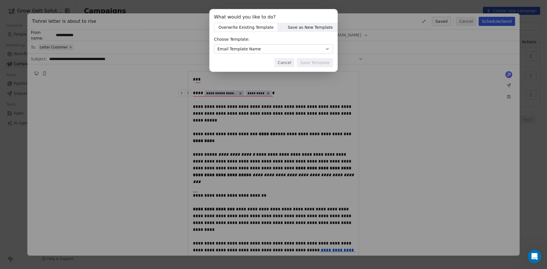
click at [286, 64] on button "Cancel" at bounding box center [285, 62] width 20 height 9
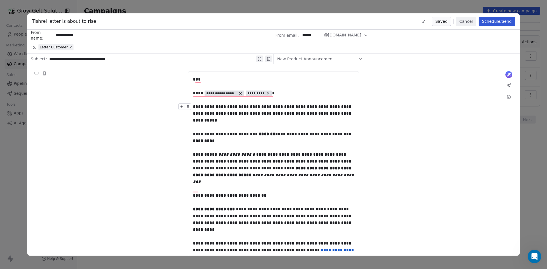
click at [496, 22] on button "Schedule/Send" at bounding box center [497, 21] width 36 height 9
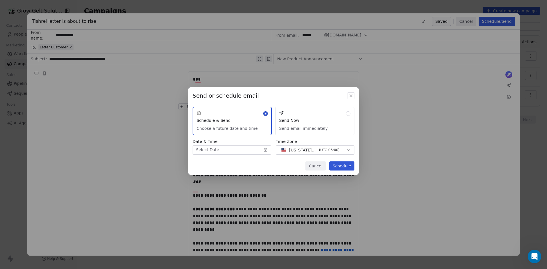
click at [243, 147] on body "**********" at bounding box center [273, 134] width 547 height 269
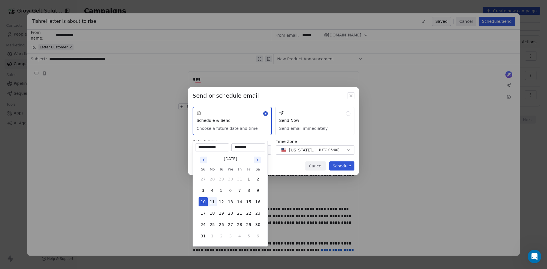
click at [213, 203] on button "11" at bounding box center [212, 202] width 9 height 9
type input "**********"
click at [306, 145] on div "Send or schedule email Schedule & Send Choose a future date and time Send Now S…" at bounding box center [273, 134] width 547 height 113
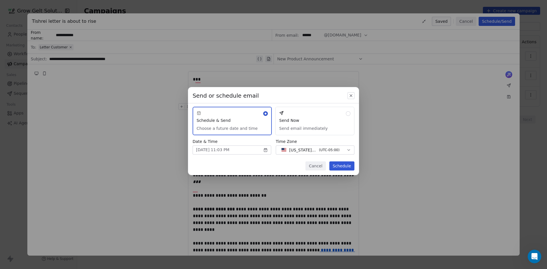
click at [251, 151] on body "**********" at bounding box center [273, 134] width 547 height 269
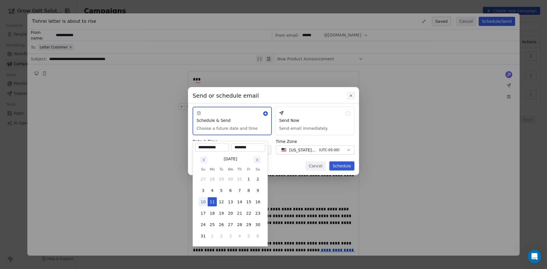
click at [246, 148] on input "********" at bounding box center [249, 148] width 32 height 6
click at [242, 146] on input "********" at bounding box center [249, 148] width 32 height 6
click at [236, 147] on input "********" at bounding box center [249, 148] width 32 height 6
click at [250, 148] on input "*******" at bounding box center [249, 148] width 32 height 6
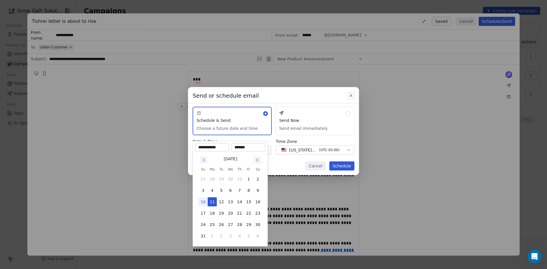
click at [247, 147] on input "*******" at bounding box center [249, 148] width 32 height 6
click at [235, 150] on input "*******" at bounding box center [249, 148] width 32 height 6
type input "*******"
click at [312, 126] on div "Send or schedule email Schedule & Send Choose a future date and time Send Now S…" at bounding box center [273, 134] width 547 height 113
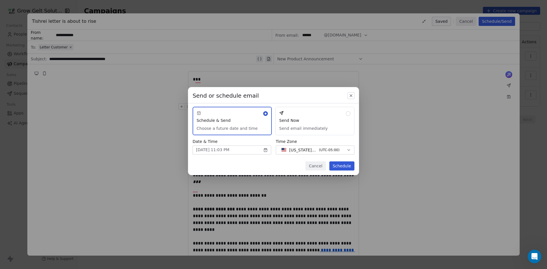
click at [316, 168] on button "Cancel" at bounding box center [316, 166] width 20 height 9
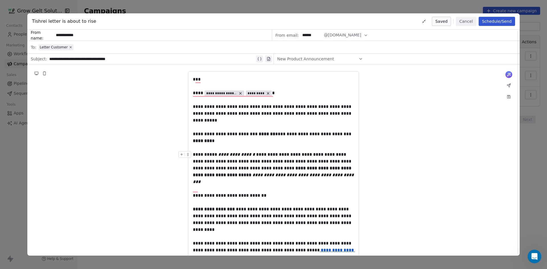
scroll to position [114, 0]
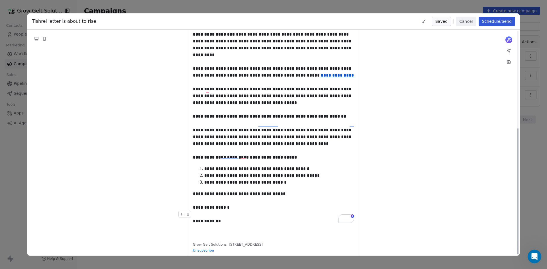
click at [250, 212] on div "**********" at bounding box center [273, 69] width 161 height 336
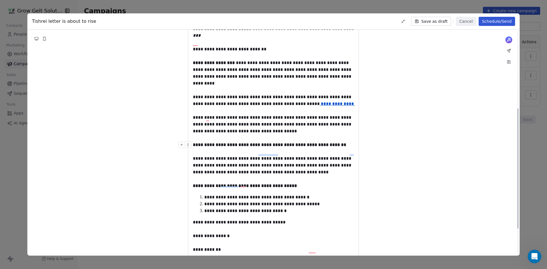
scroll to position [90, 0]
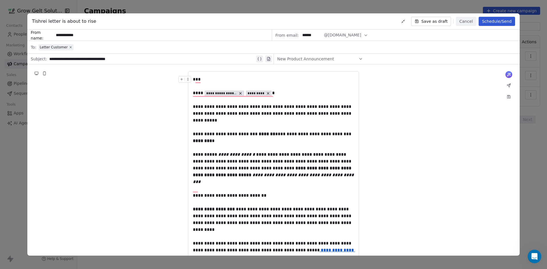
click at [500, 23] on button "Schedule/Send" at bounding box center [497, 21] width 36 height 9
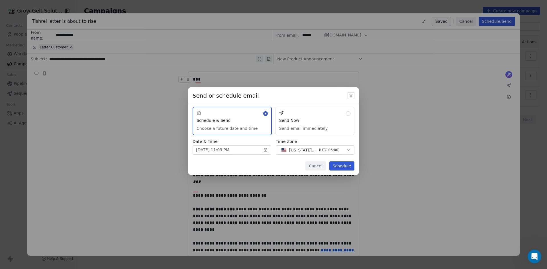
click at [317, 168] on button "Cancel" at bounding box center [316, 166] width 20 height 9
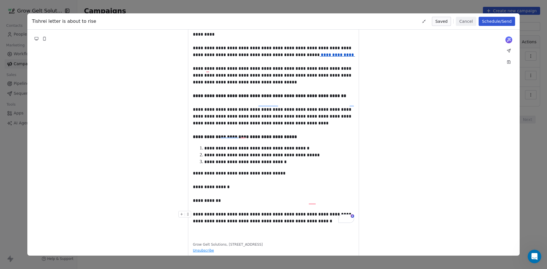
click at [295, 211] on div "**********" at bounding box center [273, 218] width 161 height 14
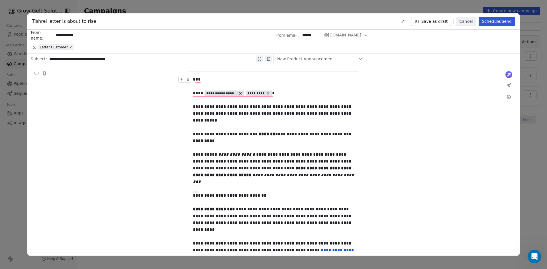
click at [505, 19] on button "Schedule/Send" at bounding box center [497, 21] width 36 height 9
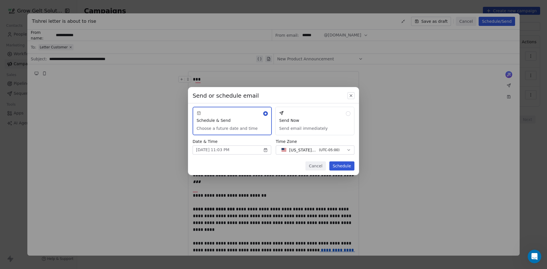
click at [253, 150] on body "**********" at bounding box center [273, 134] width 547 height 269
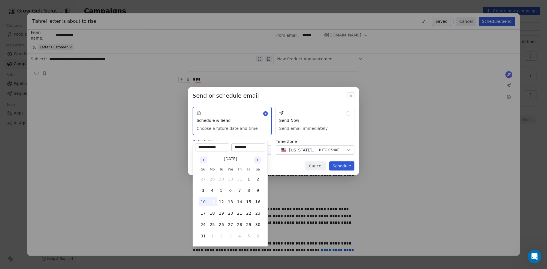
click at [214, 203] on button "11" at bounding box center [212, 202] width 9 height 9
click at [236, 150] on input "********" at bounding box center [249, 148] width 32 height 6
click at [239, 145] on div "********" at bounding box center [249, 148] width 34 height 8
click at [237, 147] on input "********" at bounding box center [249, 148] width 32 height 6
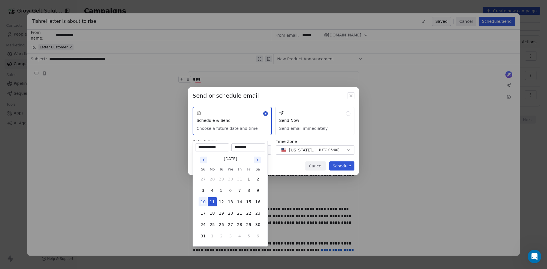
click at [237, 147] on input "********" at bounding box center [249, 148] width 32 height 6
click at [248, 147] on input "********" at bounding box center [249, 148] width 32 height 6
type input "********"
click at [269, 141] on div "Send or schedule email Schedule & Send Choose a future date and time Send Now S…" at bounding box center [273, 134] width 547 height 113
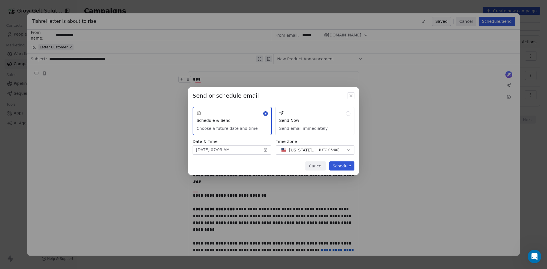
click at [318, 167] on button "Cancel" at bounding box center [316, 166] width 20 height 9
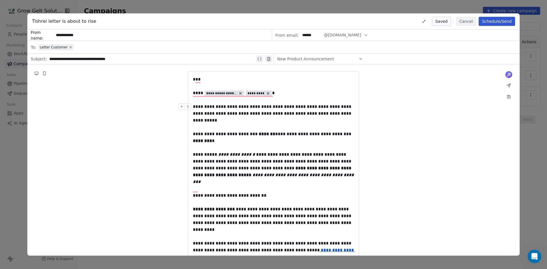
click at [143, 60] on div "**********" at bounding box center [152, 59] width 206 height 7
paste div
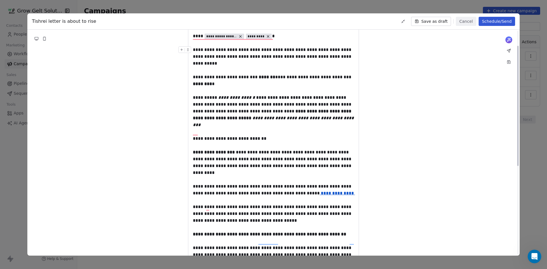
scroll to position [57, 0]
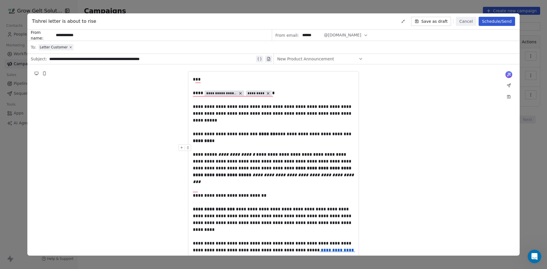
click at [498, 23] on button "Schedule/Send" at bounding box center [497, 21] width 36 height 9
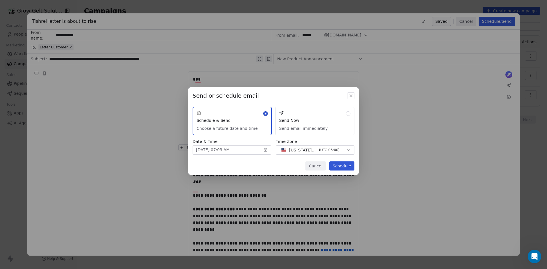
click at [354, 171] on div "Cancel Schedule" at bounding box center [273, 169] width 171 height 14
click at [350, 168] on button "Schedule" at bounding box center [342, 166] width 25 height 9
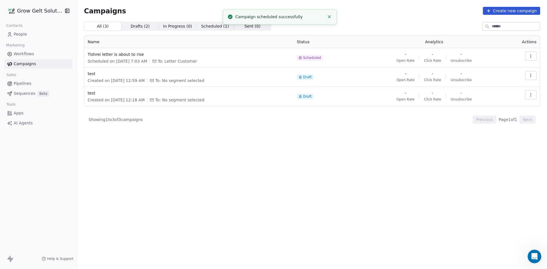
click at [531, 58] on icon "button" at bounding box center [531, 56] width 5 height 5
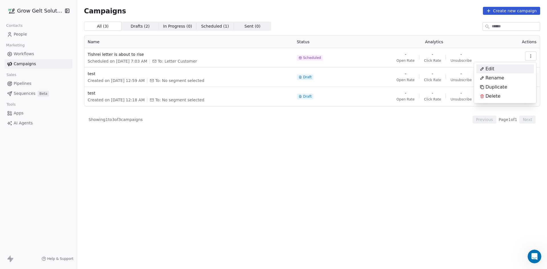
click at [129, 54] on html "Grow Gelt Solutions Contacts People Marketing Workflows Campaigns Sales Pipelin…" at bounding box center [273, 134] width 547 height 269
click at [30, 93] on span "Sequences" at bounding box center [25, 94] width 22 height 6
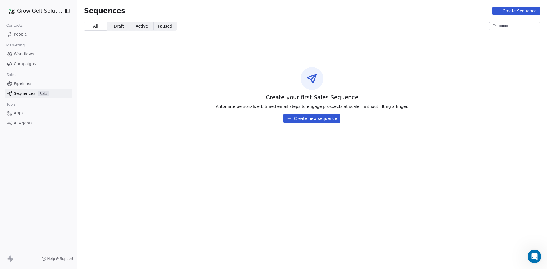
click at [23, 85] on span "Pipelines" at bounding box center [23, 84] width 18 height 6
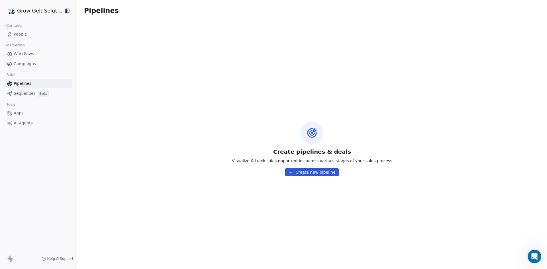
click at [29, 93] on span "Sequences" at bounding box center [25, 94] width 22 height 6
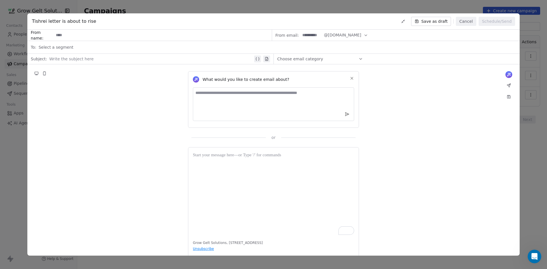
click at [475, 22] on button "Cancel" at bounding box center [466, 21] width 20 height 9
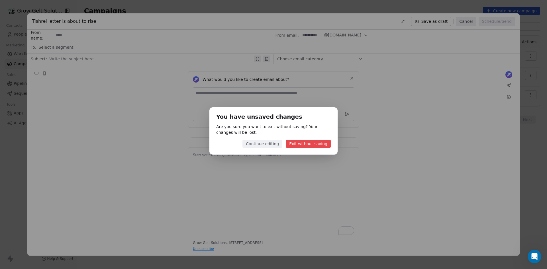
click at [307, 145] on button "Exit without saving" at bounding box center [308, 144] width 45 height 8
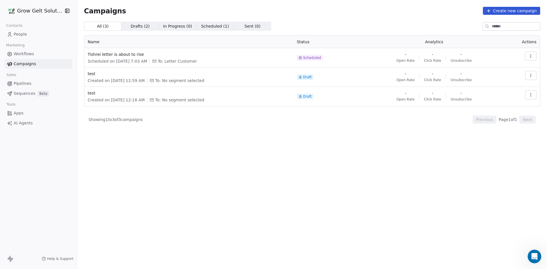
click at [537, 257] on icon "Open Intercom Messenger" at bounding box center [534, 256] width 9 height 9
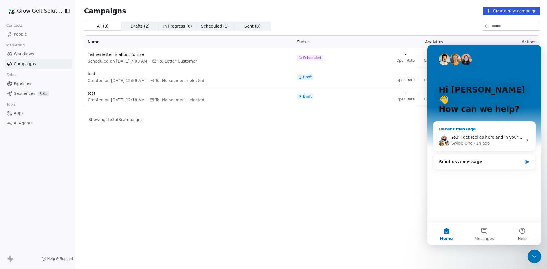
click at [487, 141] on div "Swipe One • 1h ago" at bounding box center [488, 144] width 72 height 6
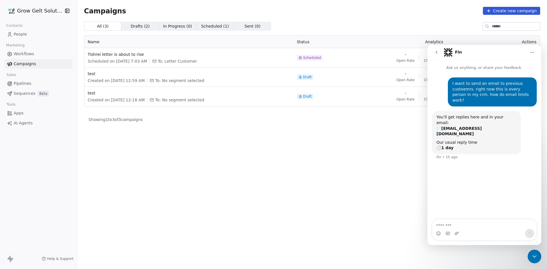
click at [145, 25] on span "Drafts ( 2 )" at bounding box center [140, 26] width 19 height 6
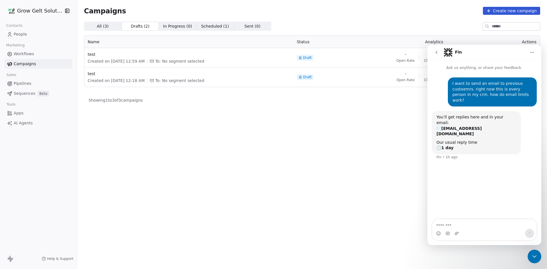
click at [203, 24] on span "Scheduled ( 1 )" at bounding box center [215, 26] width 28 height 6
click at [245, 27] on span "Sent ( 0 )" at bounding box center [253, 26] width 16 height 6
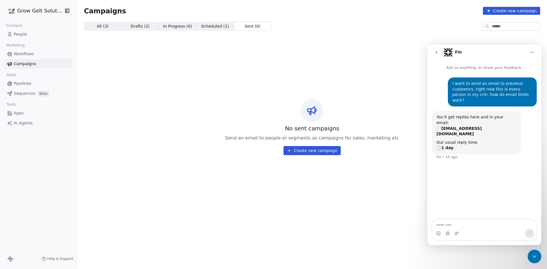
click at [212, 28] on span "Scheduled ( 1 )" at bounding box center [215, 26] width 28 height 6
